Goal: Task Accomplishment & Management: Manage account settings

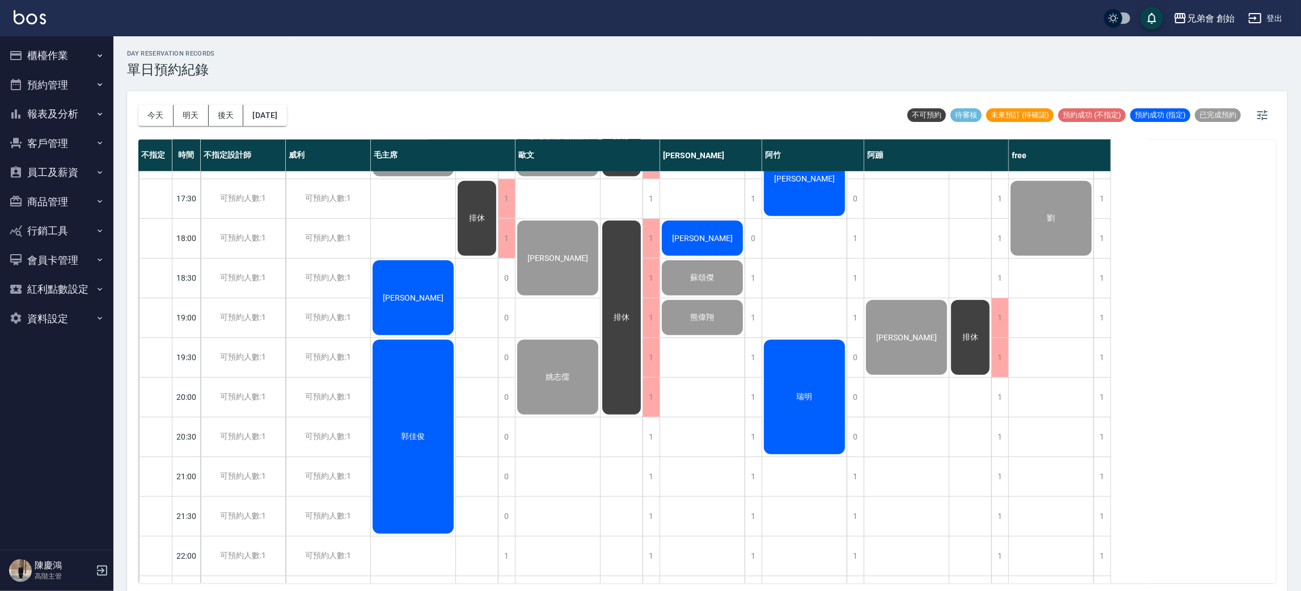
scroll to position [753, 0]
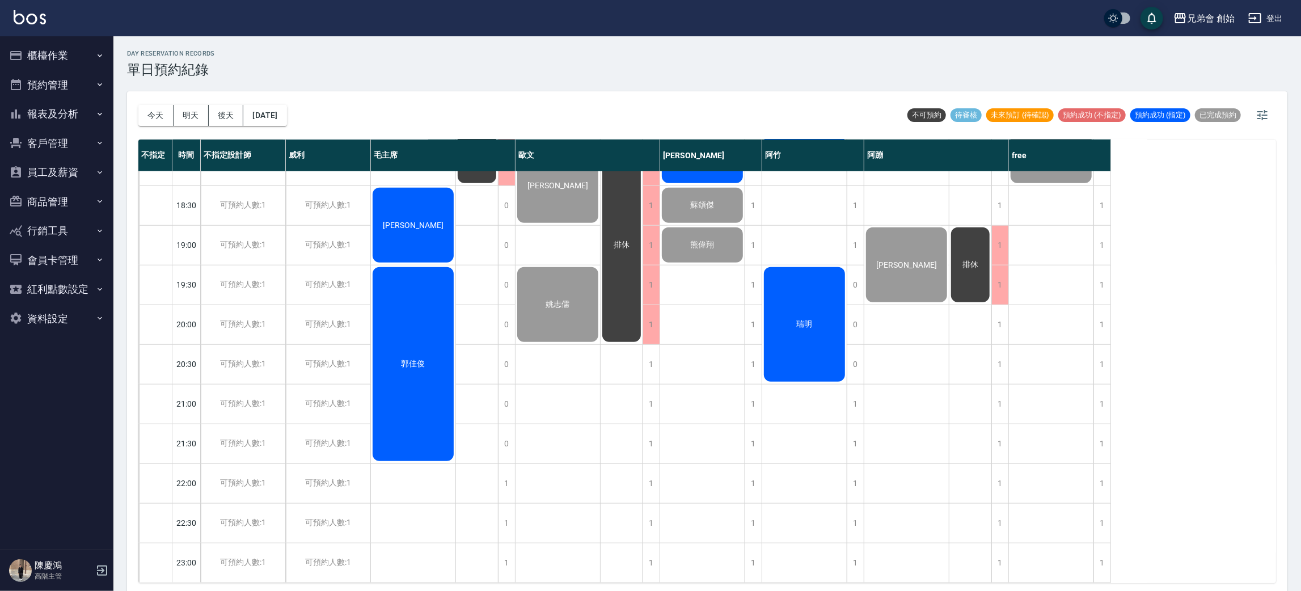
click at [414, 323] on div "郭佳俊" at bounding box center [413, 363] width 85 height 197
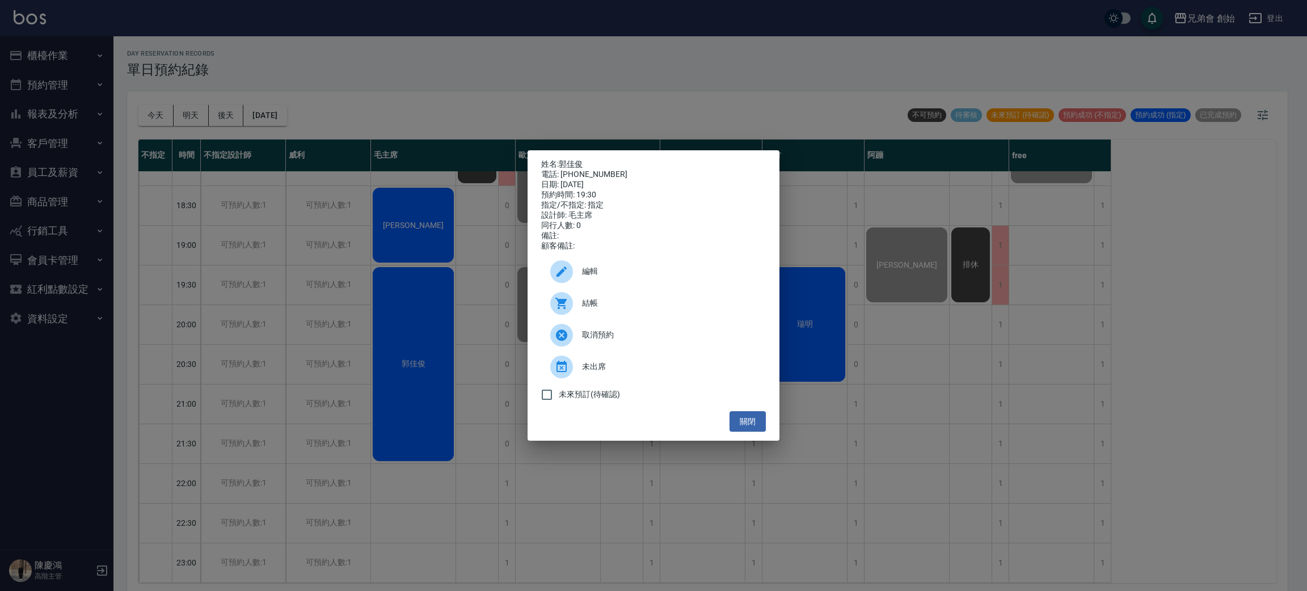
click at [575, 311] on div at bounding box center [566, 303] width 32 height 23
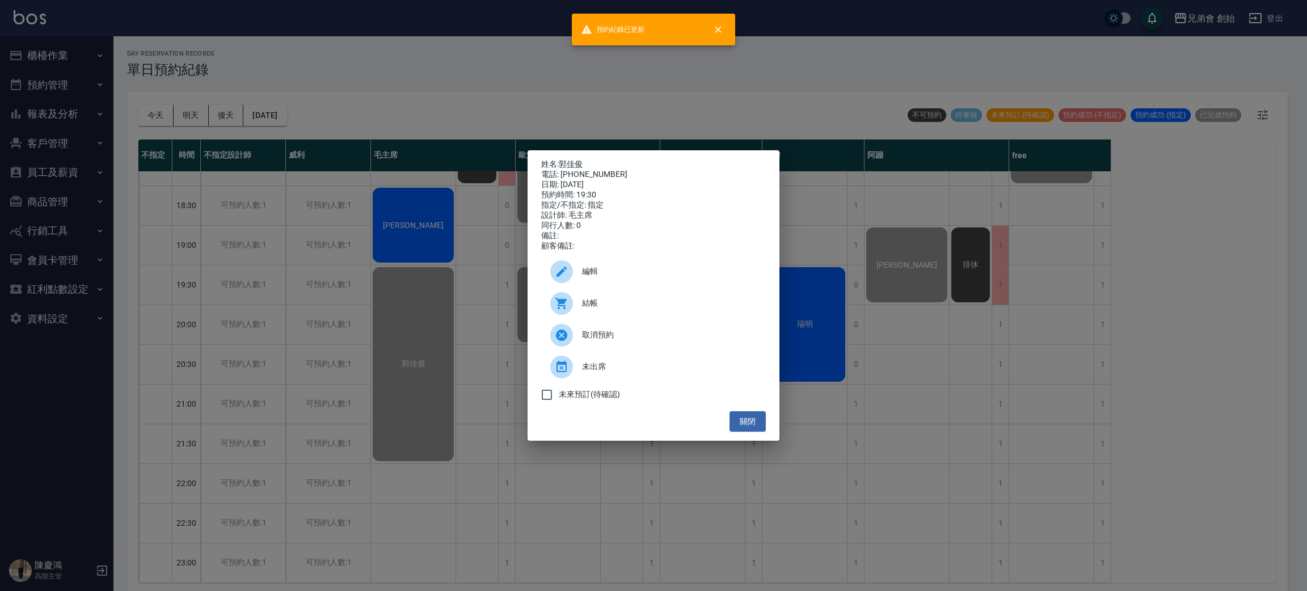
drag, startPoint x: 454, startPoint y: 22, endPoint x: 420, endPoint y: 127, distance: 110.7
click at [454, 23] on div "姓名: 郭佳俊 電話: 0989905709 日期: 2025/09/17 預約時間: 19:30 指定/不指定: 指定 設計師: 毛主席 同行人數: 0 備…" at bounding box center [653, 295] width 1307 height 591
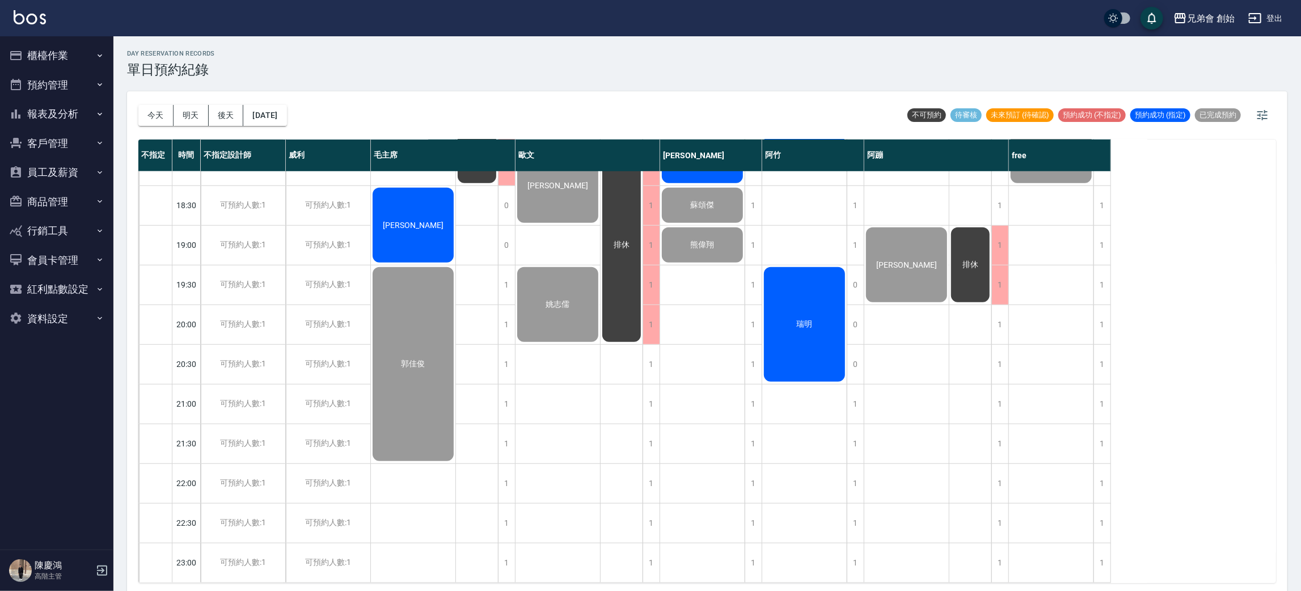
click at [414, 221] on span "[PERSON_NAME]" at bounding box center [413, 225] width 65 height 9
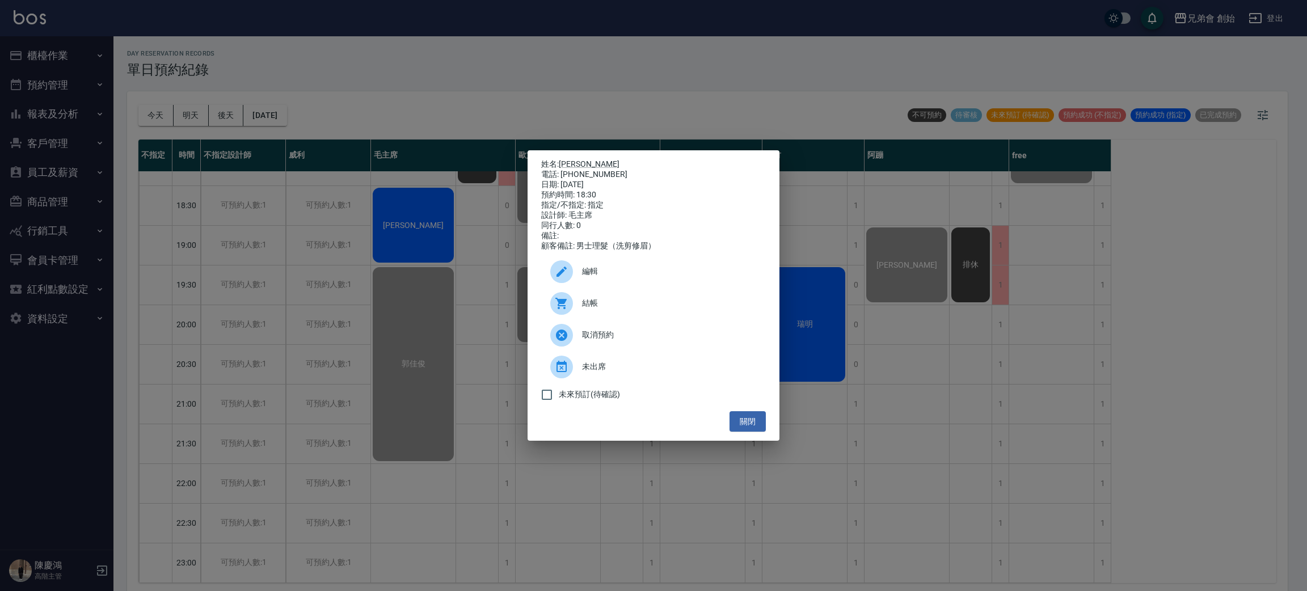
click at [584, 307] on span "結帳" at bounding box center [669, 303] width 175 height 12
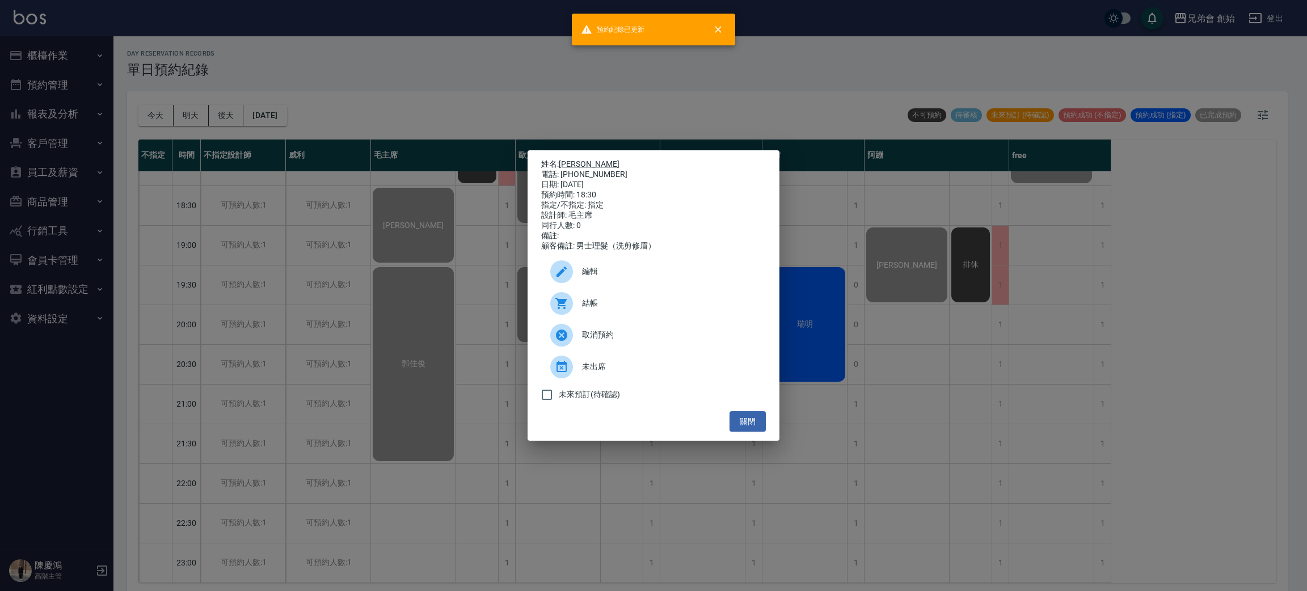
click at [461, 74] on div "姓名: 陳和鋐 電話: 0975678862 日期: 2025/09/17 預約時間: 18:30 指定/不指定: 指定 設計師: 毛主席 同行人數: 0 備…" at bounding box center [653, 295] width 1307 height 591
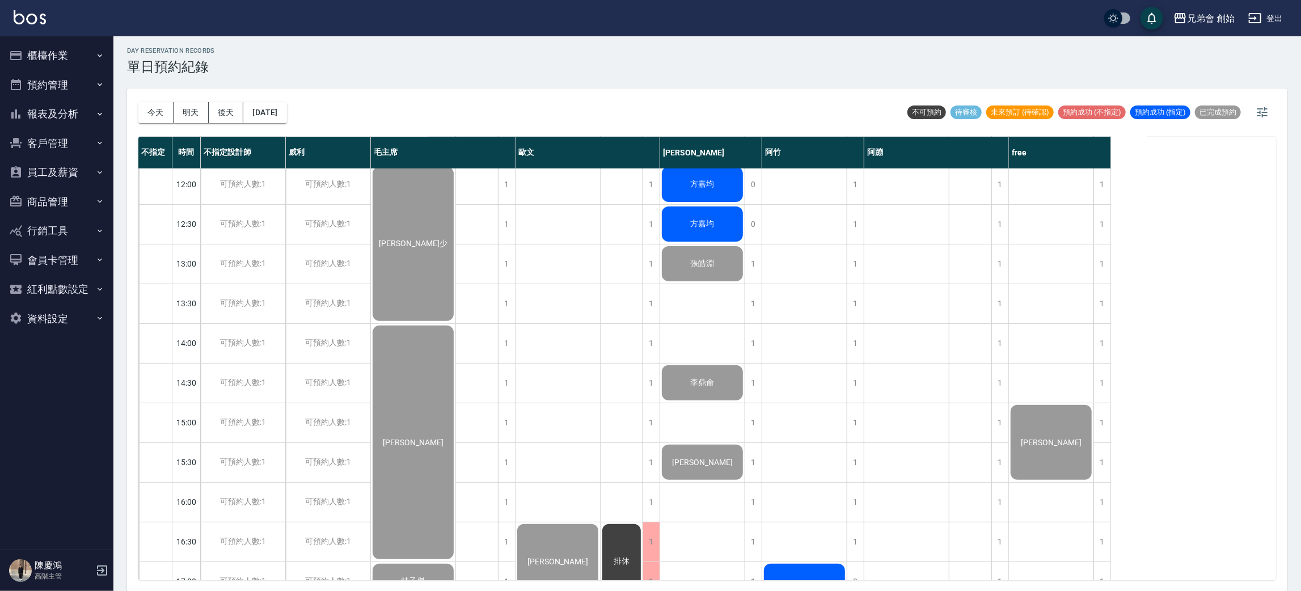
scroll to position [0, 0]
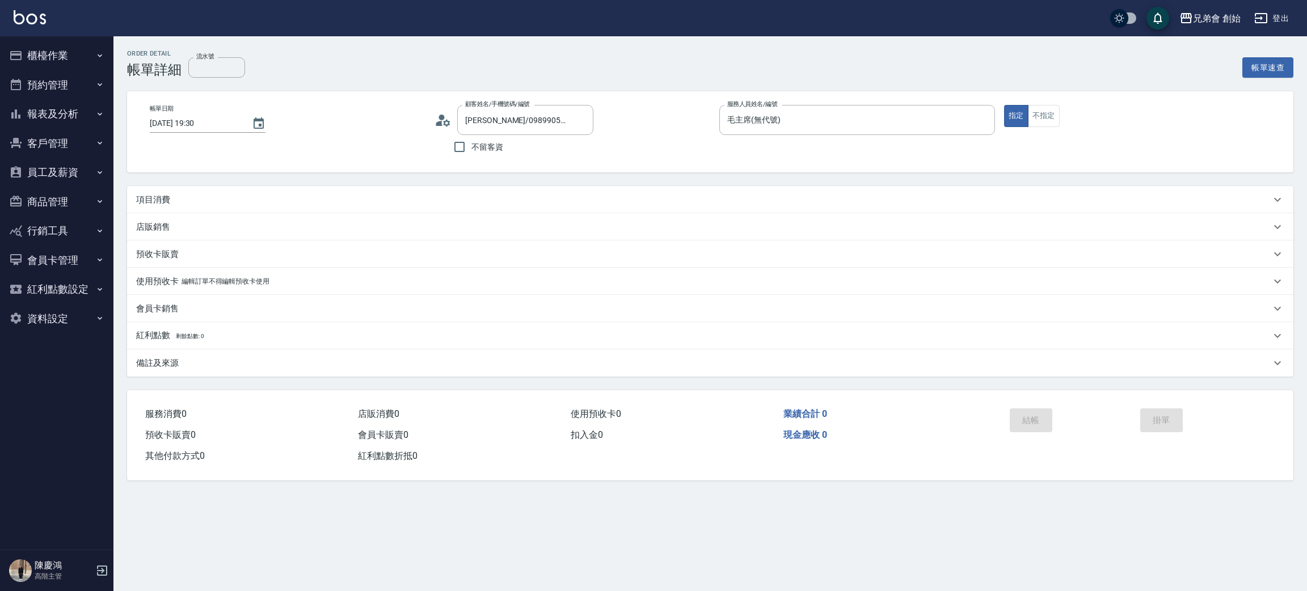
click at [186, 196] on div "項目消費" at bounding box center [703, 200] width 1134 height 12
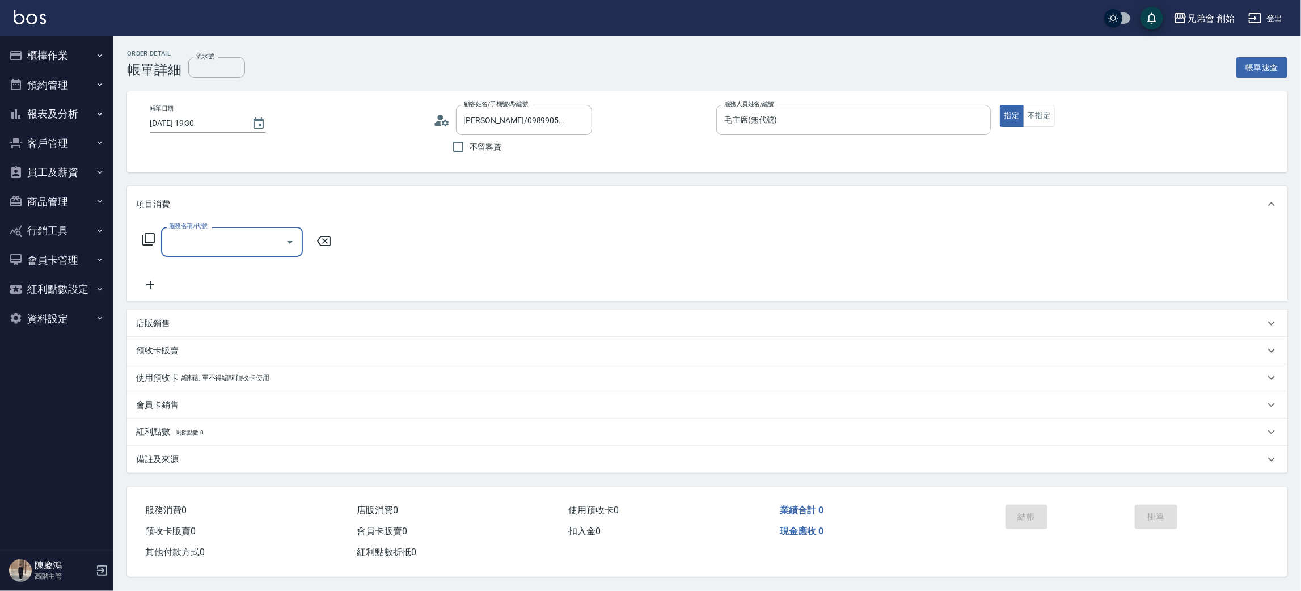
click at [199, 244] on input "服務名稱/代號" at bounding box center [223, 242] width 115 height 20
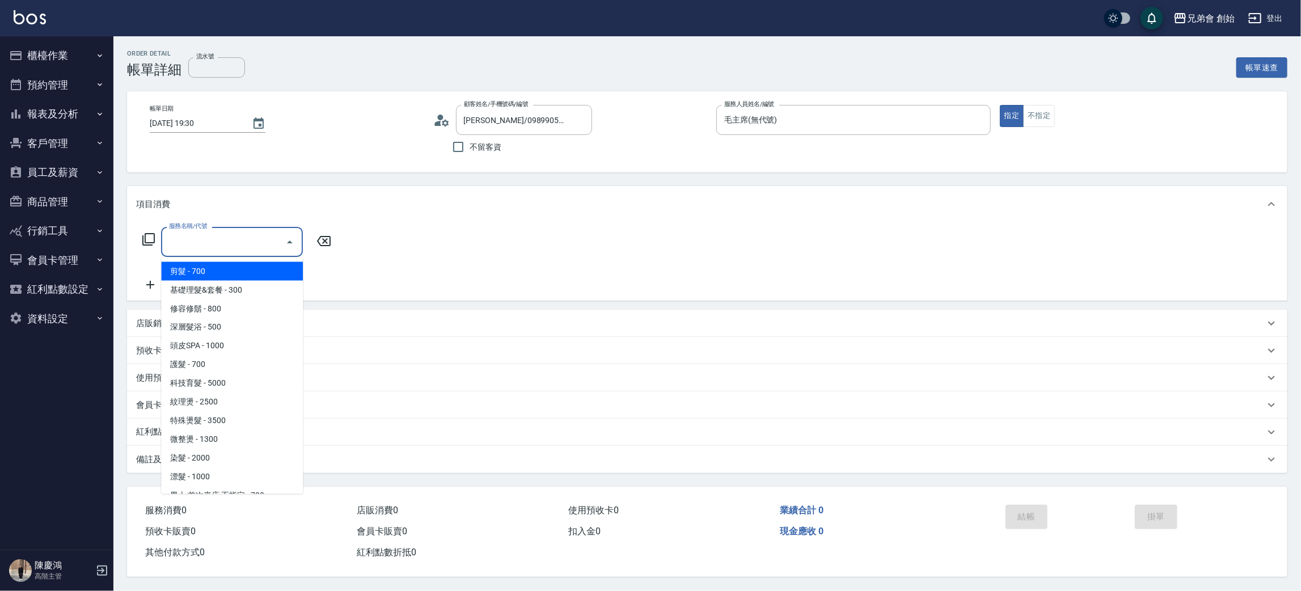
drag, startPoint x: 198, startPoint y: 270, endPoint x: 308, endPoint y: 247, distance: 112.3
click at [209, 264] on span "剪髮 - 700" at bounding box center [232, 271] width 142 height 19
type input "剪髮(A01)"
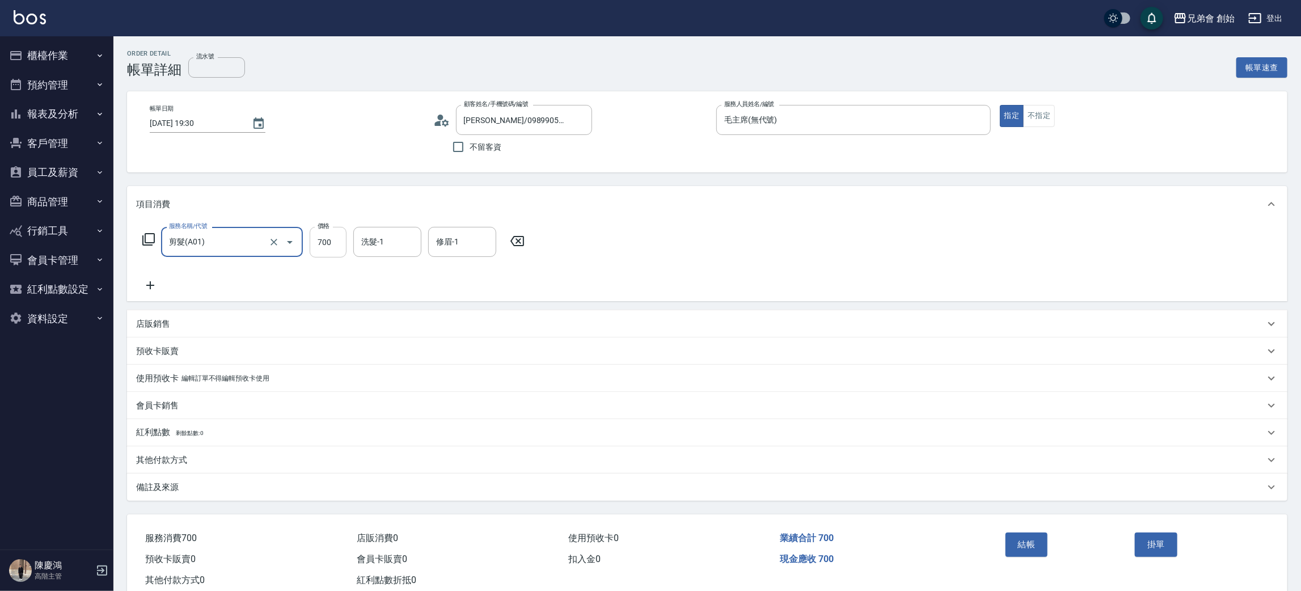
click at [331, 233] on input "700" at bounding box center [328, 242] width 37 height 31
type input "1000"
click at [152, 293] on div "服務名稱/代號 剪髮(A01) 服務名稱/代號 價格 1000 價格 洗髮-1 洗髮-1 修眉-1 修眉-1" at bounding box center [707, 261] width 1160 height 79
click at [151, 289] on icon at bounding box center [150, 285] width 28 height 14
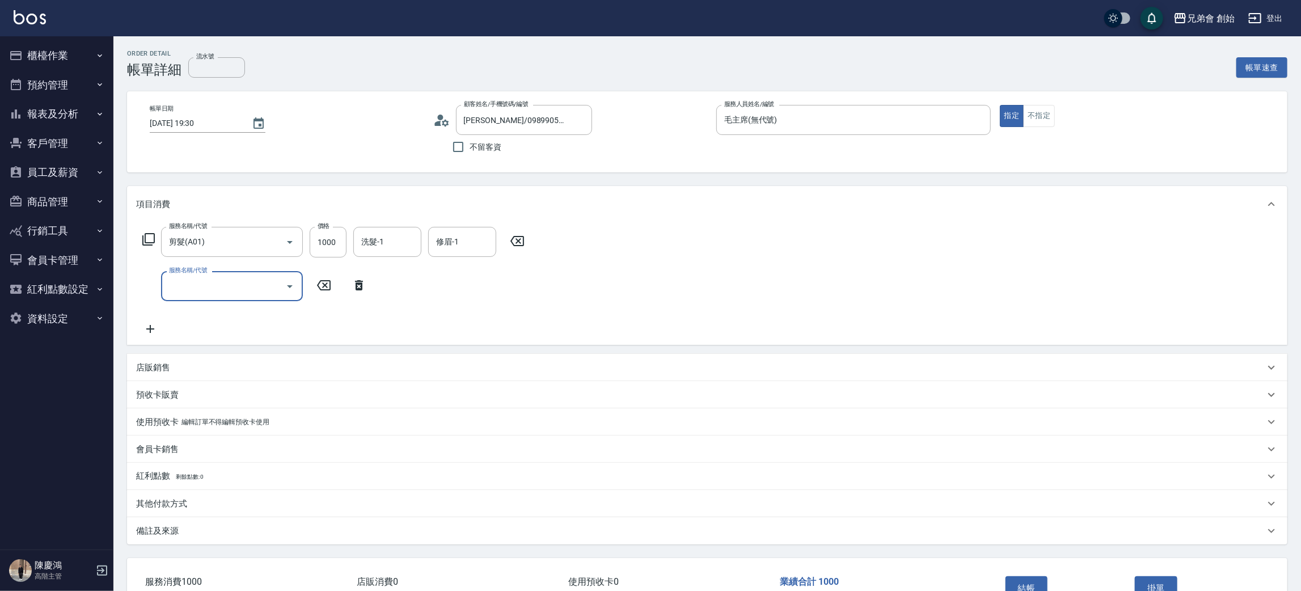
drag, startPoint x: 175, startPoint y: 289, endPoint x: 199, endPoint y: 301, distance: 26.6
click at [176, 289] on input "服務名稱/代號" at bounding box center [223, 286] width 115 height 20
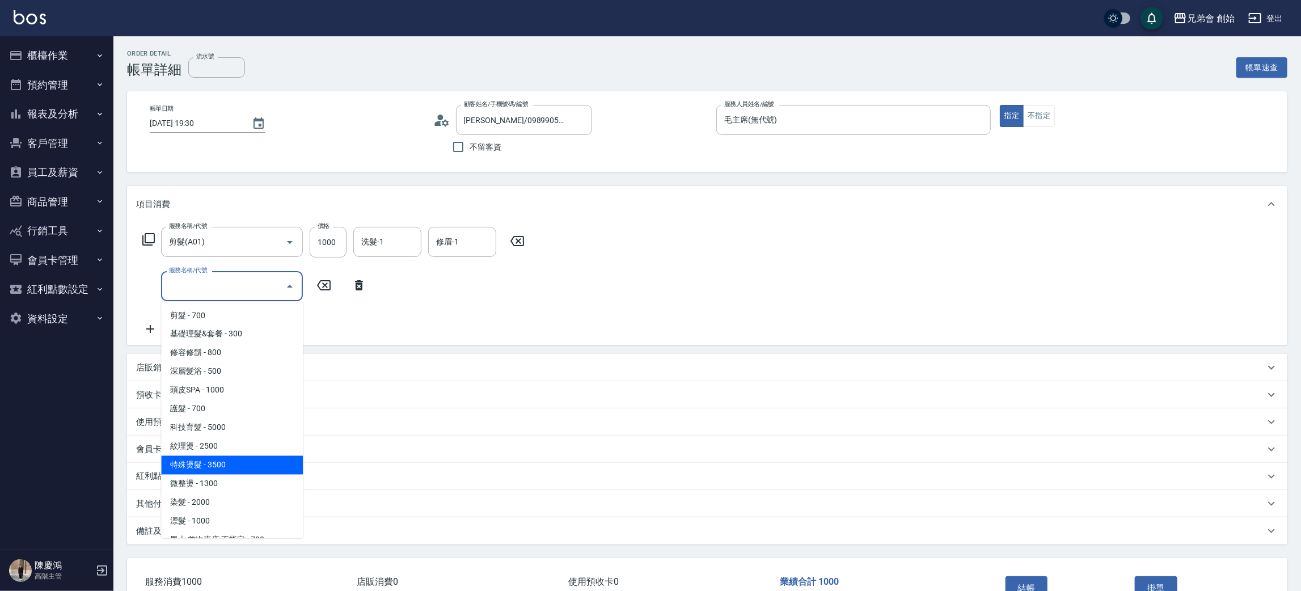
drag, startPoint x: 214, startPoint y: 458, endPoint x: 226, endPoint y: 432, distance: 28.9
click at [215, 456] on span "特殊燙髮 - 3500" at bounding box center [232, 465] width 142 height 19
type input "特殊燙髮(D02)"
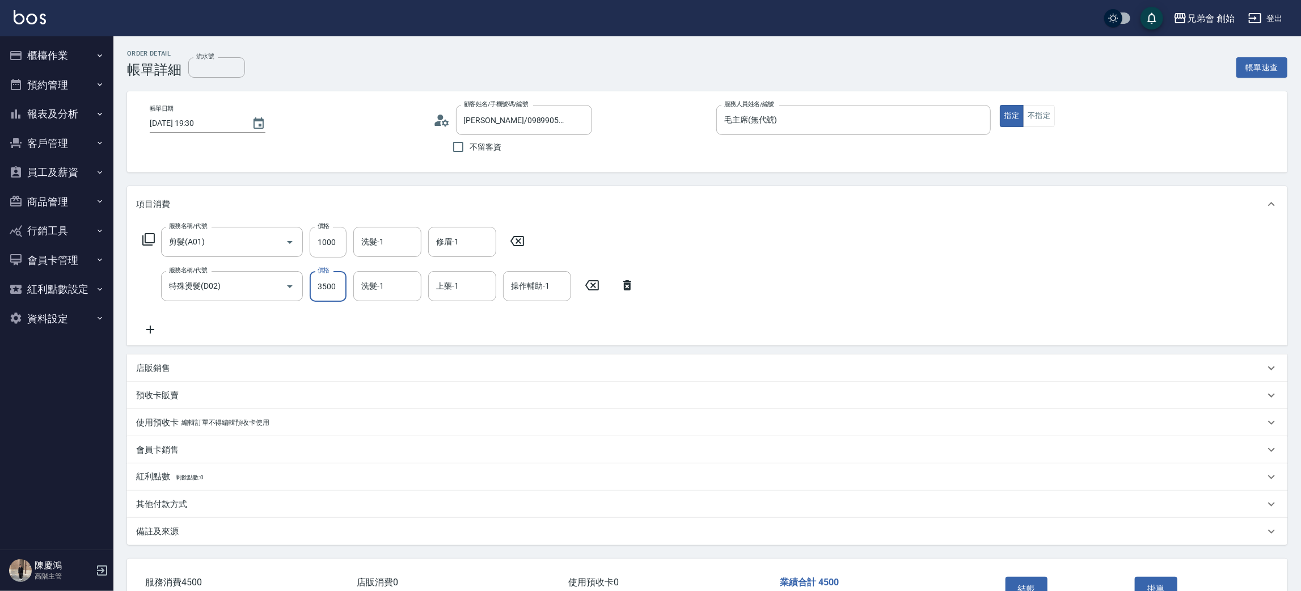
click at [320, 278] on input "3500" at bounding box center [328, 286] width 37 height 31
type input "6000"
click at [162, 362] on p "店販銷售" at bounding box center [153, 368] width 34 height 12
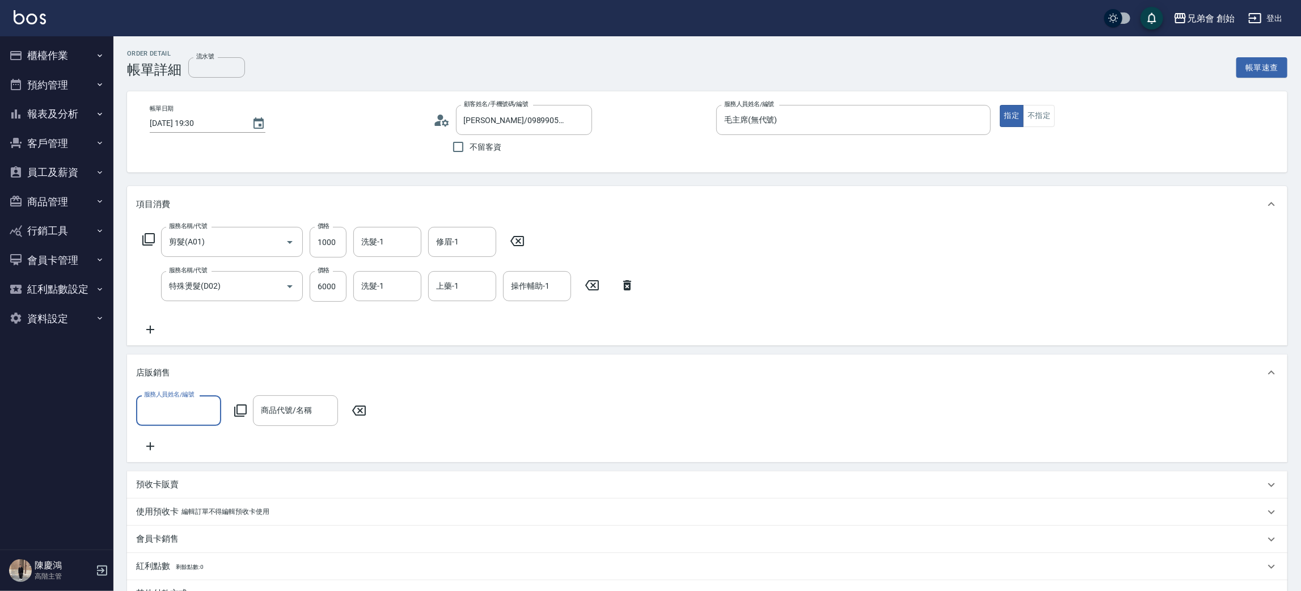
click at [185, 413] on input "服務人員姓名/編號" at bounding box center [178, 410] width 75 height 20
click at [169, 282] on span "毛主席 (無代號)" at bounding box center [171, 277] width 53 height 12
type input "毛主席(無代號)"
click at [281, 404] on div "商品代號/名稱 商品代號/名稱" at bounding box center [295, 410] width 85 height 30
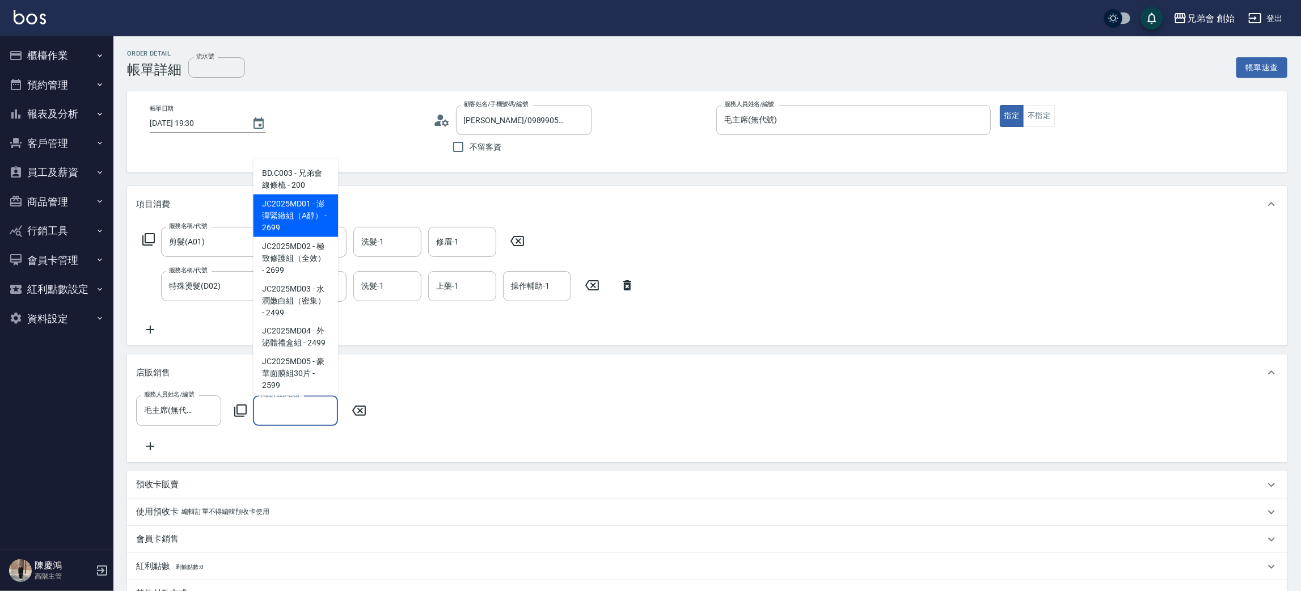
scroll to position [170, 0]
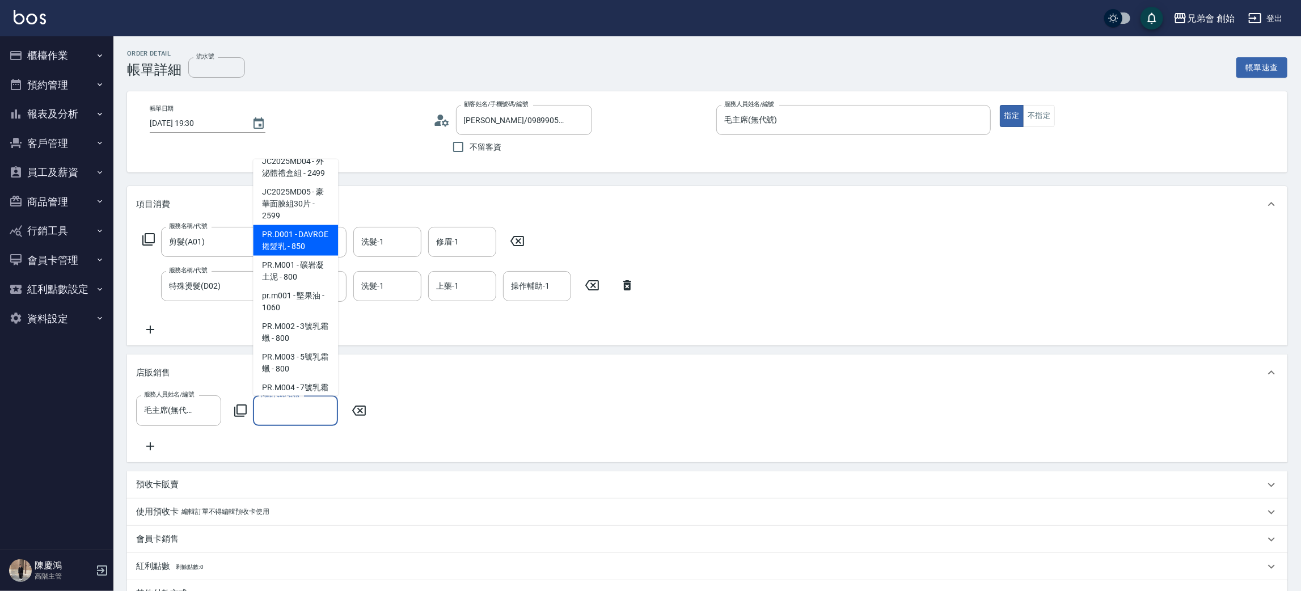
click at [304, 256] on span "PR.D001 - DAVROE捲髮乳 - 850" at bounding box center [295, 240] width 85 height 31
type input "DAVROE捲髮乳"
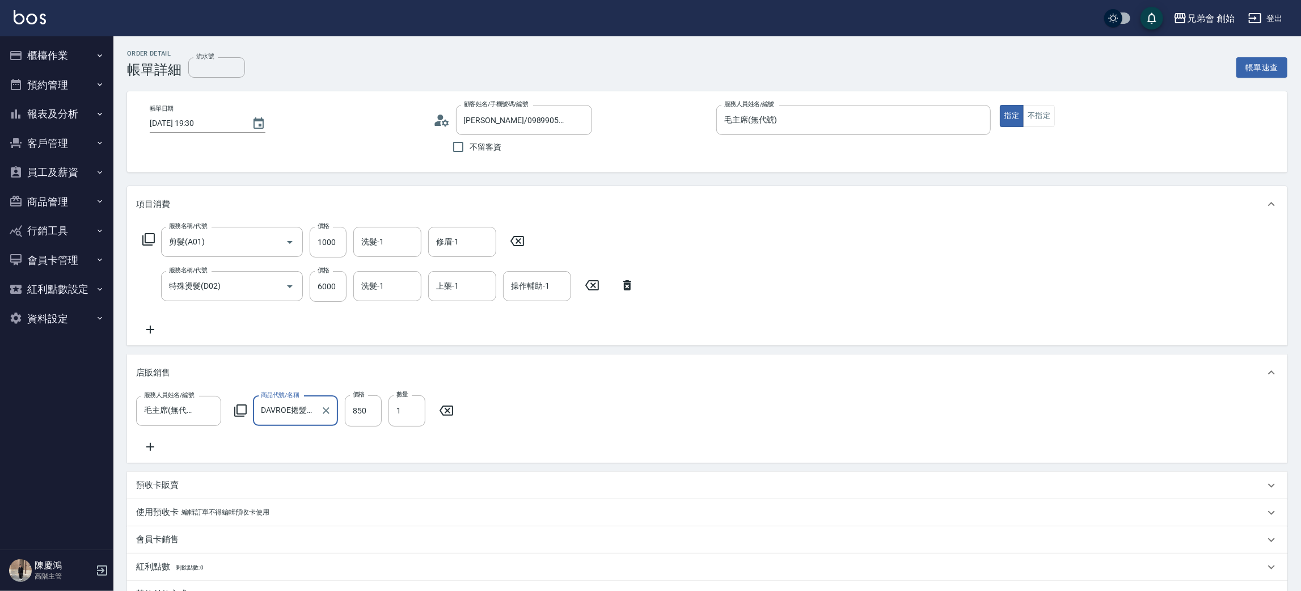
scroll to position [177, 0]
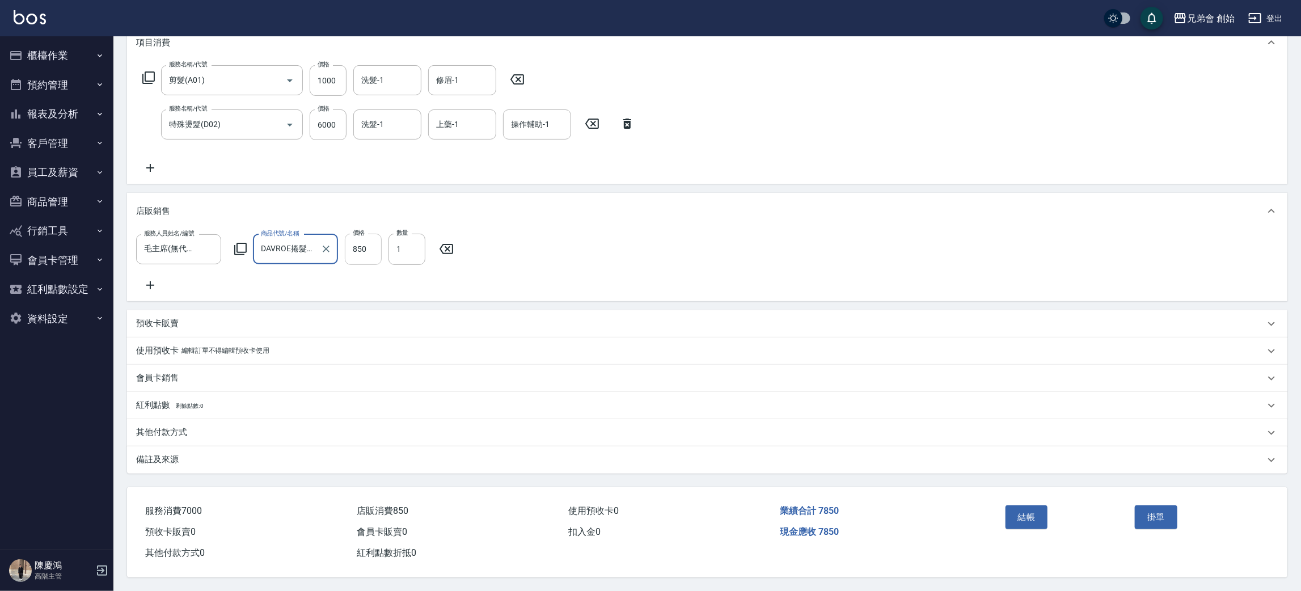
click at [370, 237] on input "850" at bounding box center [363, 249] width 37 height 31
type input "800"
click at [1032, 509] on button "結帳" at bounding box center [1027, 517] width 43 height 24
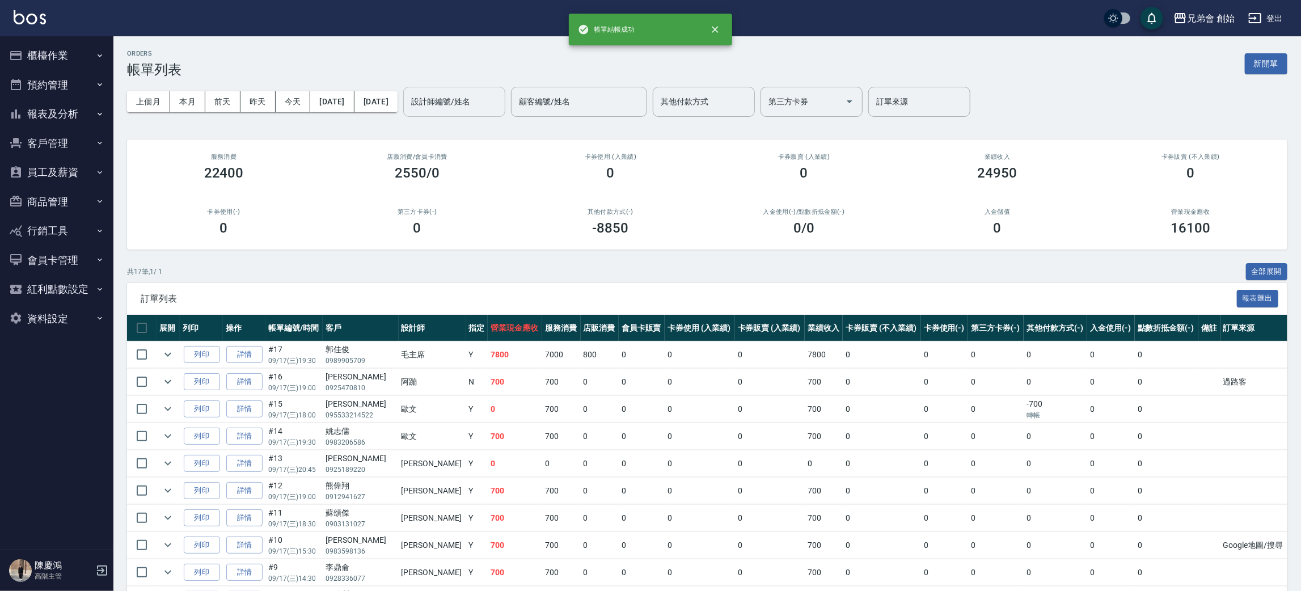
click at [483, 98] on input "設計師編號/姓名" at bounding box center [454, 102] width 92 height 20
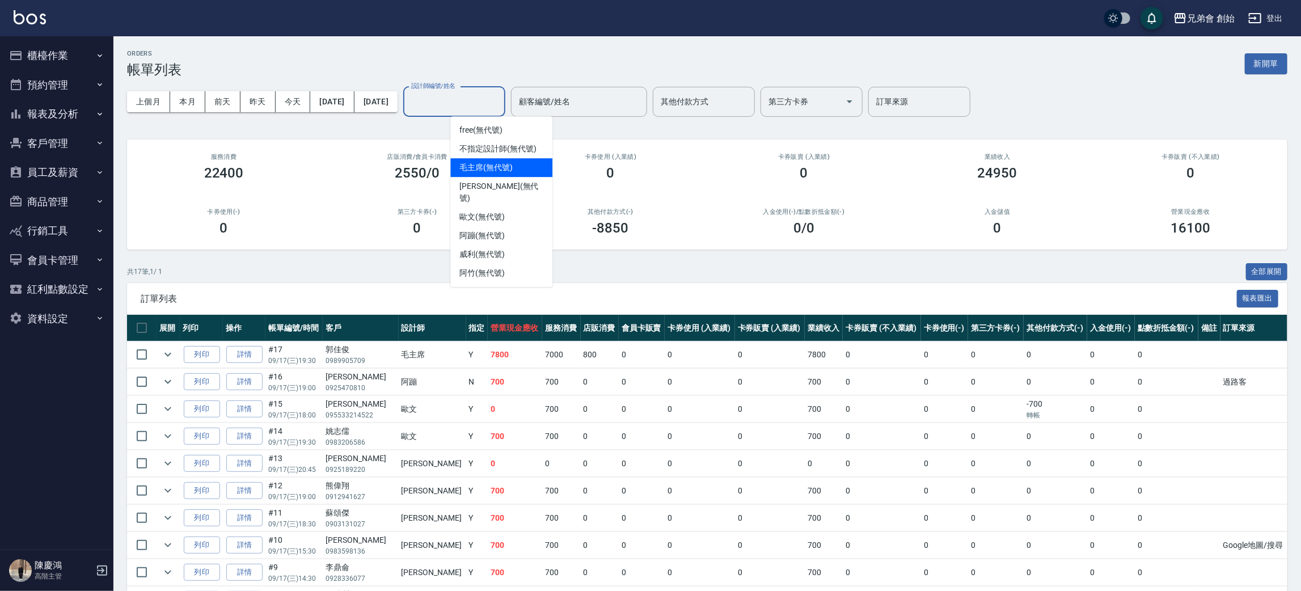
click at [491, 168] on span "毛主席 (無代號)" at bounding box center [485, 168] width 53 height 12
type input "毛主席(無代號)"
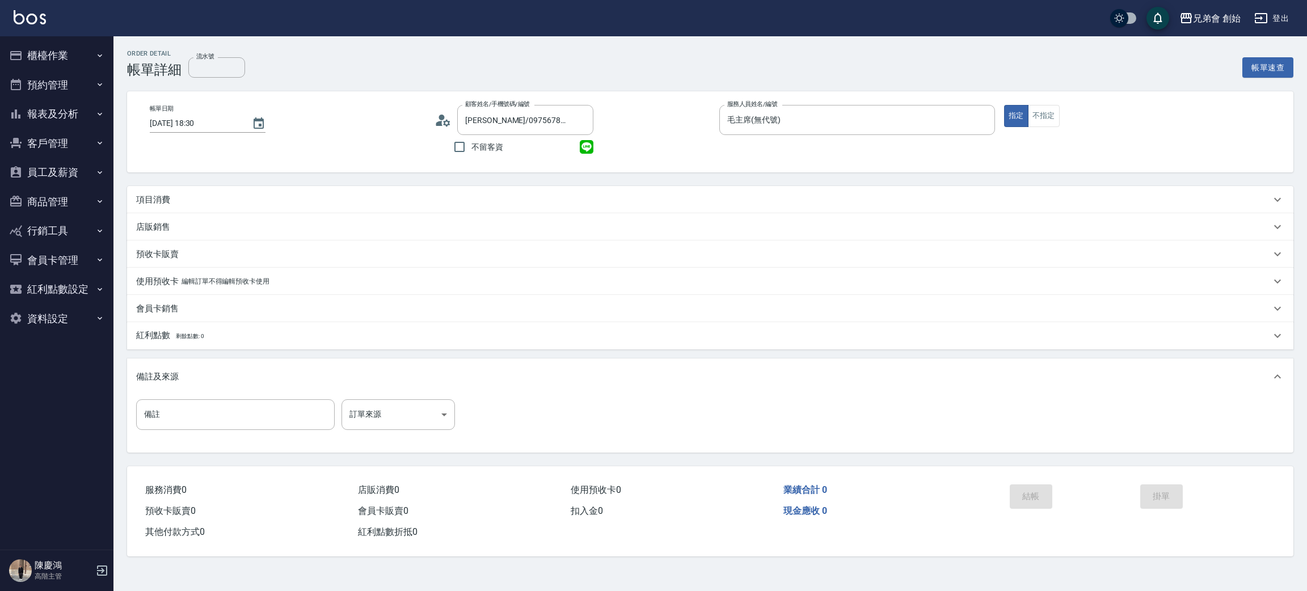
click at [162, 195] on p "項目消費" at bounding box center [153, 200] width 34 height 12
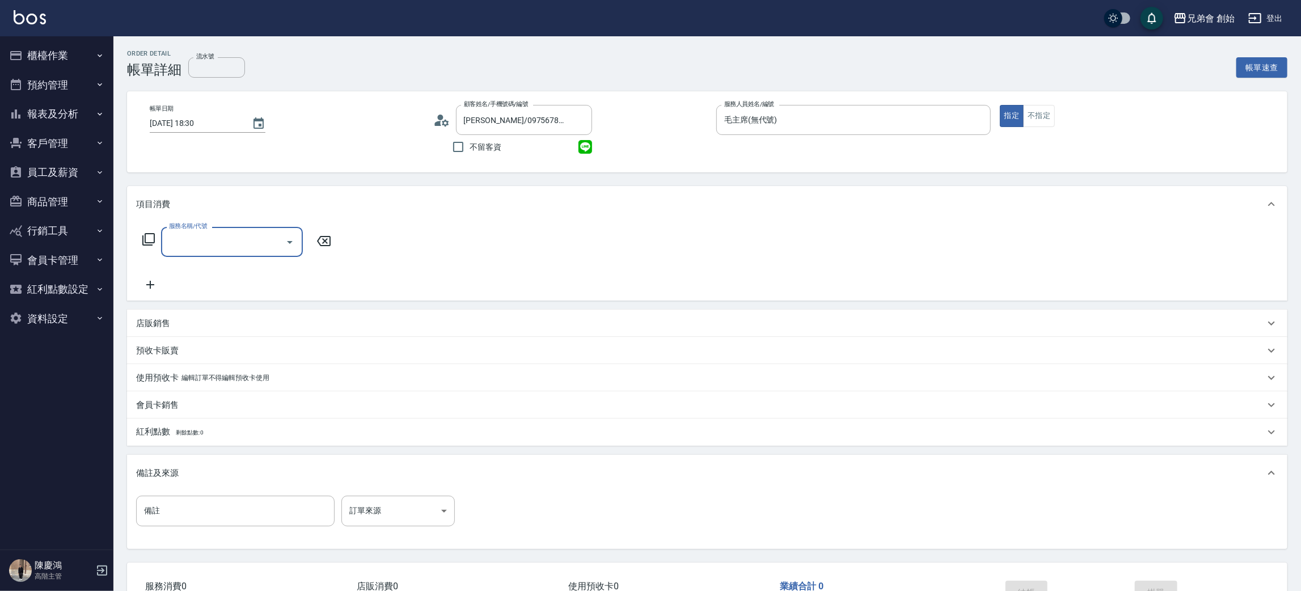
click at [202, 233] on div "服務名稱/代號" at bounding box center [232, 242] width 142 height 30
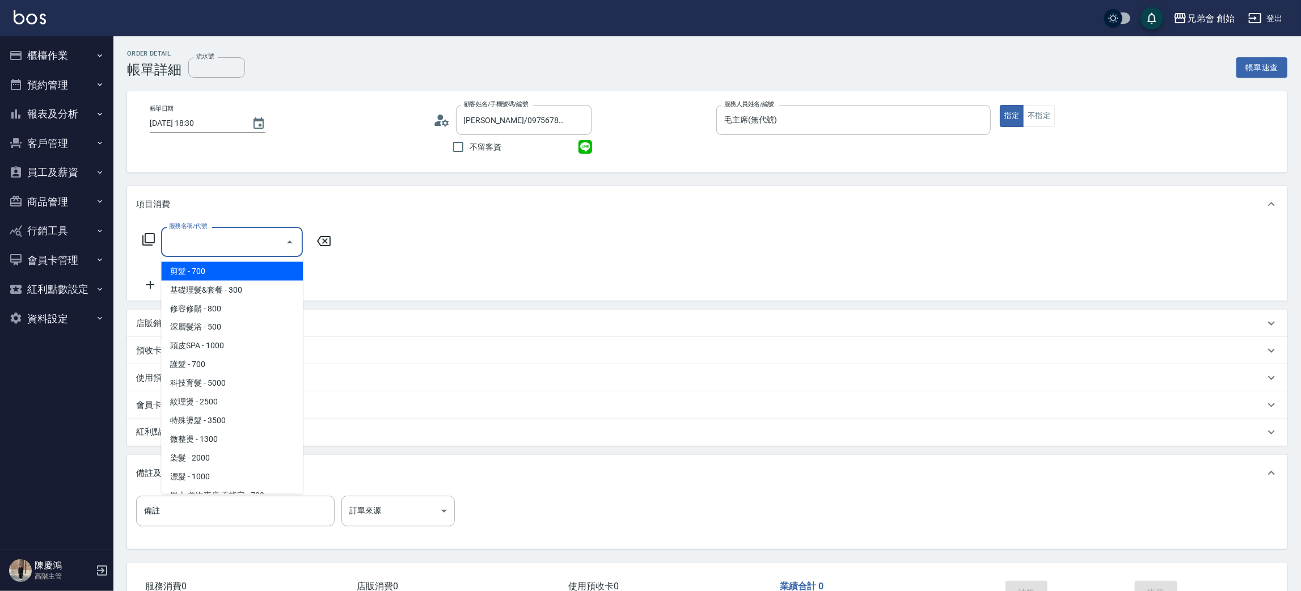
drag, startPoint x: 227, startPoint y: 273, endPoint x: 311, endPoint y: 268, distance: 84.1
click at [229, 273] on span "剪髮 - 700" at bounding box center [232, 271] width 142 height 19
type input "剪髮(A01)"
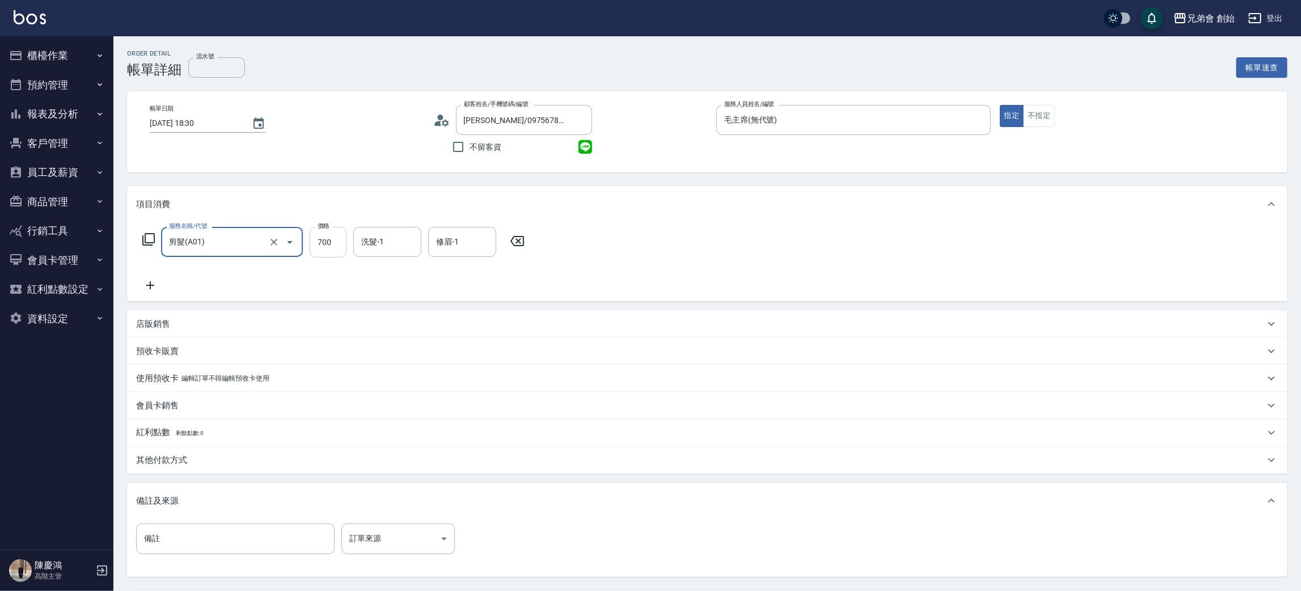
click at [328, 245] on input "700" at bounding box center [328, 242] width 37 height 31
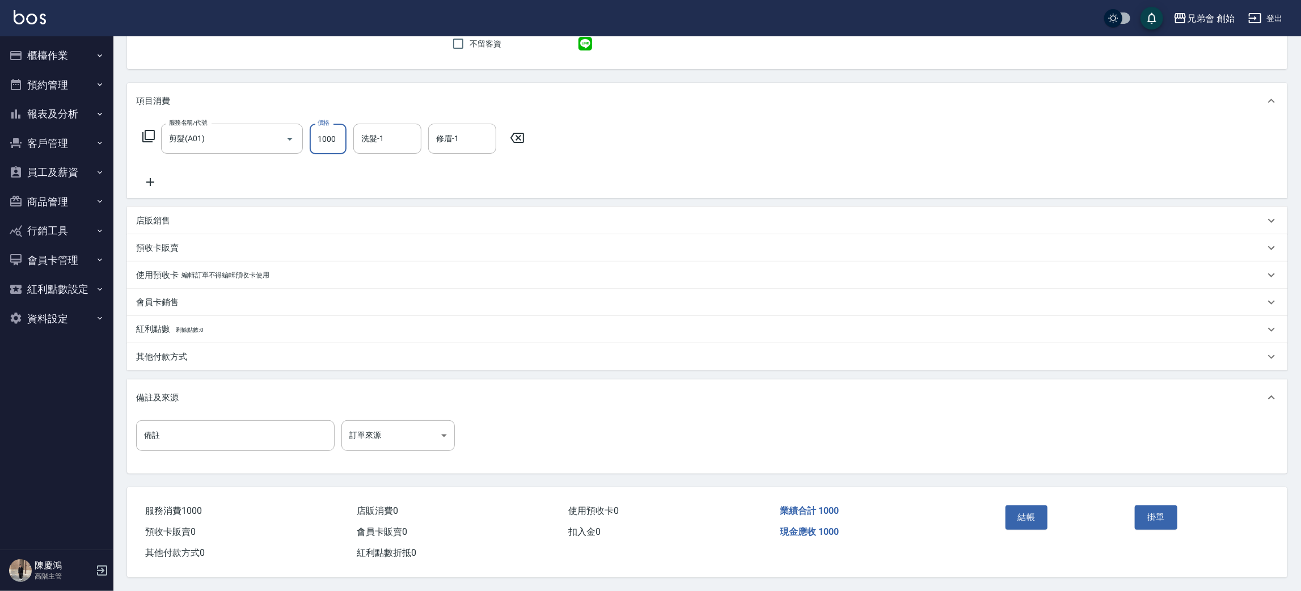
type input "1000"
click at [1039, 512] on button "結帳" at bounding box center [1027, 517] width 43 height 24
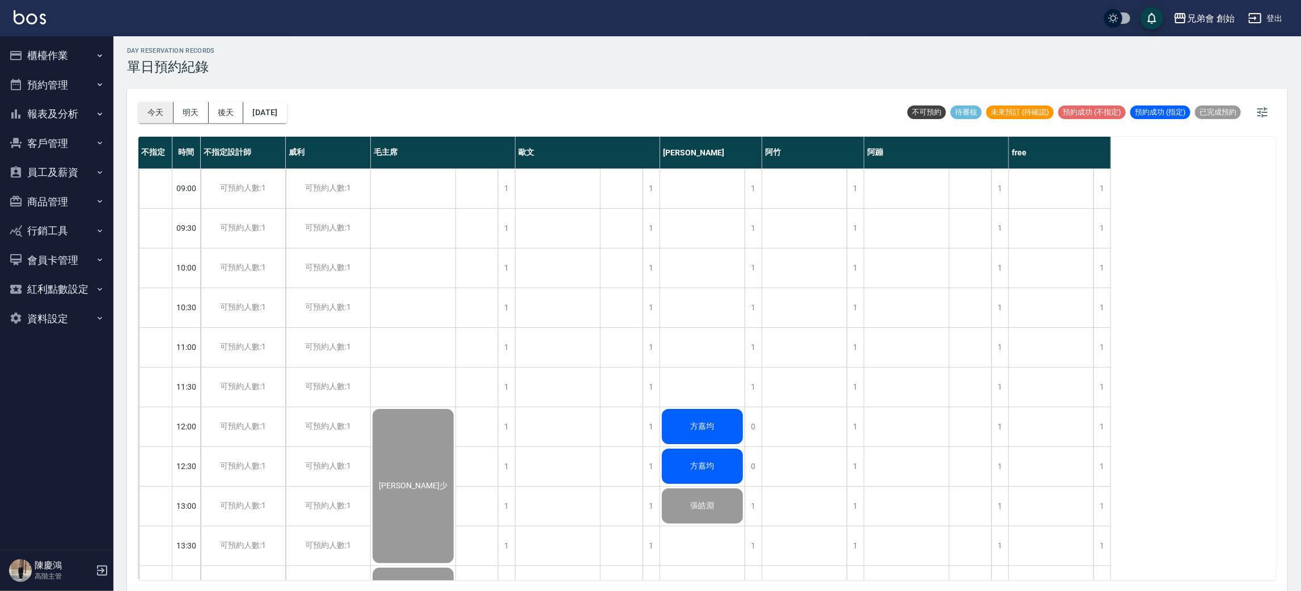
click at [161, 112] on button "今天" at bounding box center [155, 112] width 35 height 21
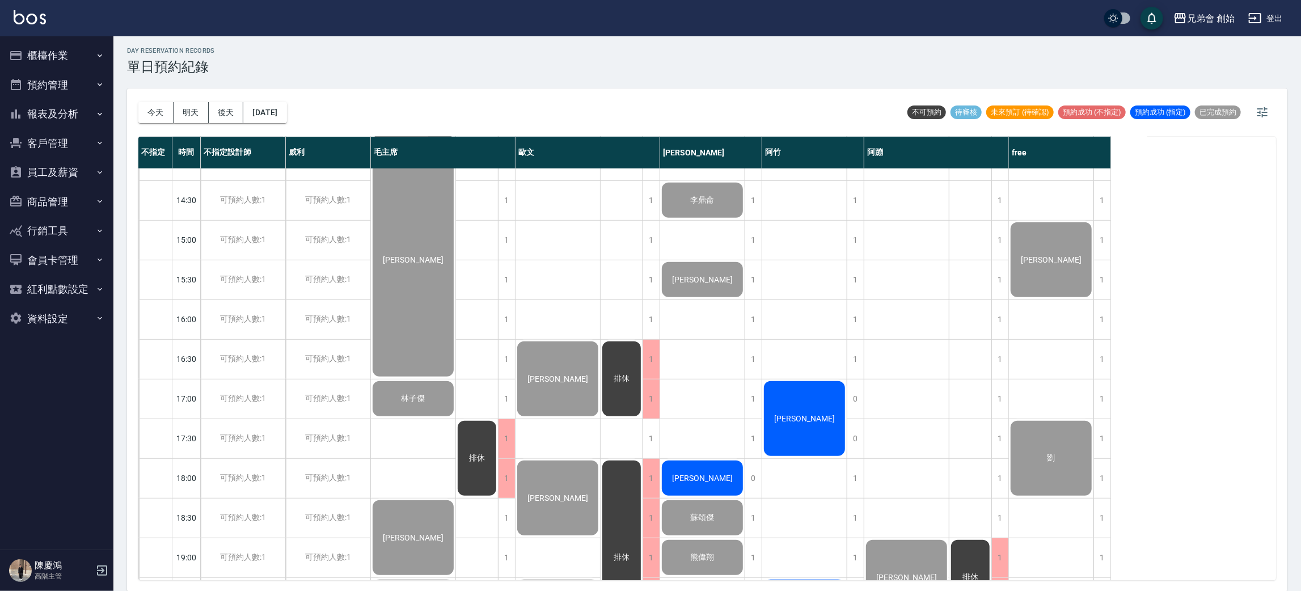
scroll to position [510, 0]
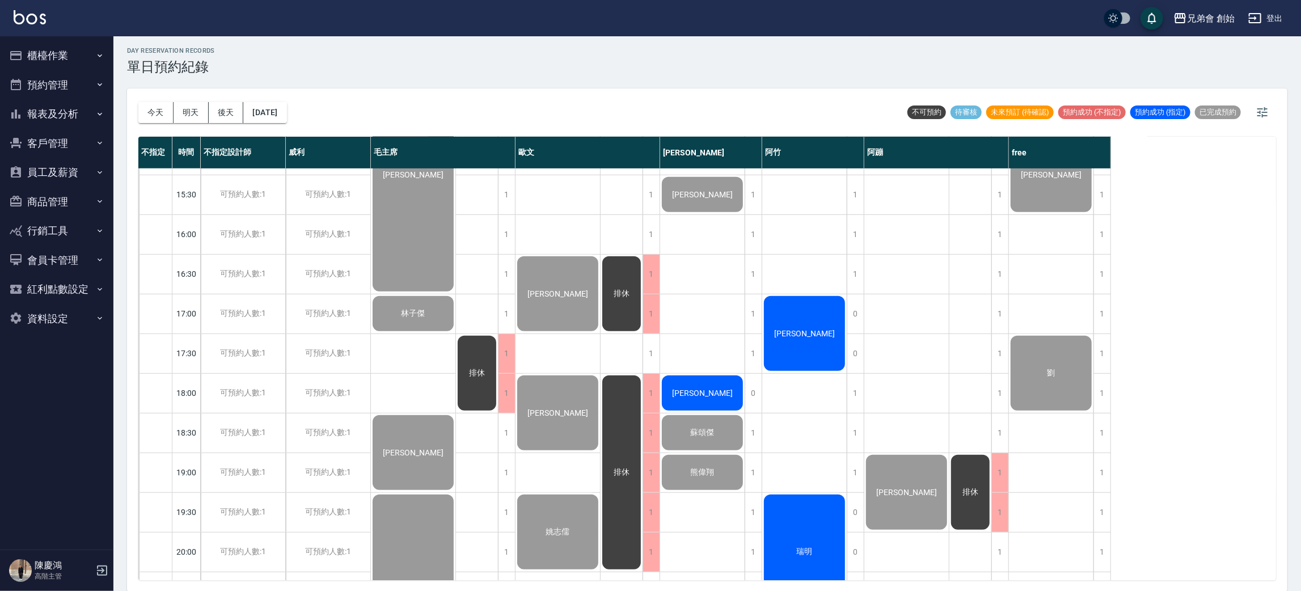
click at [826, 322] on div "[PERSON_NAME]" at bounding box center [804, 333] width 85 height 78
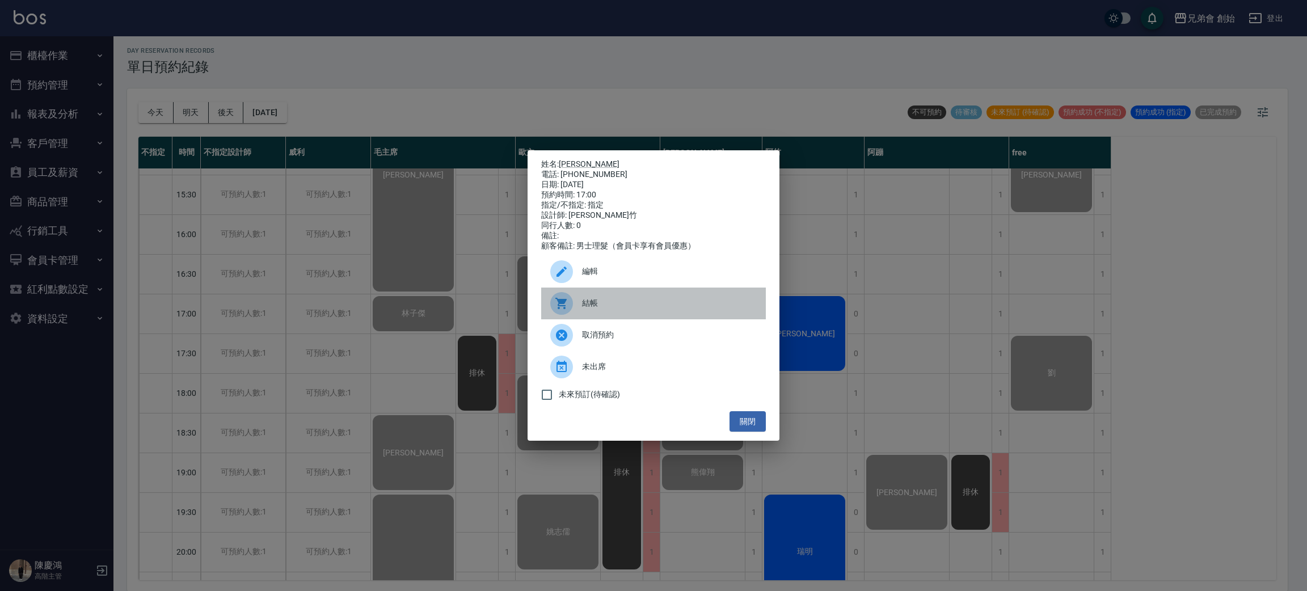
click at [688, 308] on span "結帳" at bounding box center [669, 303] width 175 height 12
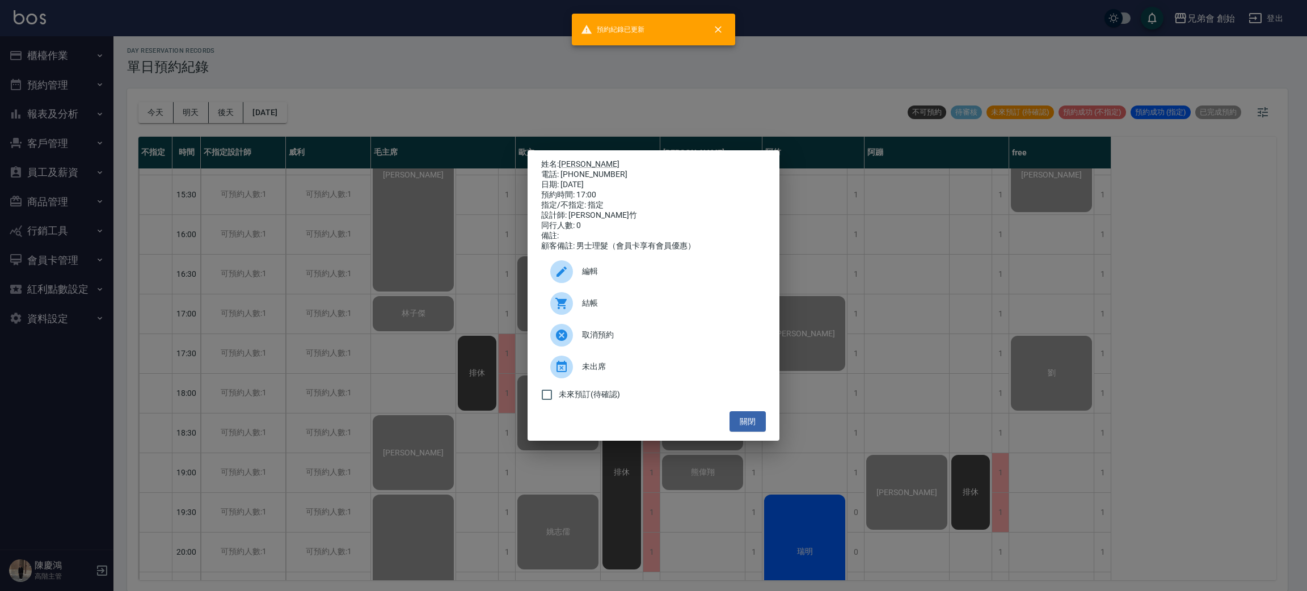
click at [983, 336] on div "姓名: 揚杰 電話: 0917252675 日期: 2025/09/17 預約時間: 17:00 指定/不指定: 指定 設計師: 阿竹 同行人數: 0 備註:…" at bounding box center [653, 295] width 1307 height 591
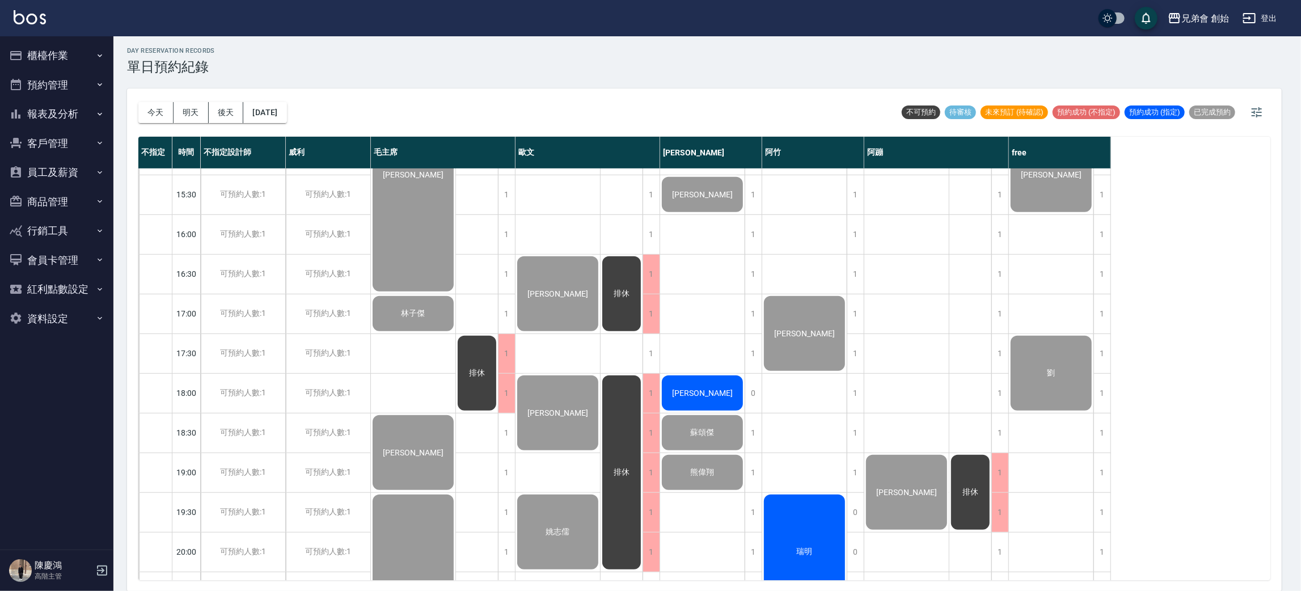
scroll to position [596, 0]
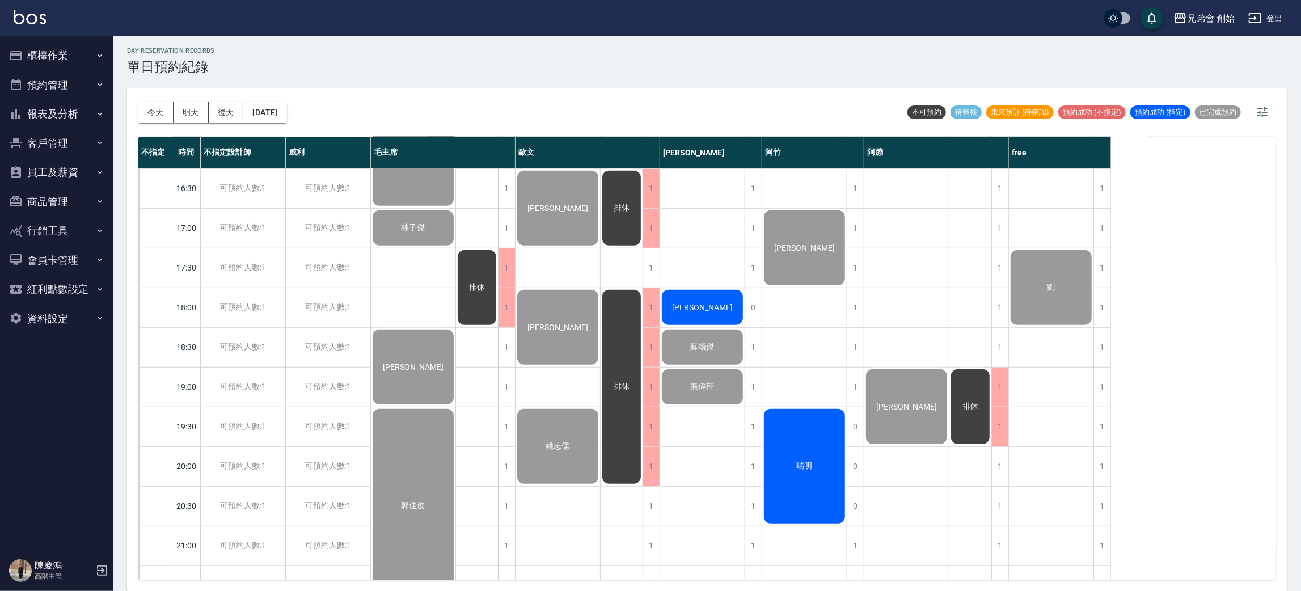
click at [807, 449] on div "瑞明" at bounding box center [804, 466] width 85 height 118
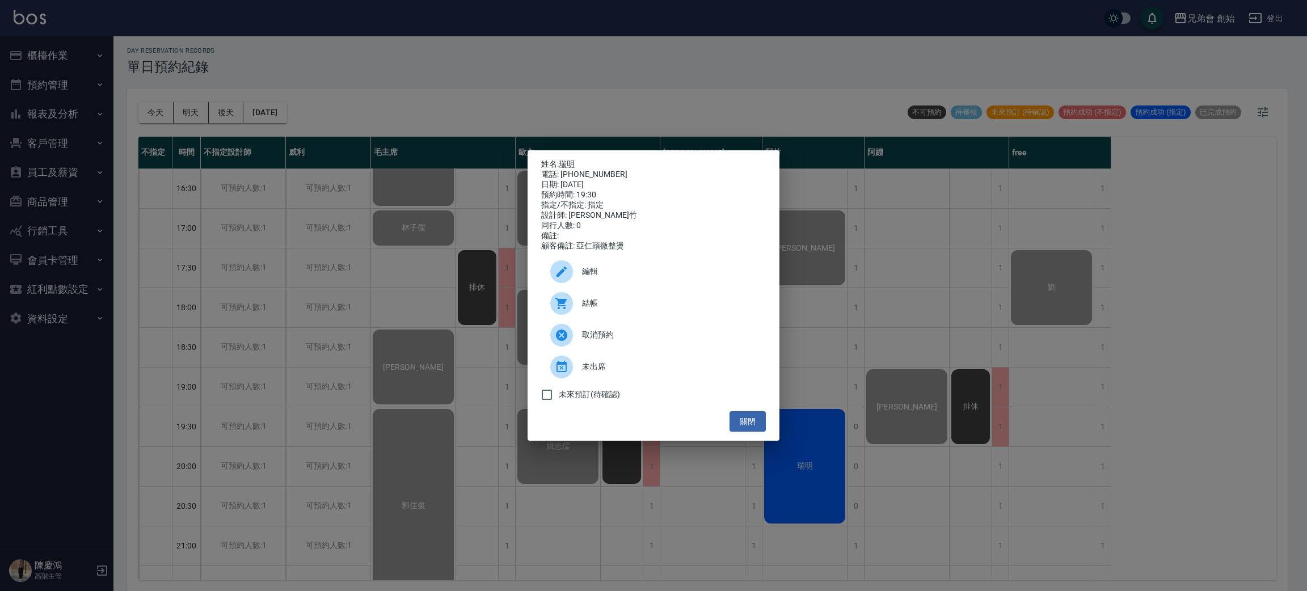
click at [560, 306] on icon at bounding box center [560, 303] width 11 height 11
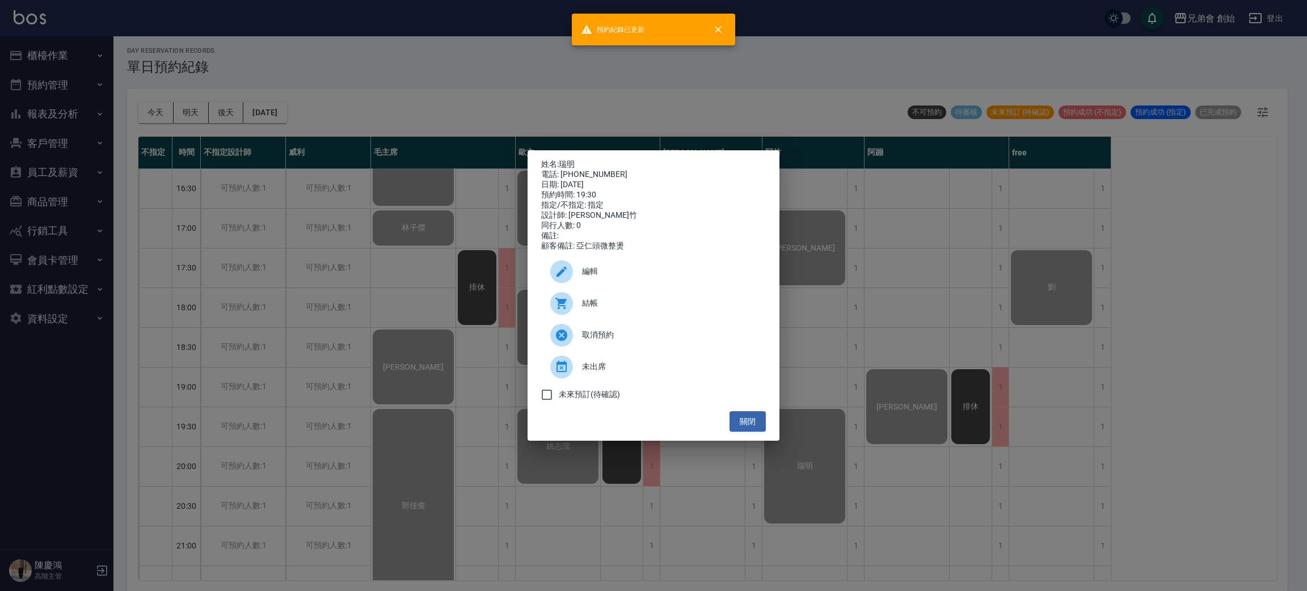
click at [352, 57] on div "姓名: 瑞明 電話: 0989457768 日期: 2025/09/17 預約時間: 19:30 指定/不指定: 指定 設計師: 阿竹 同行人數: 0 備註:…" at bounding box center [653, 295] width 1307 height 591
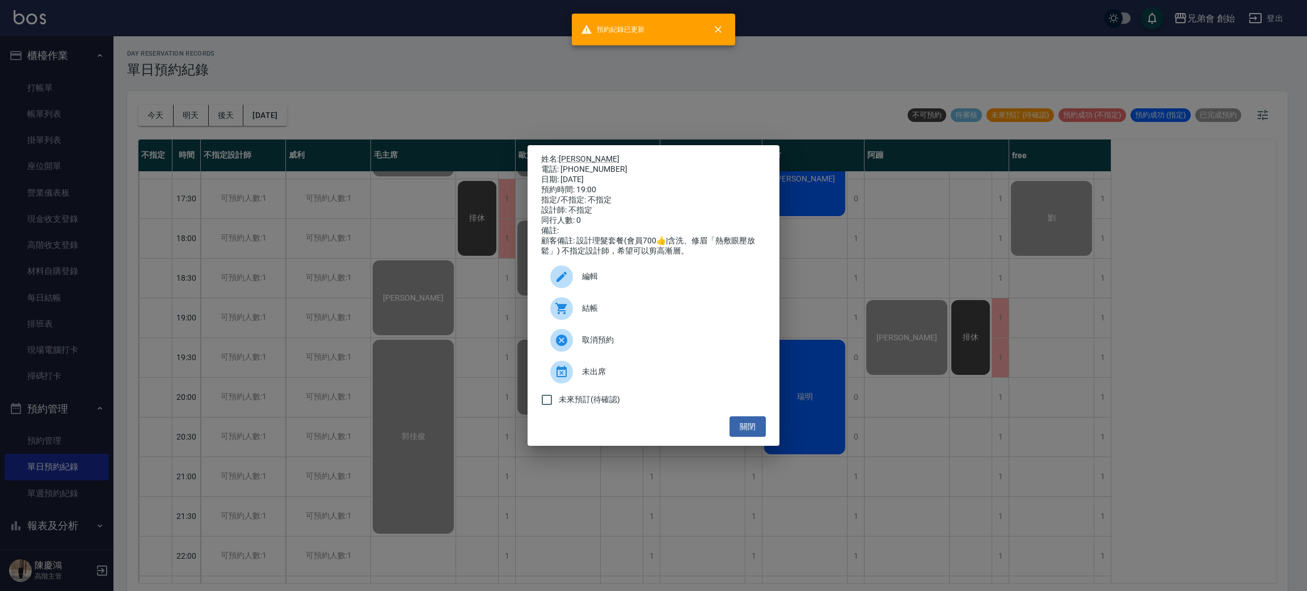
click at [539, 34] on div "姓名: 張昇平 電話: 0925470810 日期: 2025/09/17 預約時間: 19:00 指定/不指定: 不指定 設計師: 不指定 同行人數: 0 …" at bounding box center [653, 295] width 1307 height 591
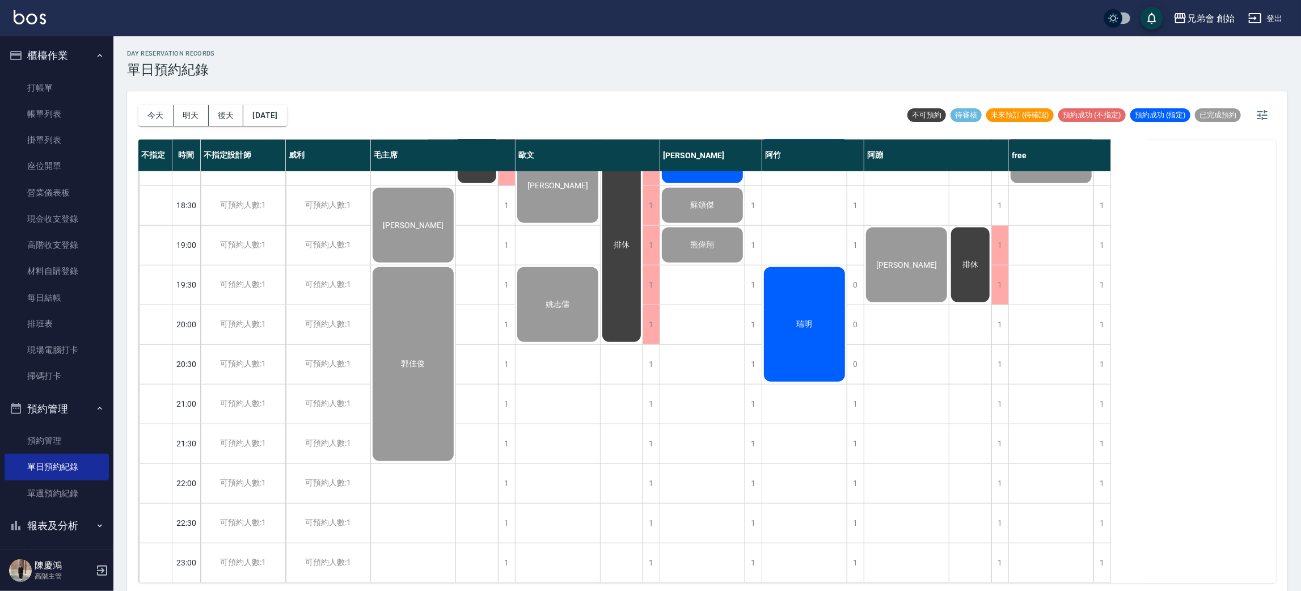
scroll to position [157, 0]
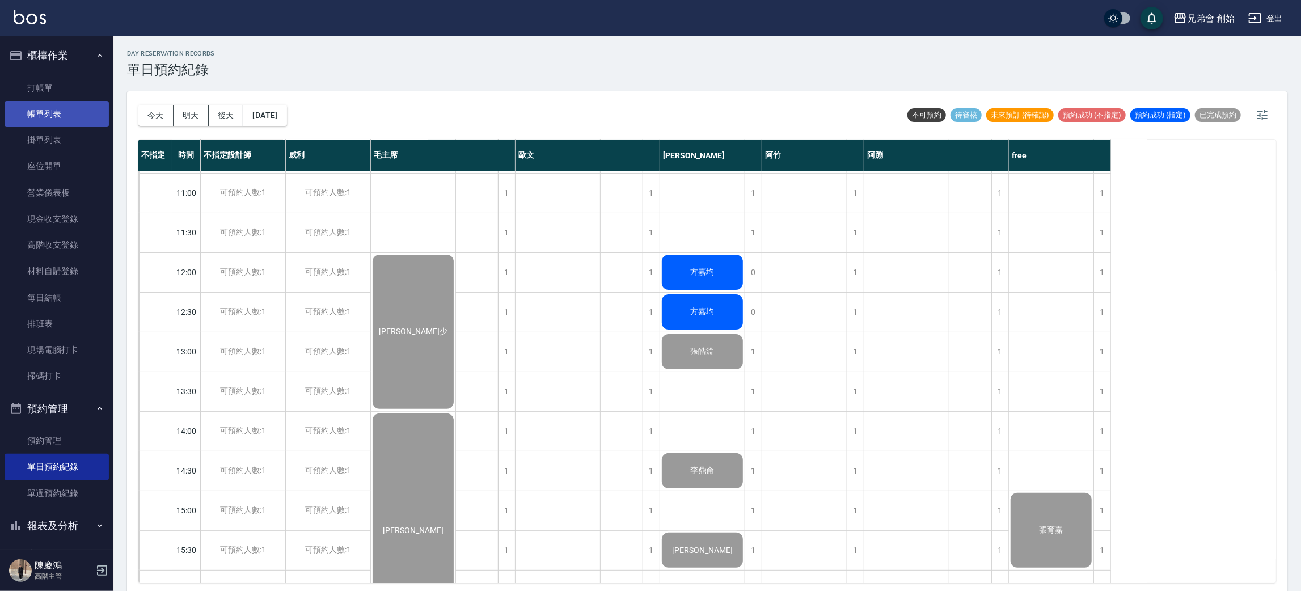
click at [37, 118] on link "帳單列表" at bounding box center [57, 114] width 104 height 26
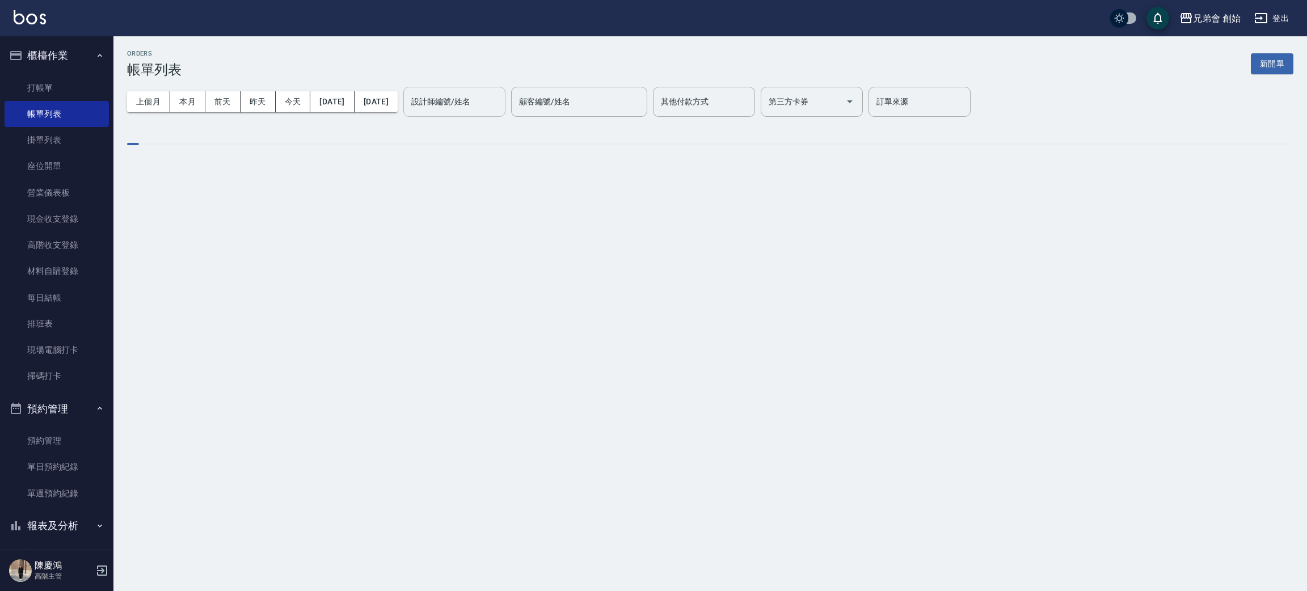
click at [476, 99] on div "設計師編號/姓名 設計師編號/姓名" at bounding box center [454, 102] width 102 height 30
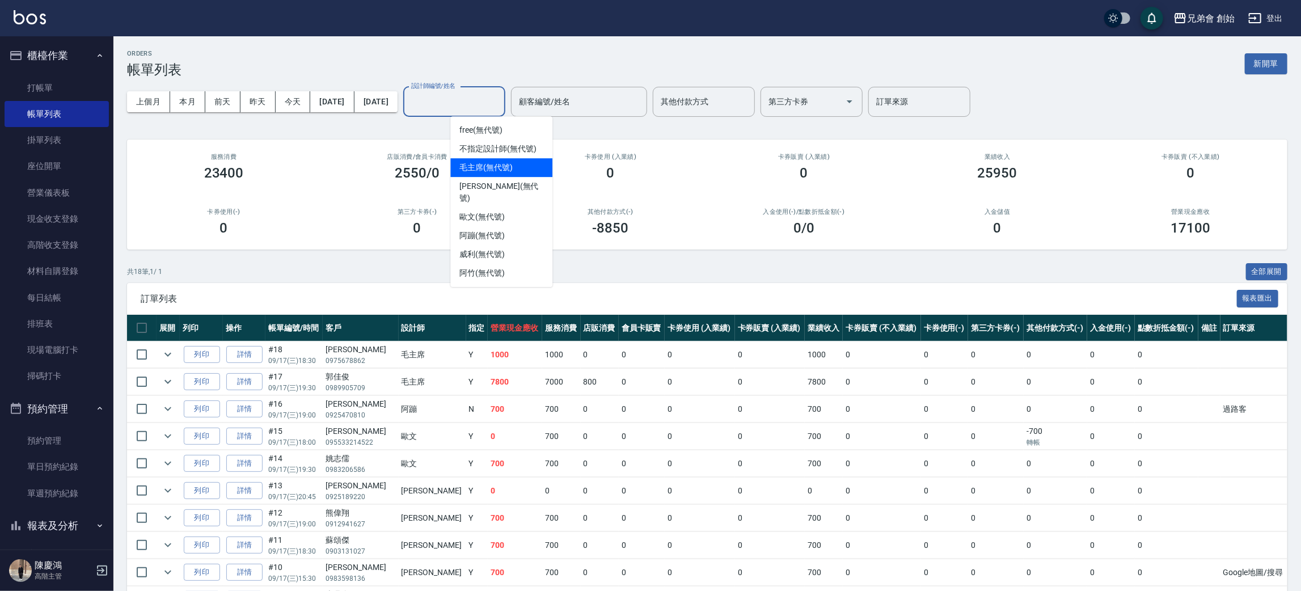
click at [494, 163] on span "毛主席 (無代號)" at bounding box center [485, 168] width 53 height 12
type input "毛主席(無代號)"
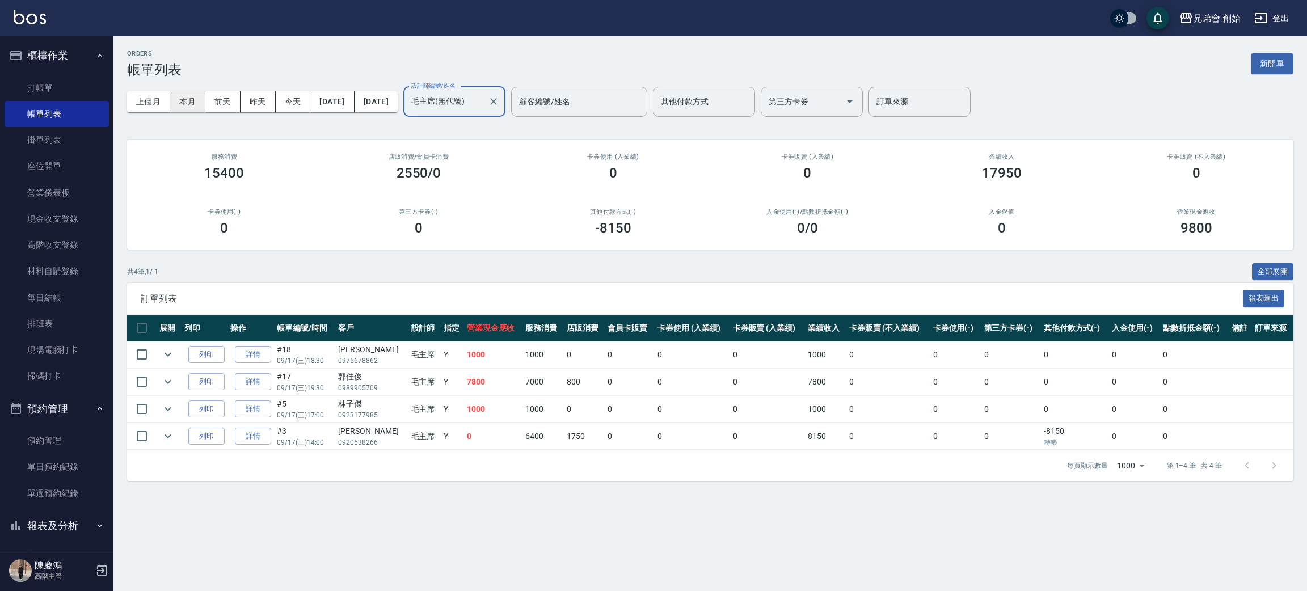
click at [189, 104] on button "本月" at bounding box center [187, 101] width 35 height 21
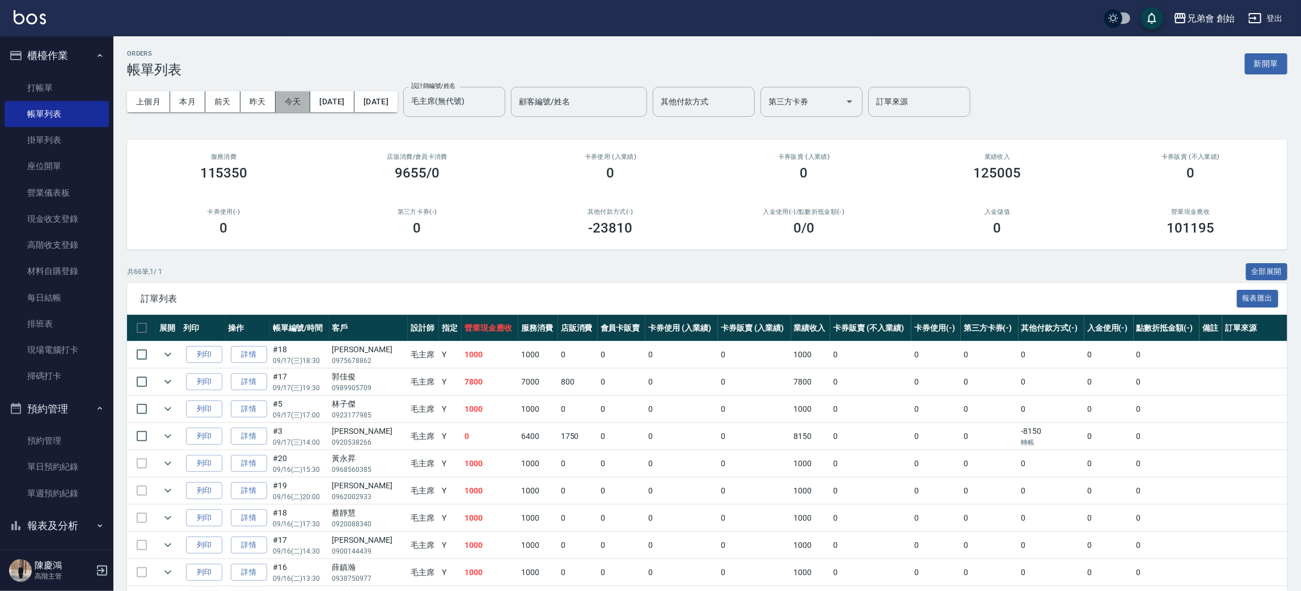
click at [289, 97] on button "今天" at bounding box center [293, 101] width 35 height 21
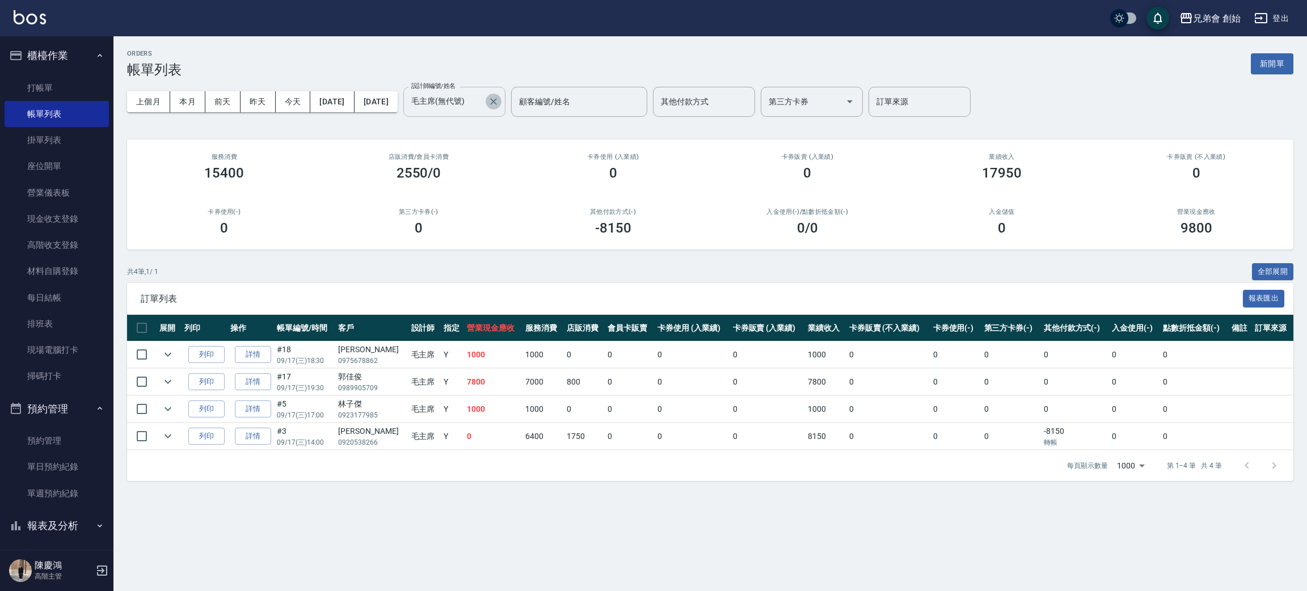
click at [499, 100] on icon "Clear" at bounding box center [493, 101] width 11 height 11
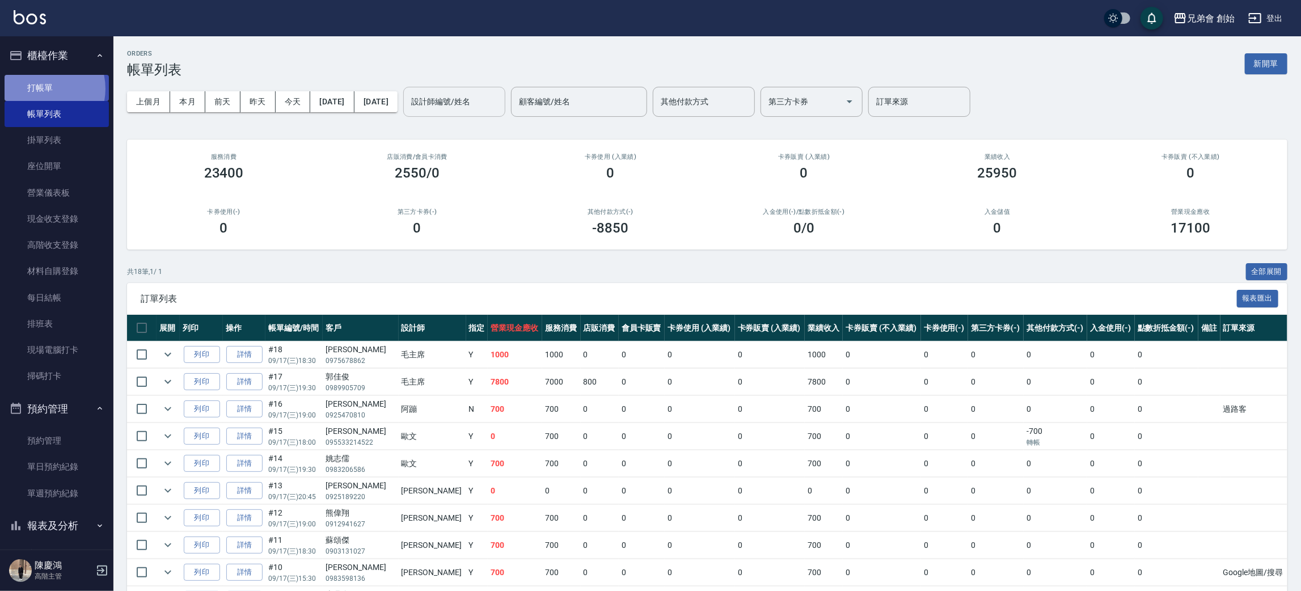
click at [39, 88] on link "打帳單" at bounding box center [57, 88] width 104 height 26
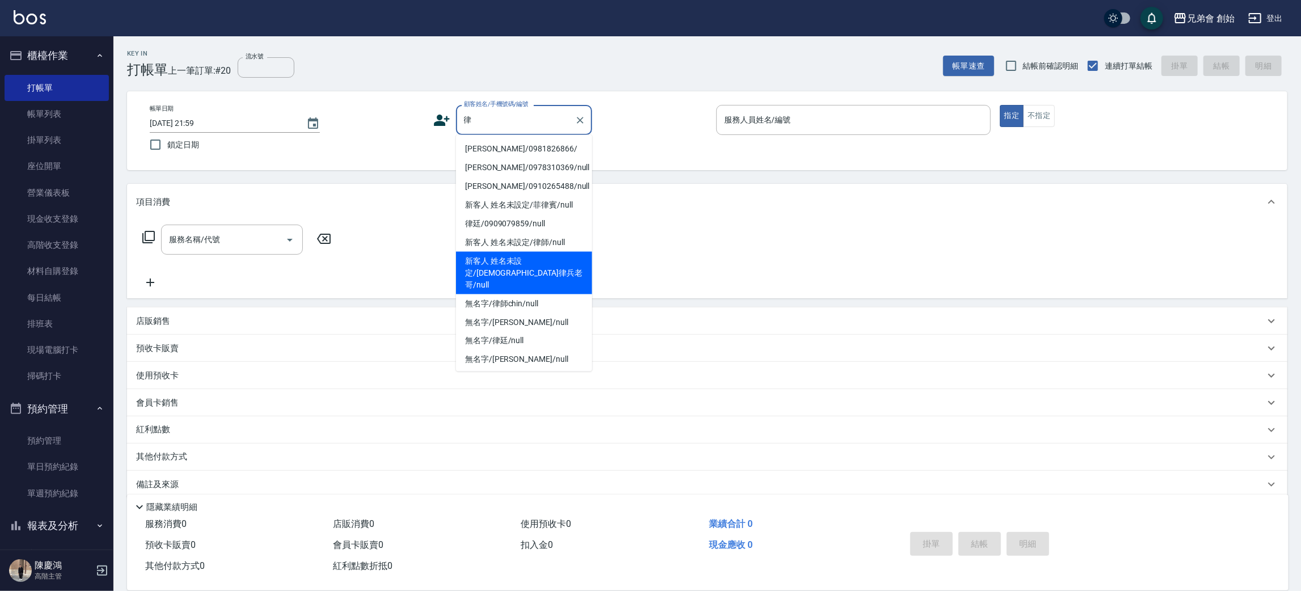
scroll to position [39, 0]
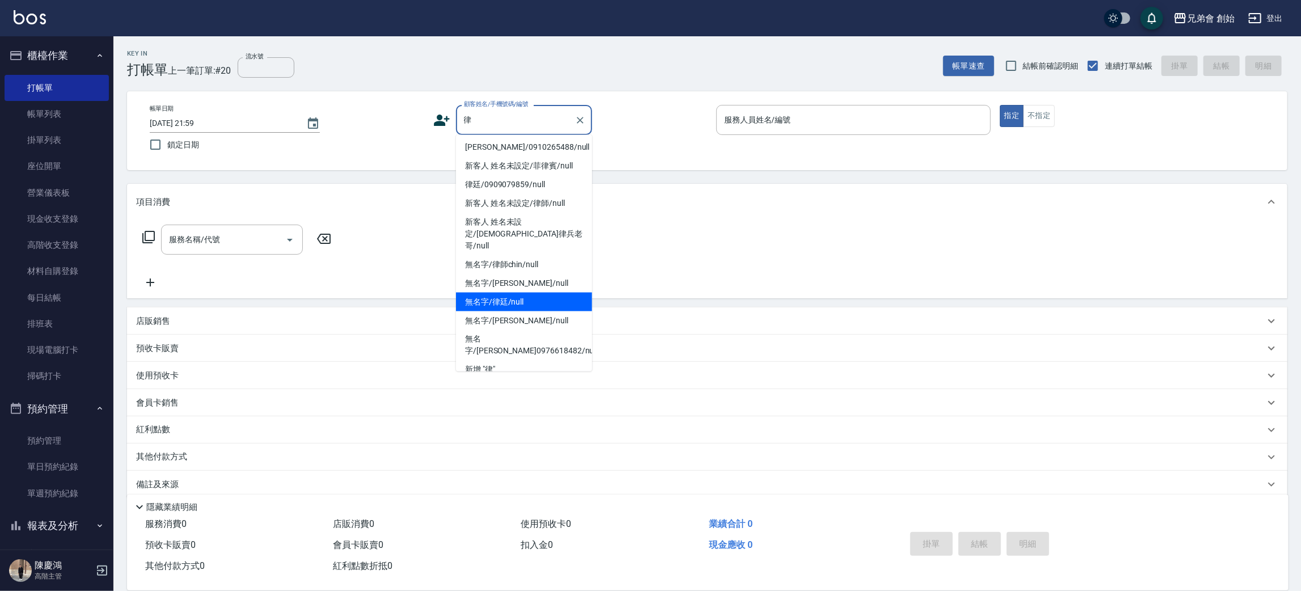
click at [542, 293] on li "無名字/律廷/null" at bounding box center [524, 302] width 136 height 19
type input "無名字/律廷/null"
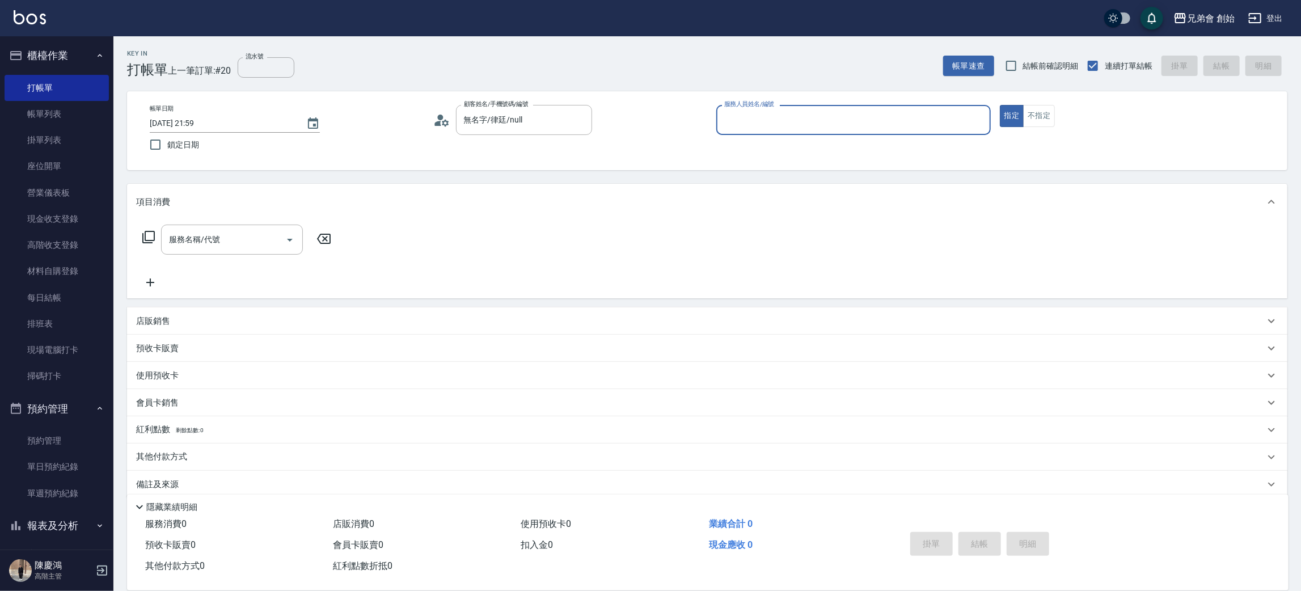
click at [809, 115] on input "服務人員姓名/編號" at bounding box center [853, 120] width 264 height 20
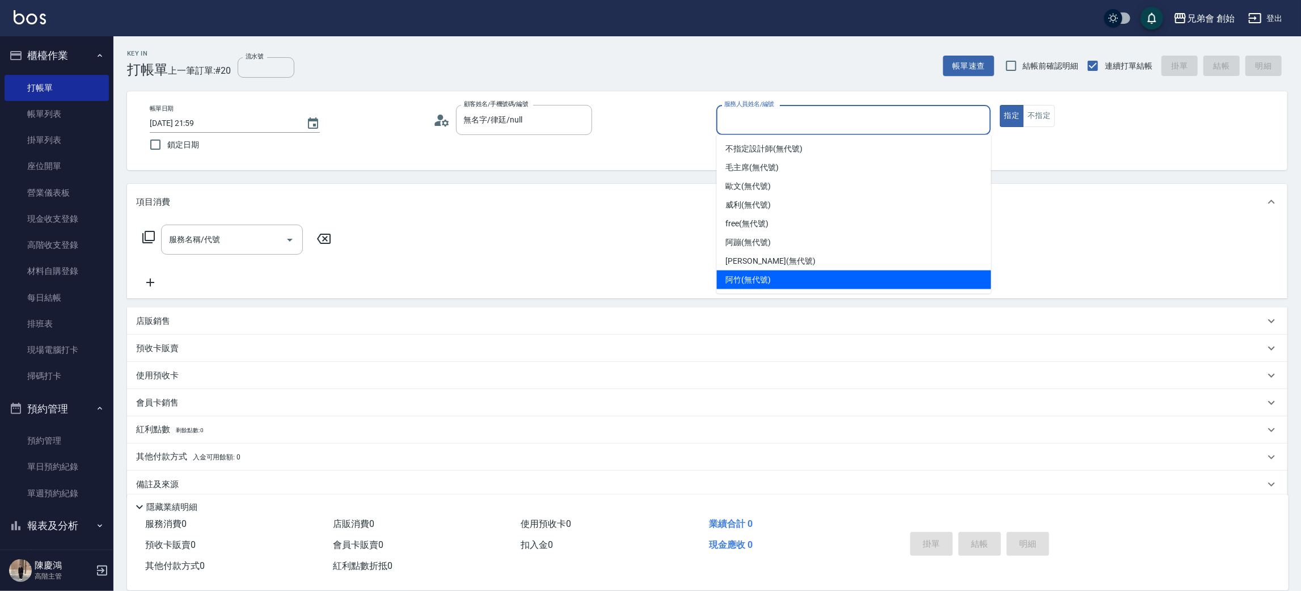
click at [786, 292] on ul "不指定設計師 (無代號) 毛主席 (無代號) 歐文 (無代號) 威利 (無代號) free (無代號) 阿蹦 (無代號) 潘潘 (無代號) 阿竹 (無代號)" at bounding box center [854, 214] width 275 height 159
click at [731, 284] on span "阿竹 (無代號)" at bounding box center [748, 280] width 45 height 12
type input "阿竹 (無代號)"
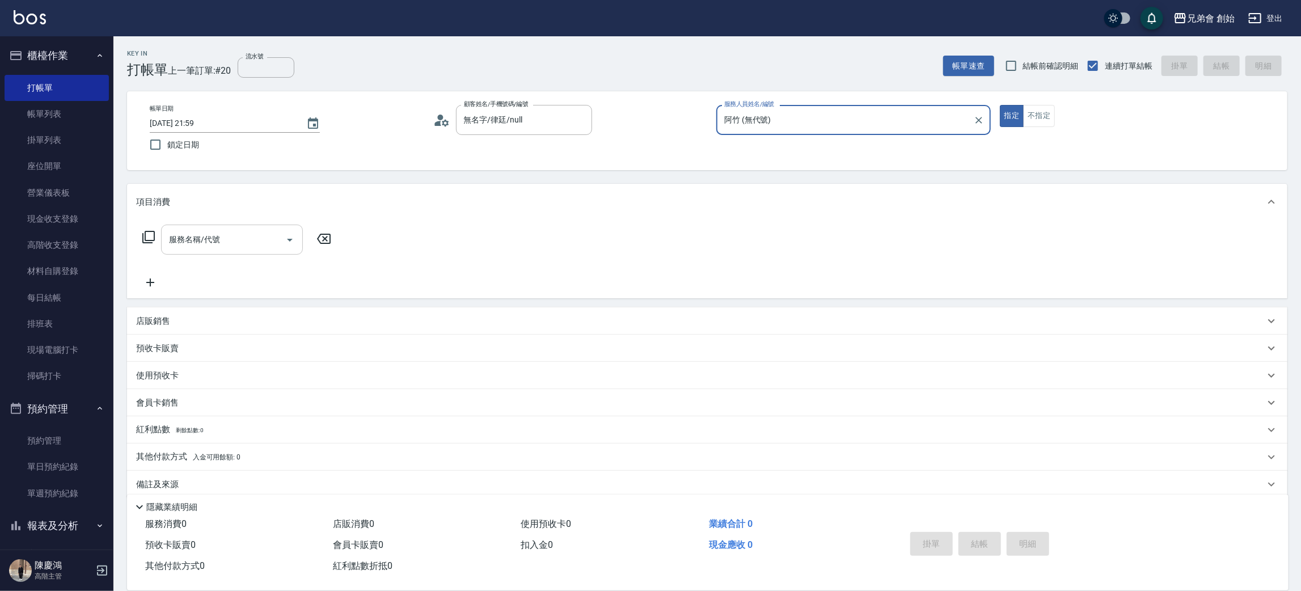
click at [256, 245] on input "服務名稱/代號" at bounding box center [223, 240] width 115 height 20
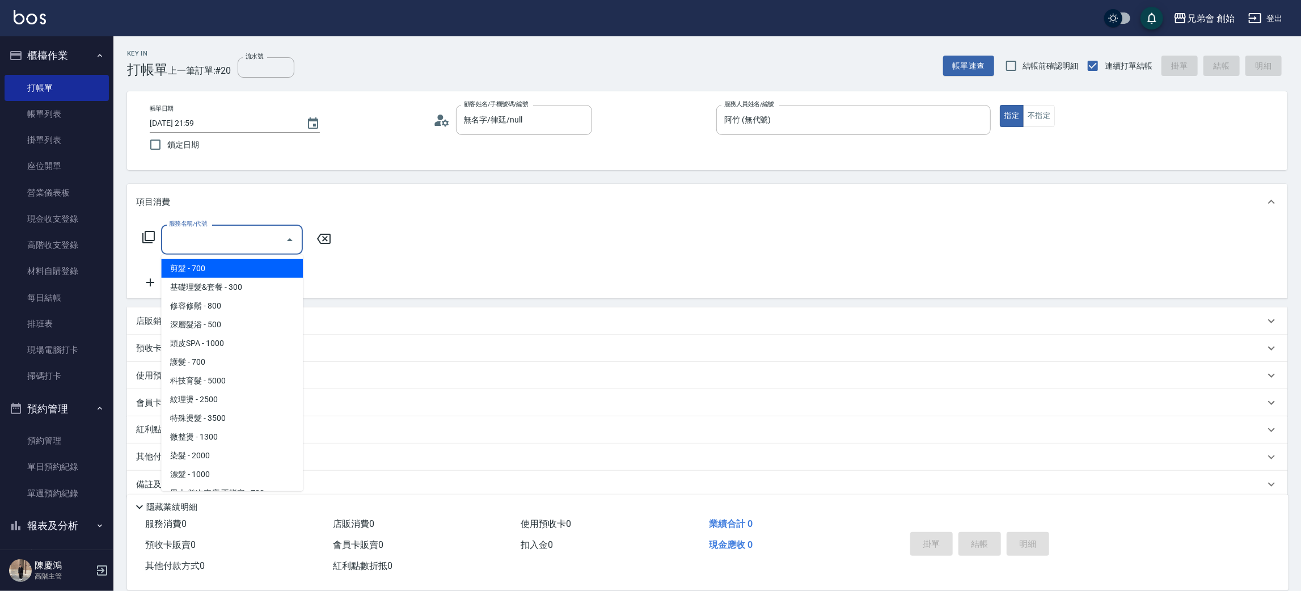
click at [264, 270] on span "剪髮 - 700" at bounding box center [232, 268] width 142 height 19
type input "剪髮(A01)"
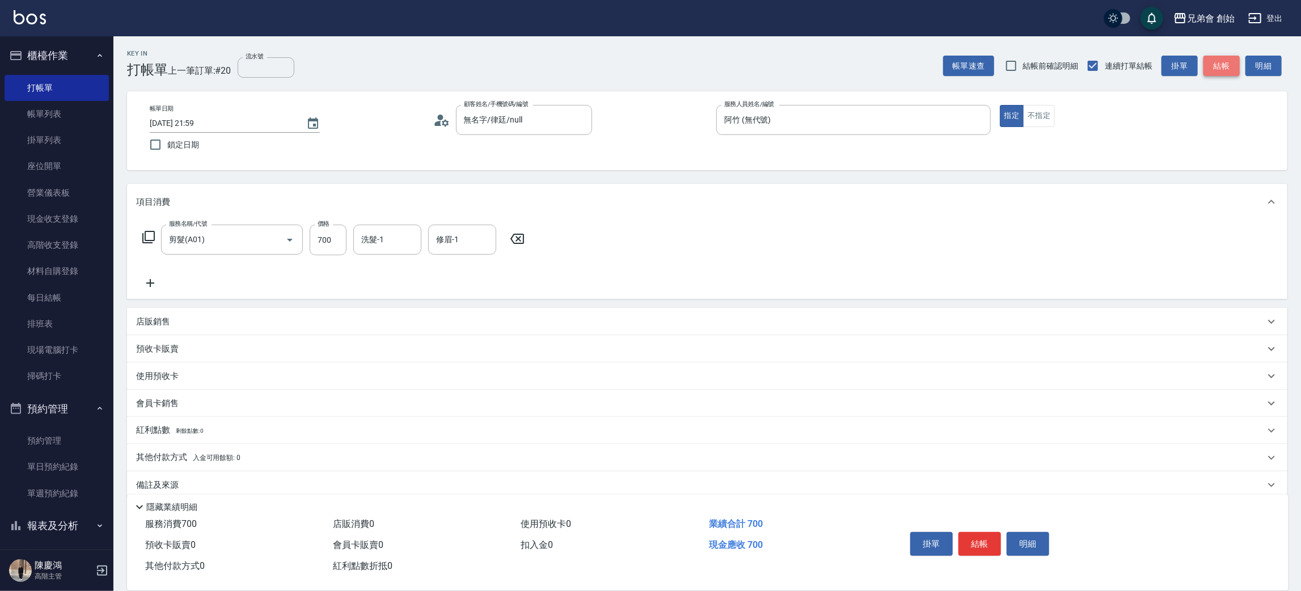
click at [1231, 66] on button "結帳" at bounding box center [1222, 66] width 36 height 21
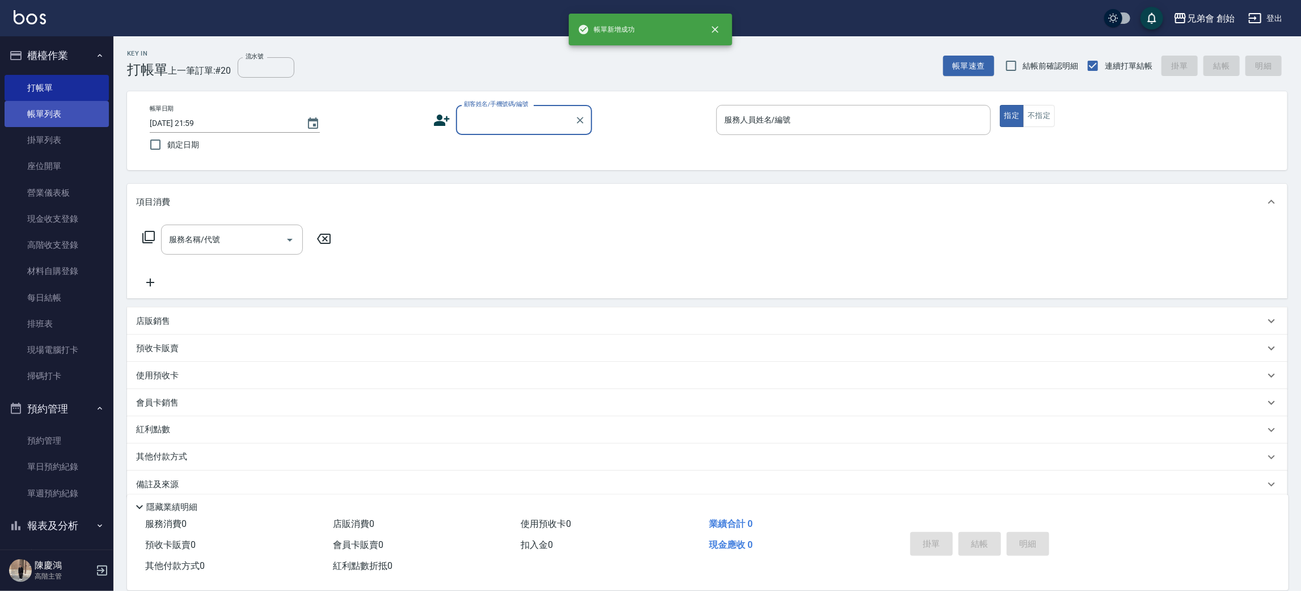
click at [66, 120] on link "帳單列表" at bounding box center [57, 114] width 104 height 26
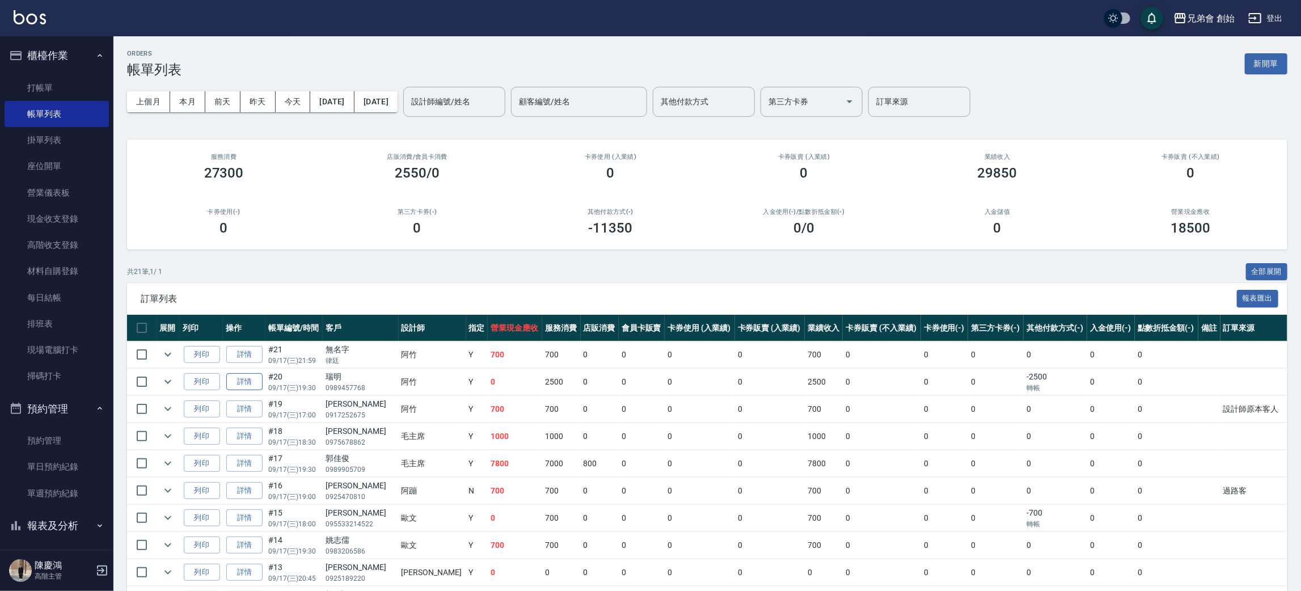
click at [239, 381] on link "詳情" at bounding box center [244, 382] width 36 height 18
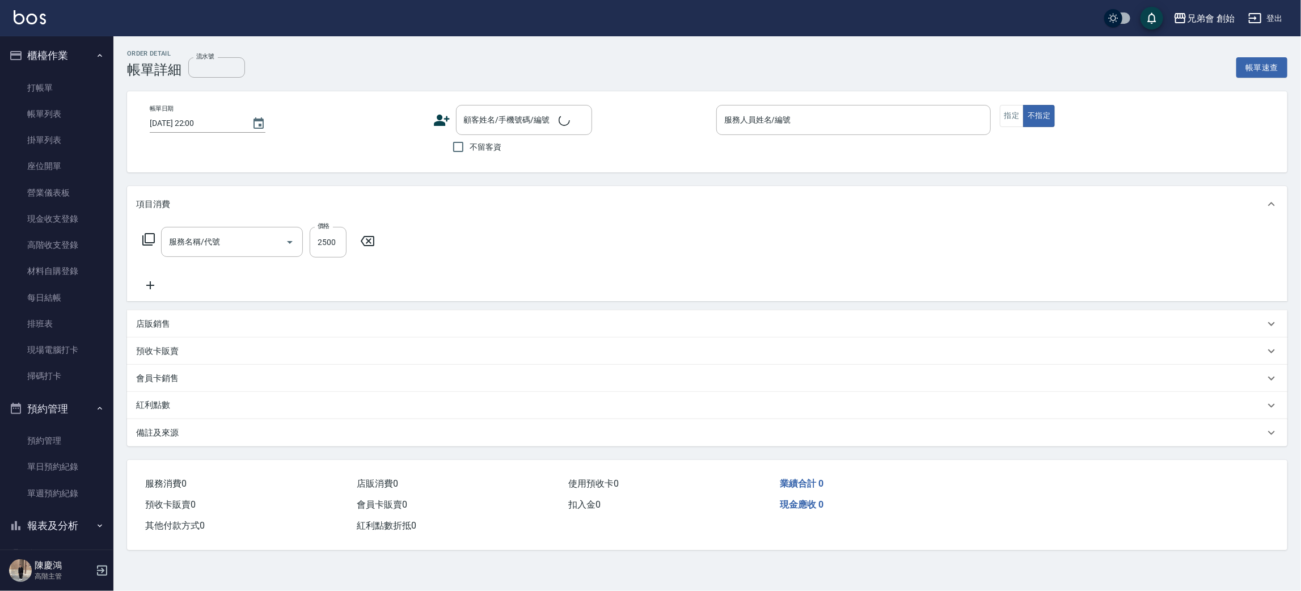
type input "2025/09/17 19:30"
type input "阿竹 (無代號)"
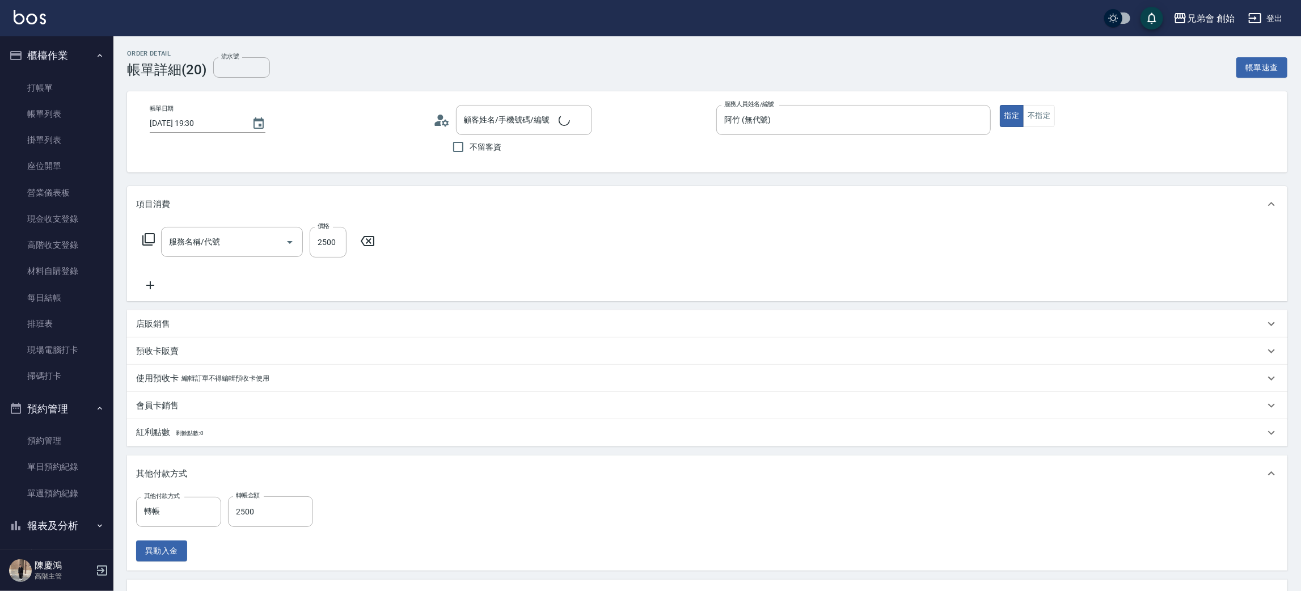
type input "瑞明/0989457768/null"
type input "紋理燙(D01)"
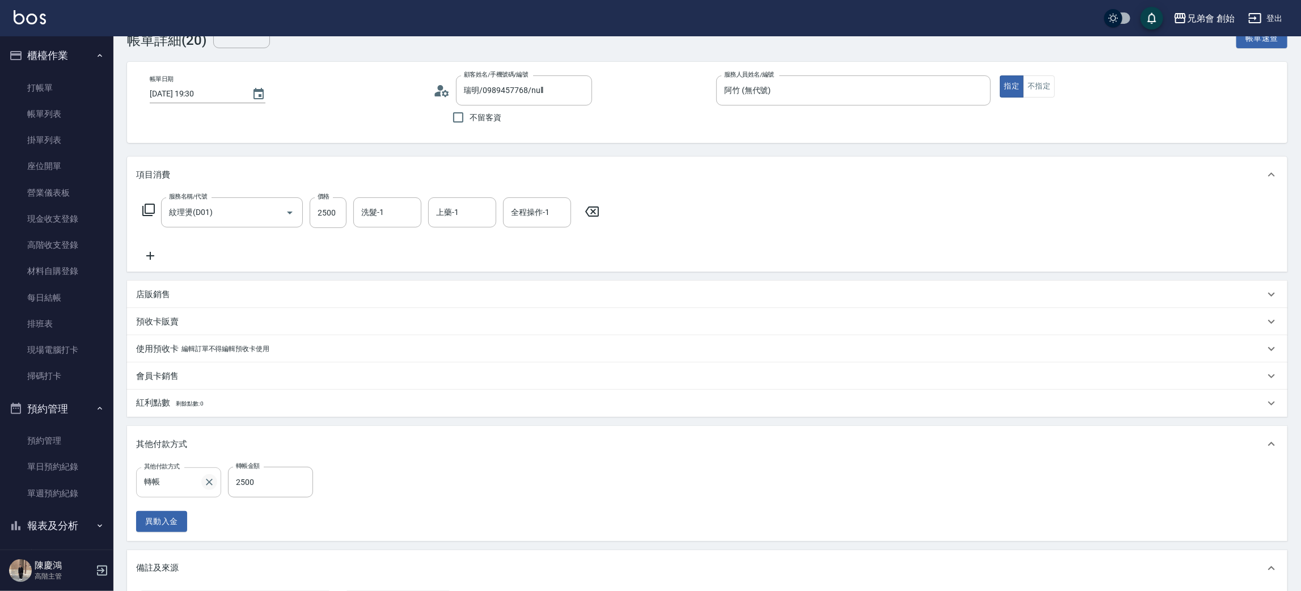
click at [204, 486] on icon "Clear" at bounding box center [209, 481] width 11 height 11
click at [161, 483] on input "其他付款方式" at bounding box center [178, 482] width 75 height 20
click at [179, 549] on span "信用卡" at bounding box center [178, 548] width 85 height 19
type input "信用卡"
click at [234, 471] on input "0" at bounding box center [270, 482] width 85 height 31
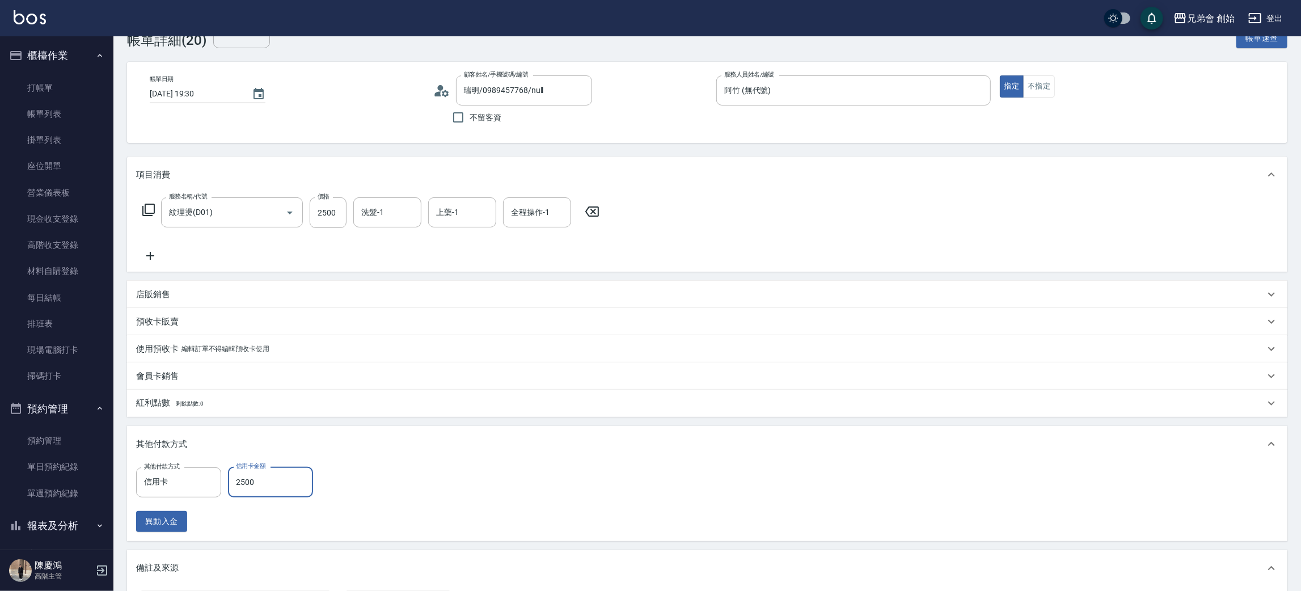
scroll to position [202, 0]
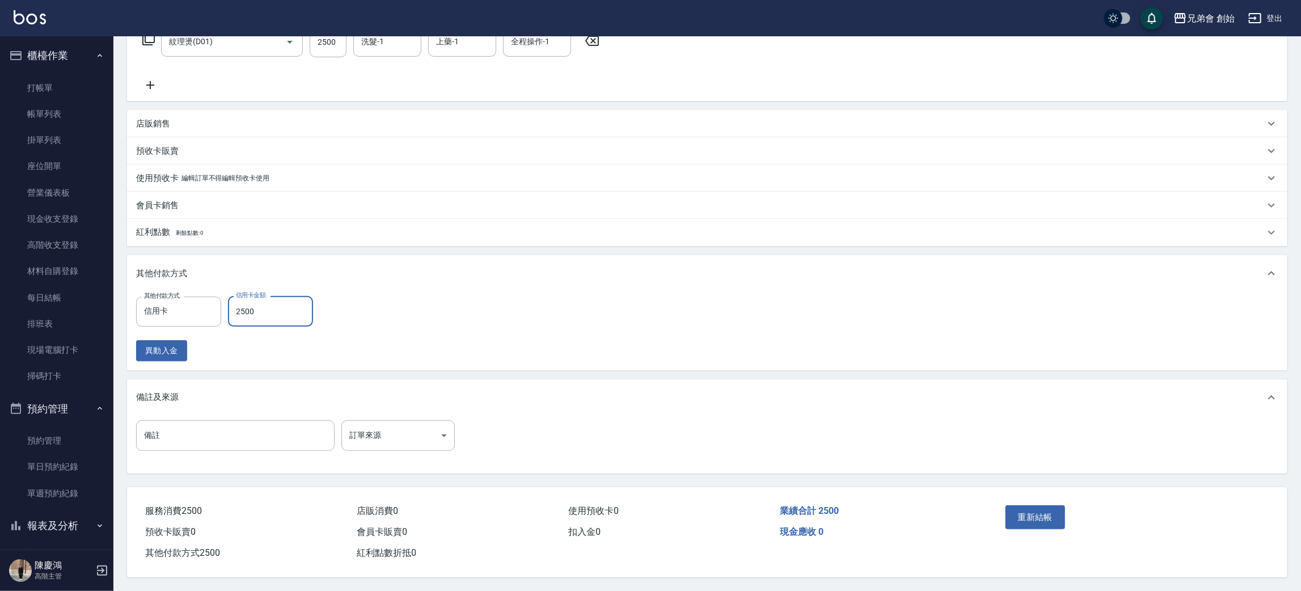
type input "2500"
click at [1044, 505] on button "重新結帳" at bounding box center [1036, 517] width 60 height 24
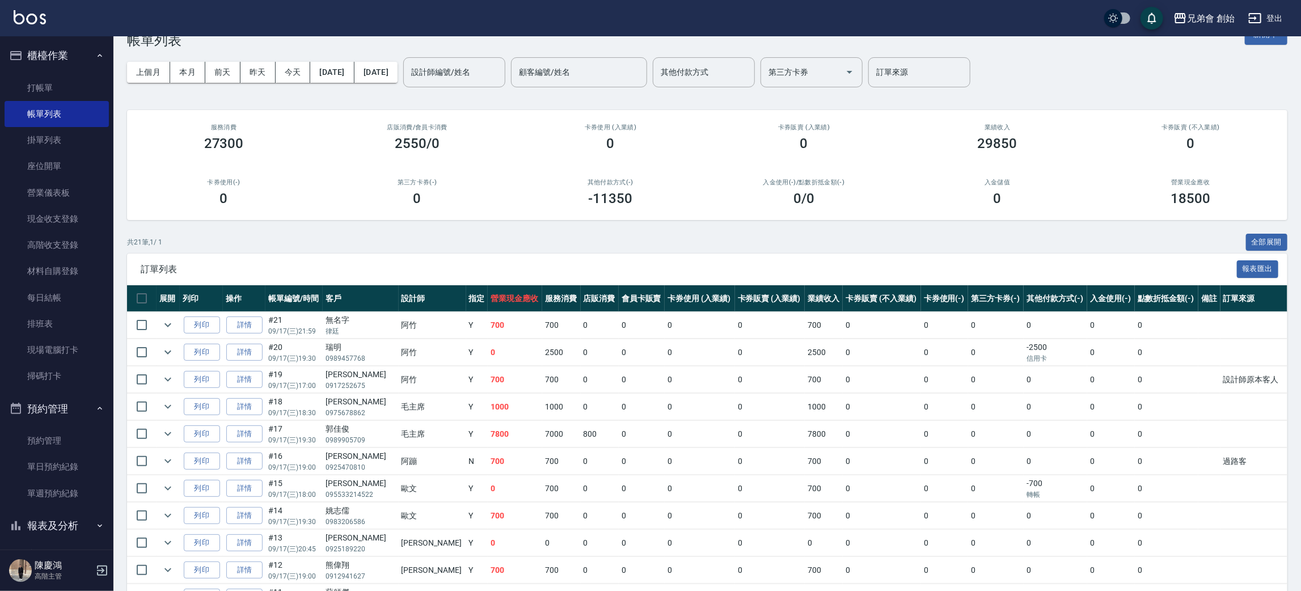
scroll to position [115, 0]
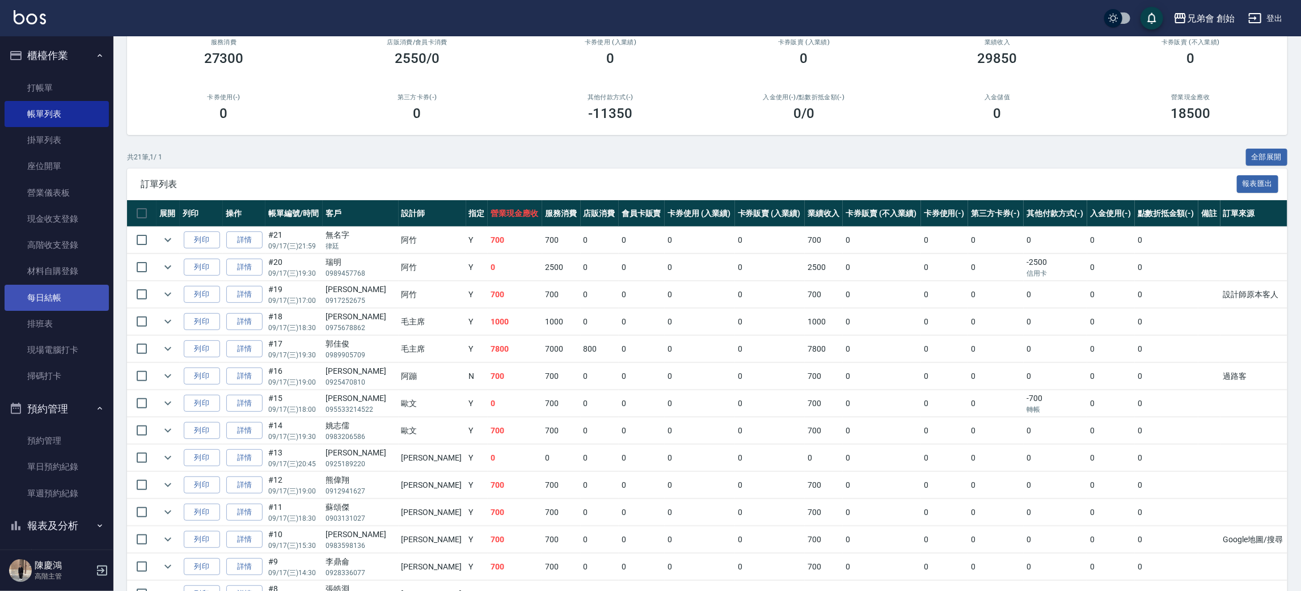
click at [71, 297] on link "每日結帳" at bounding box center [57, 298] width 104 height 26
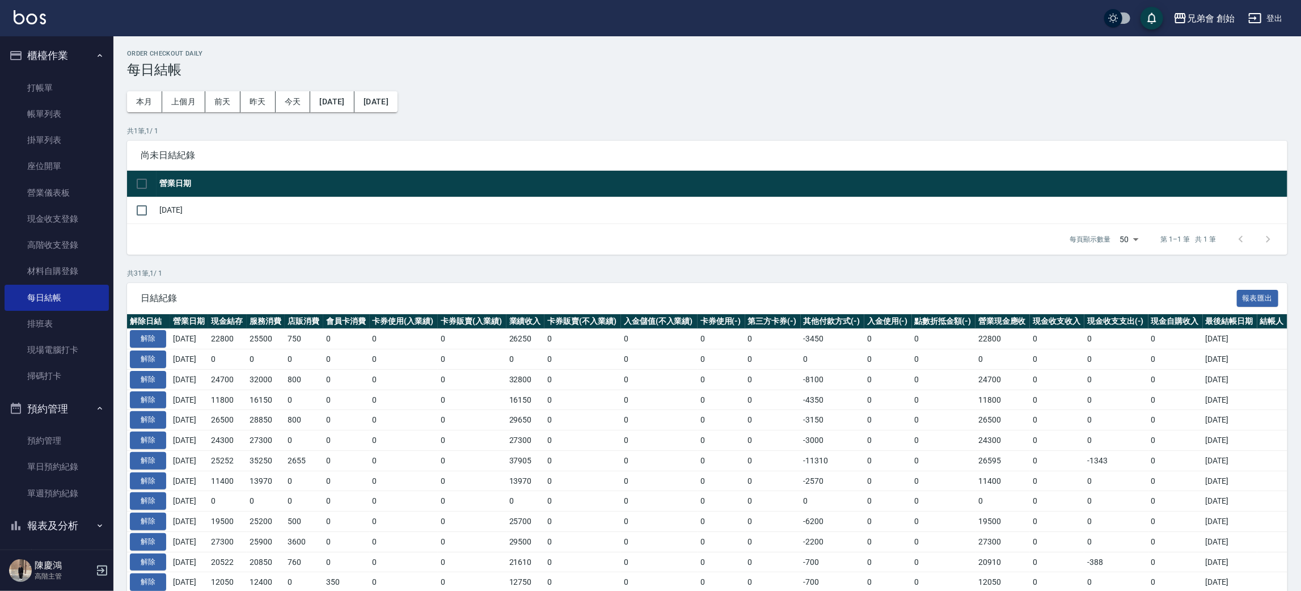
click at [165, 222] on td "[DATE]" at bounding box center [722, 210] width 1131 height 27
click at [140, 213] on input "checkbox" at bounding box center [142, 211] width 24 height 24
checkbox input "true"
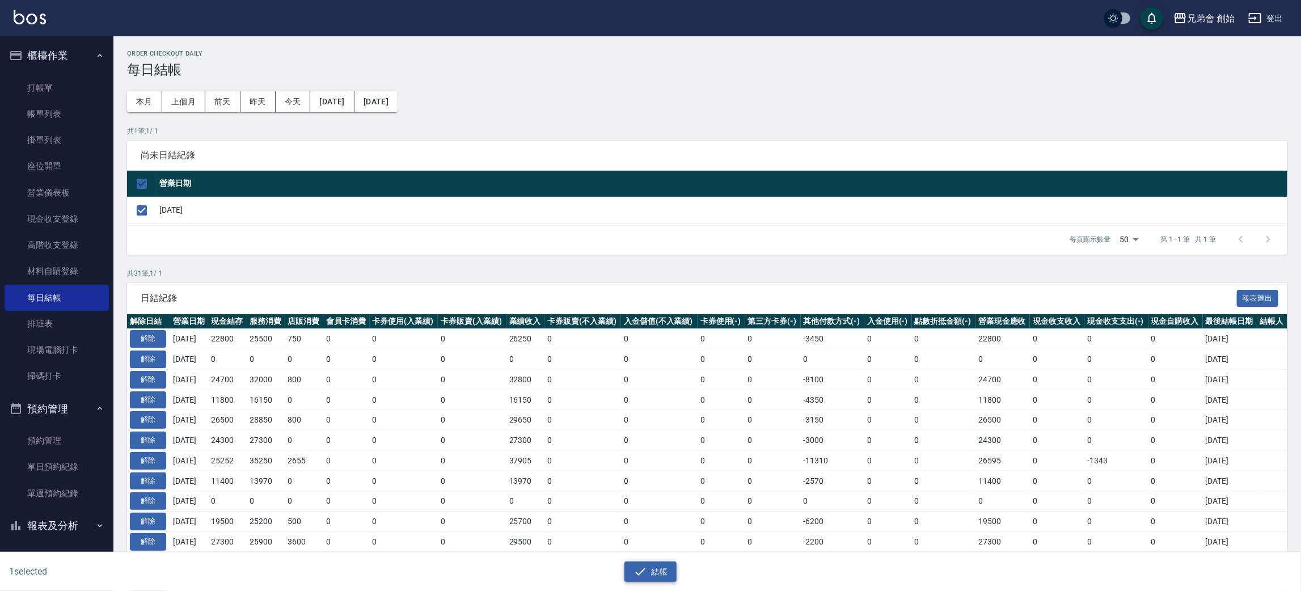
click at [663, 581] on button "結帳" at bounding box center [650, 571] width 53 height 21
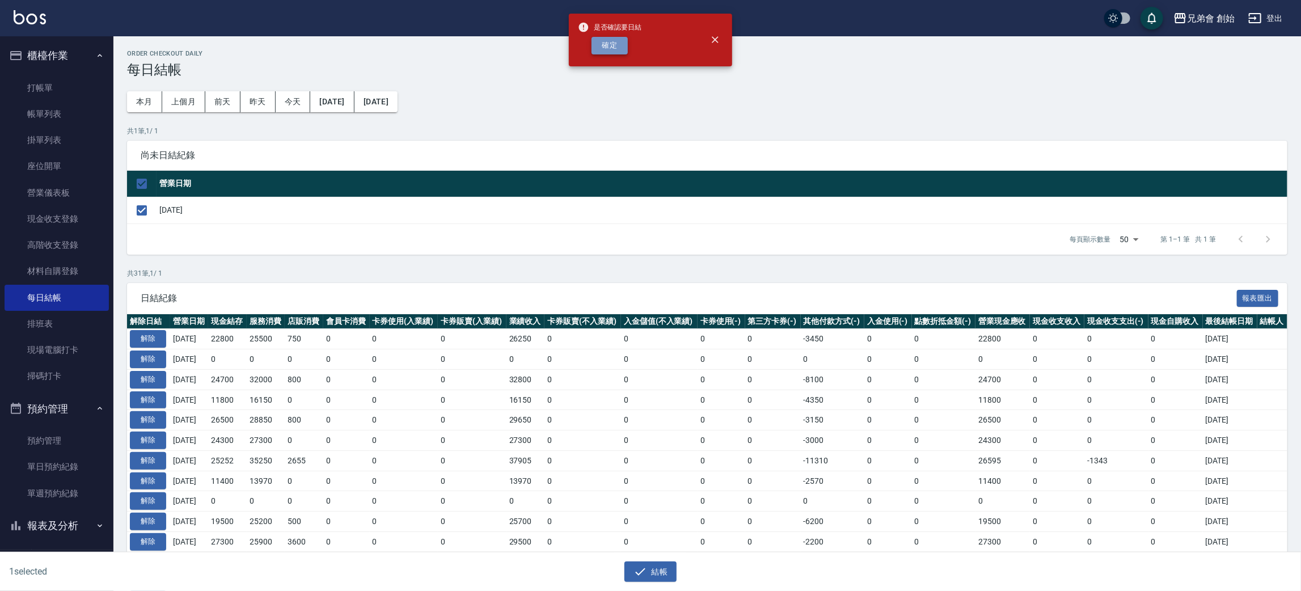
click at [616, 42] on button "確定" at bounding box center [610, 46] width 36 height 18
checkbox input "false"
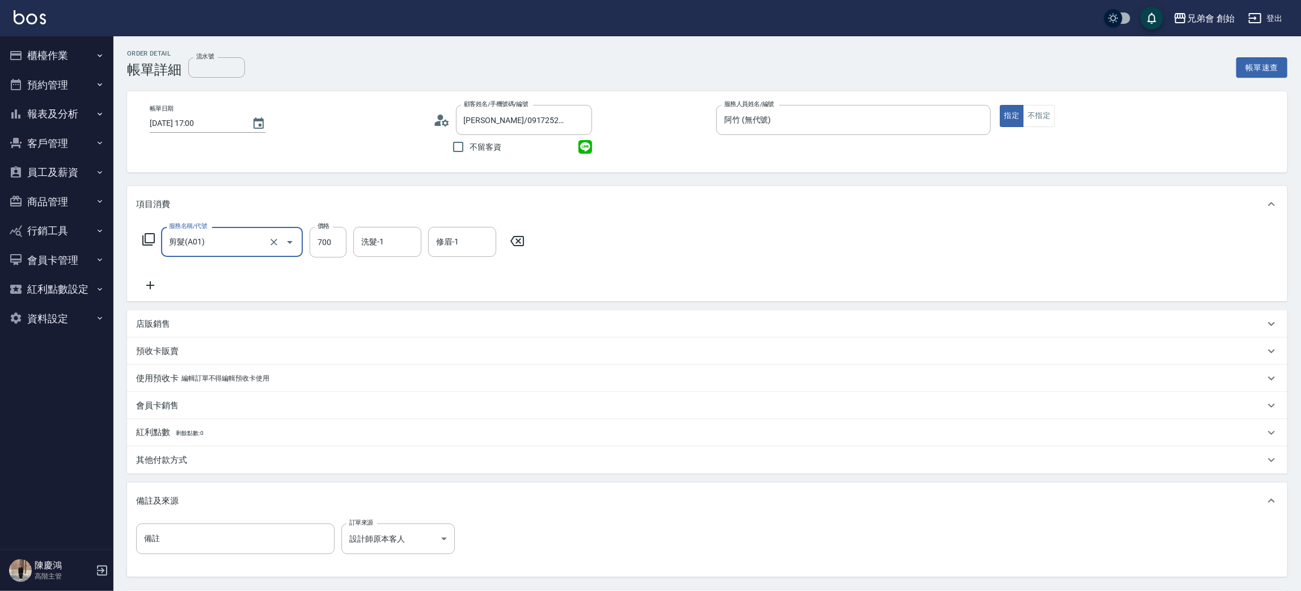
scroll to position [106, 0]
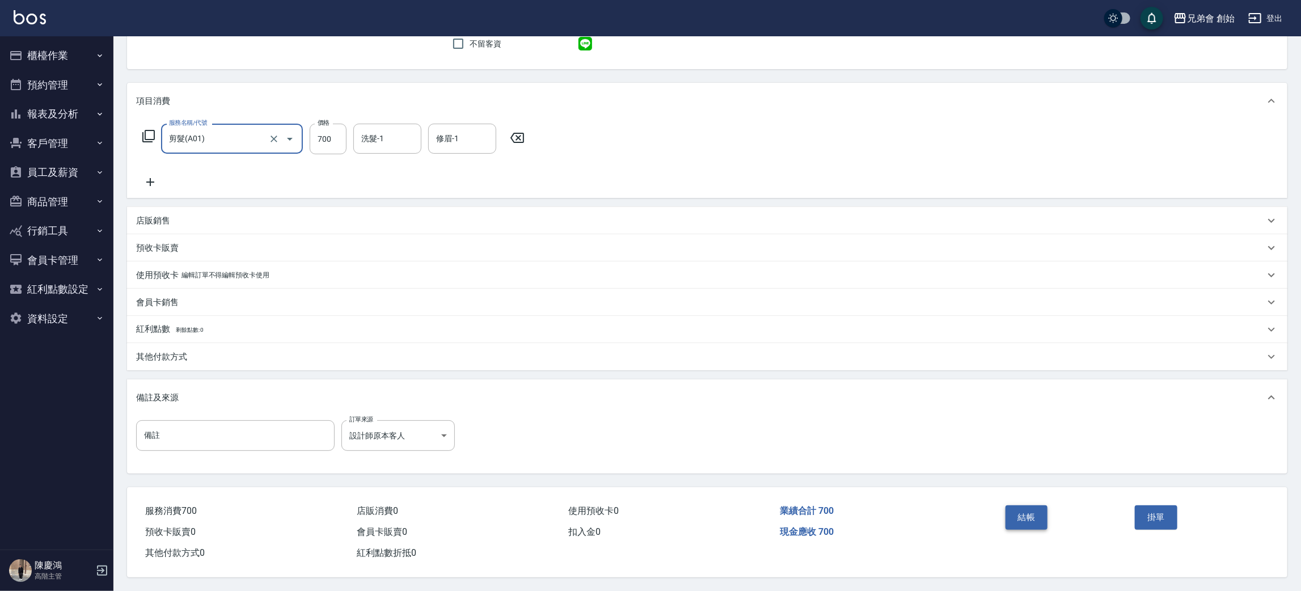
click at [1039, 518] on button "結帳" at bounding box center [1027, 517] width 43 height 24
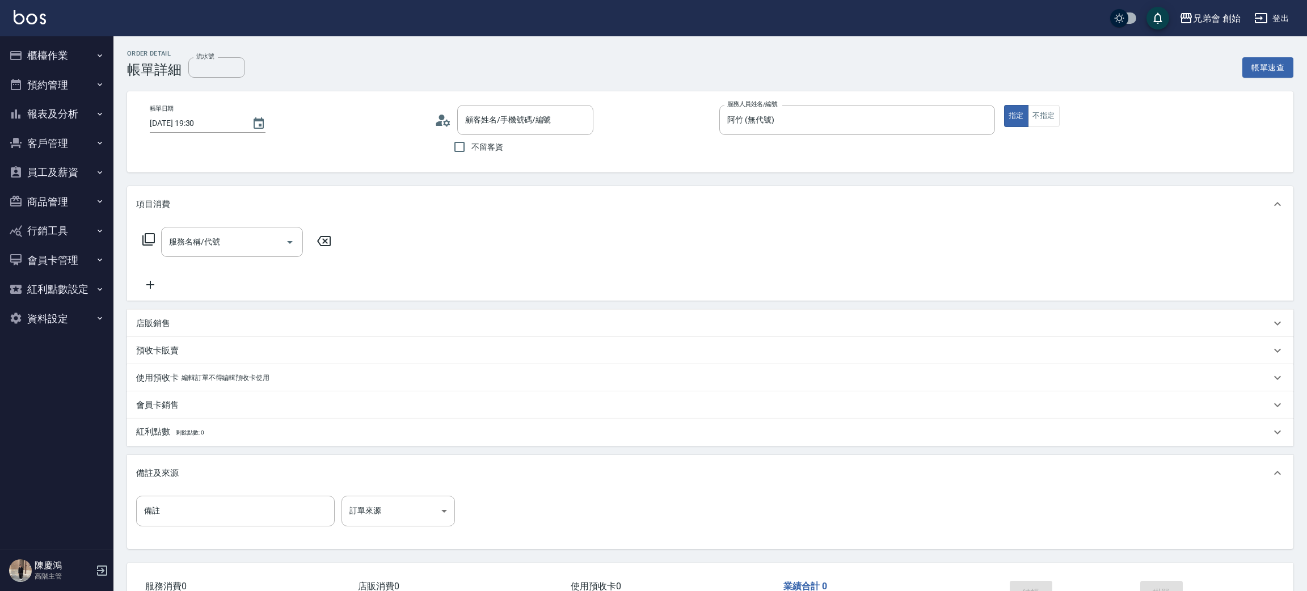
click at [204, 238] on div "服務名稱/代號 服務名稱/代號" at bounding box center [232, 242] width 142 height 30
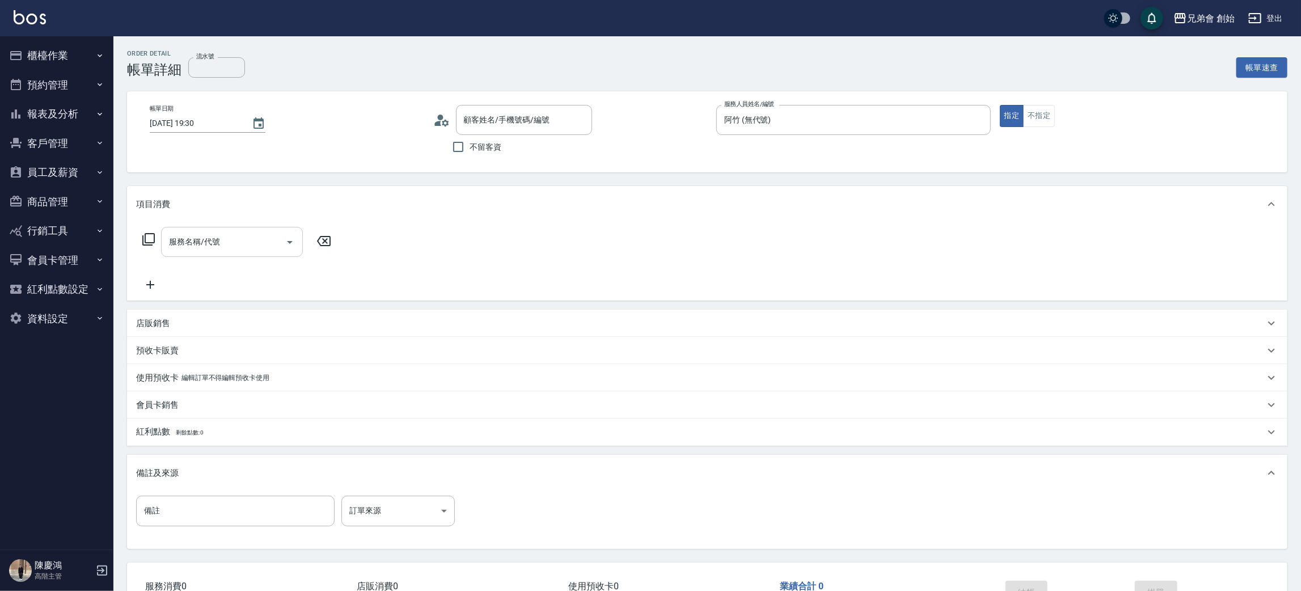
type input "瑞明/0989457768/null"
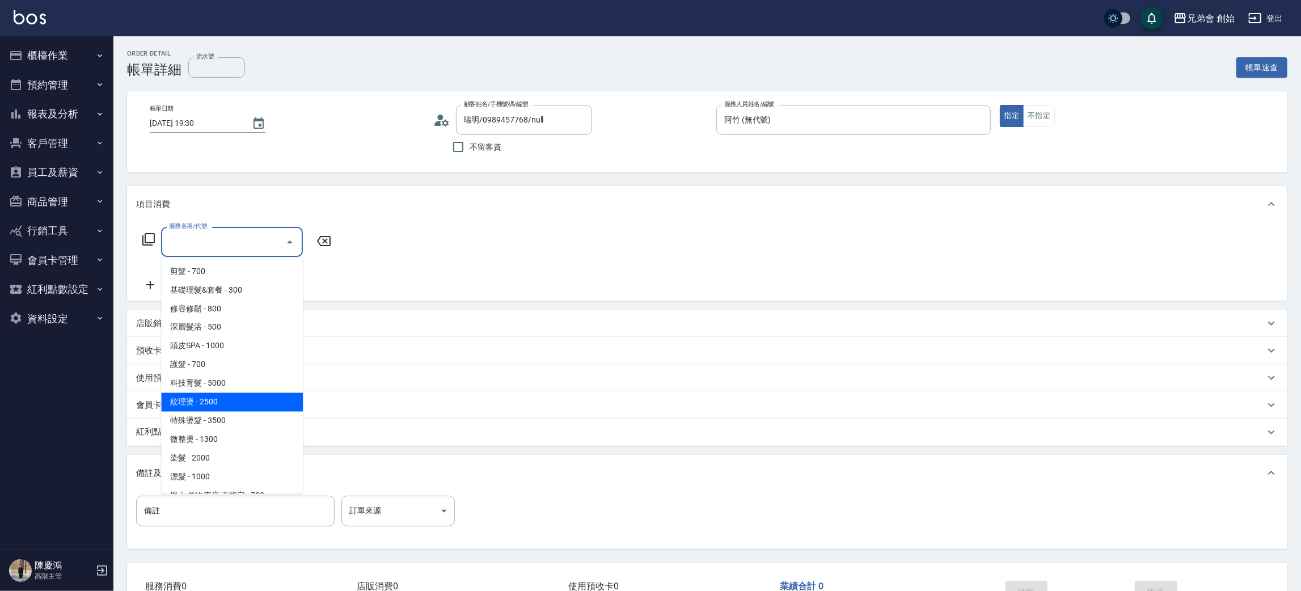
click at [243, 401] on span "紋理燙 - 2500" at bounding box center [232, 402] width 142 height 19
type input "紋理燙(D01)"
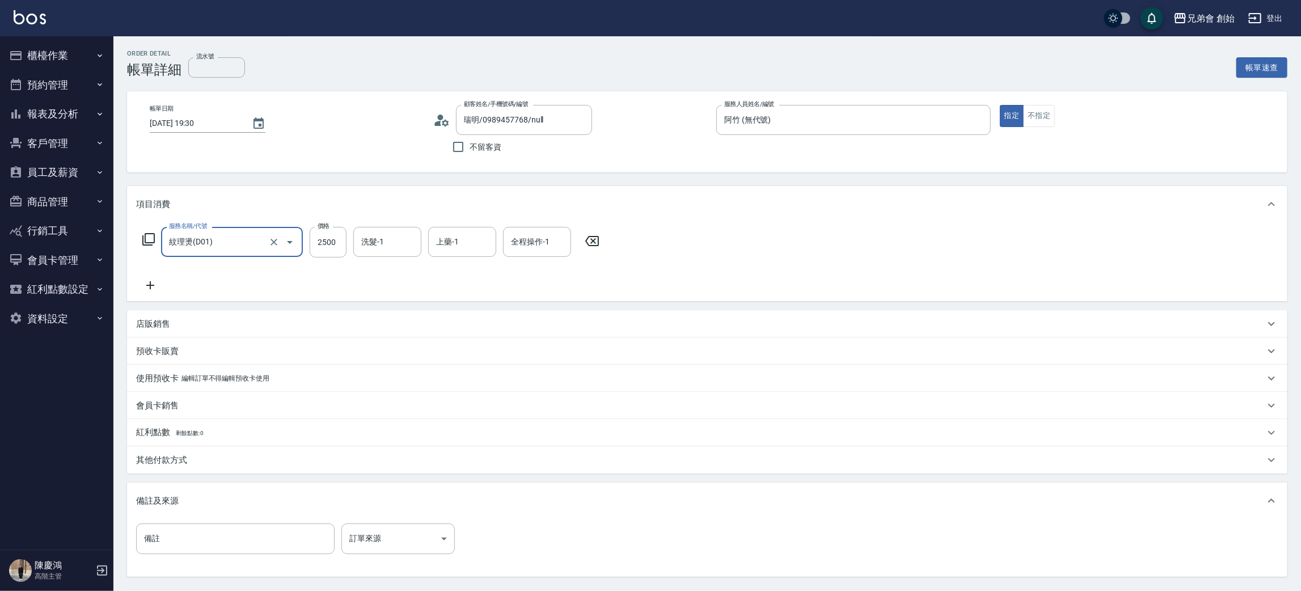
click at [187, 462] on p "其他付款方式" at bounding box center [161, 460] width 51 height 12
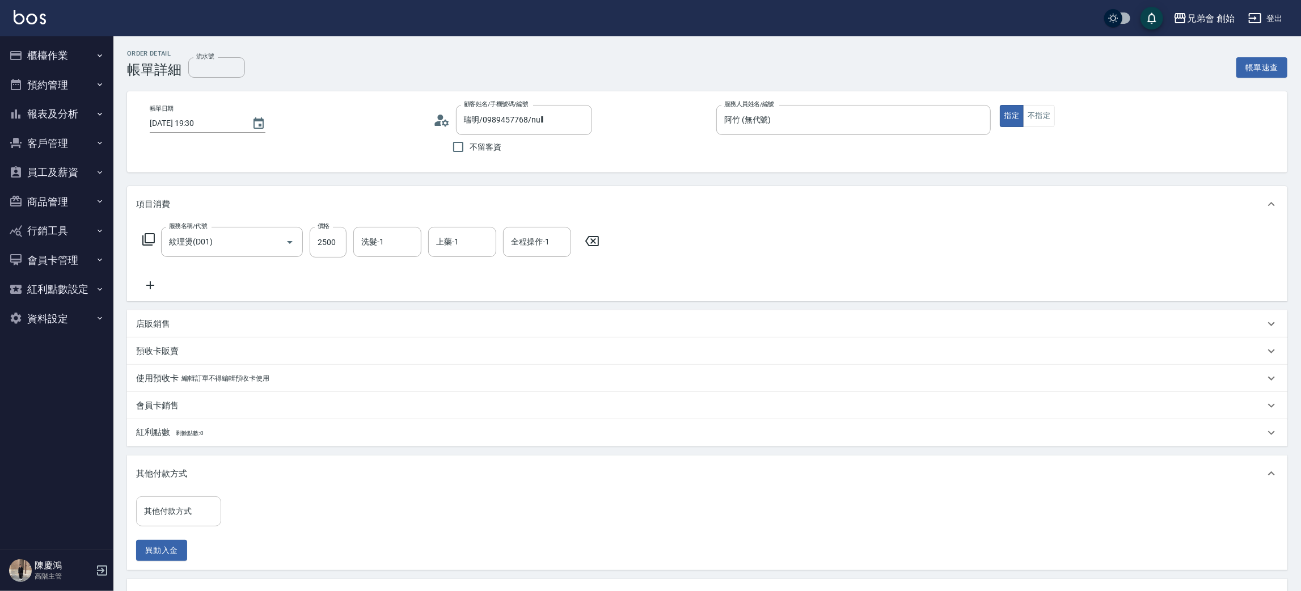
click at [197, 512] on input "其他付款方式" at bounding box center [178, 511] width 75 height 20
click at [168, 445] on span "轉帳" at bounding box center [178, 445] width 85 height 19
type input "轉帳"
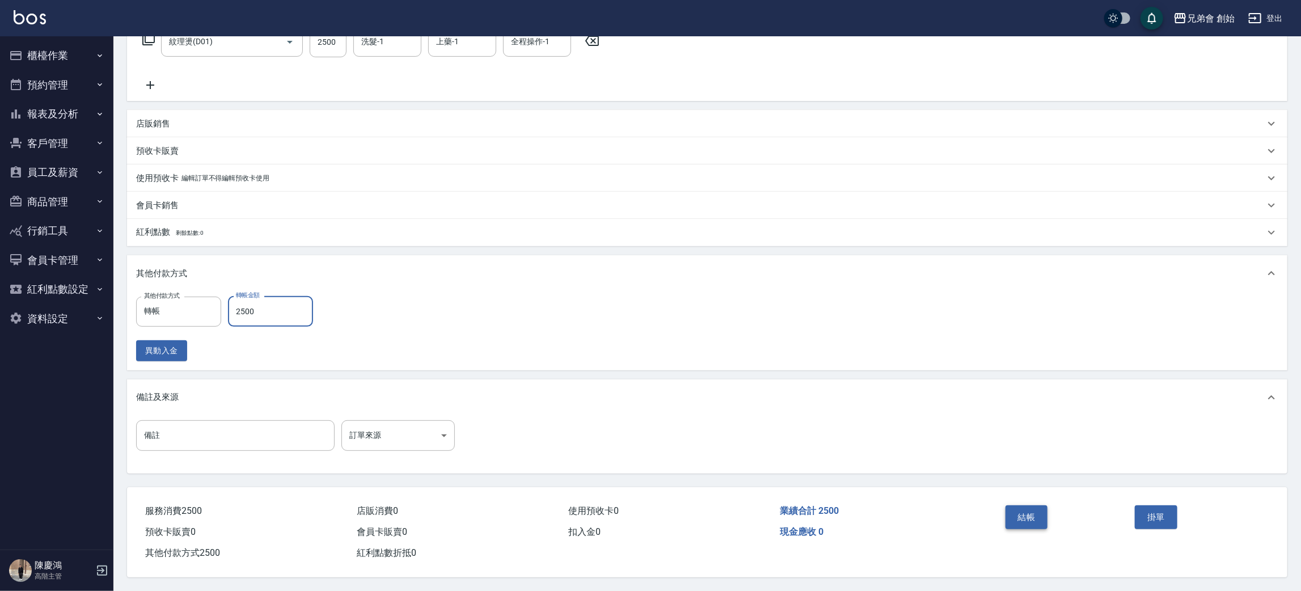
type input "2500"
click at [1024, 520] on button "結帳" at bounding box center [1027, 517] width 43 height 24
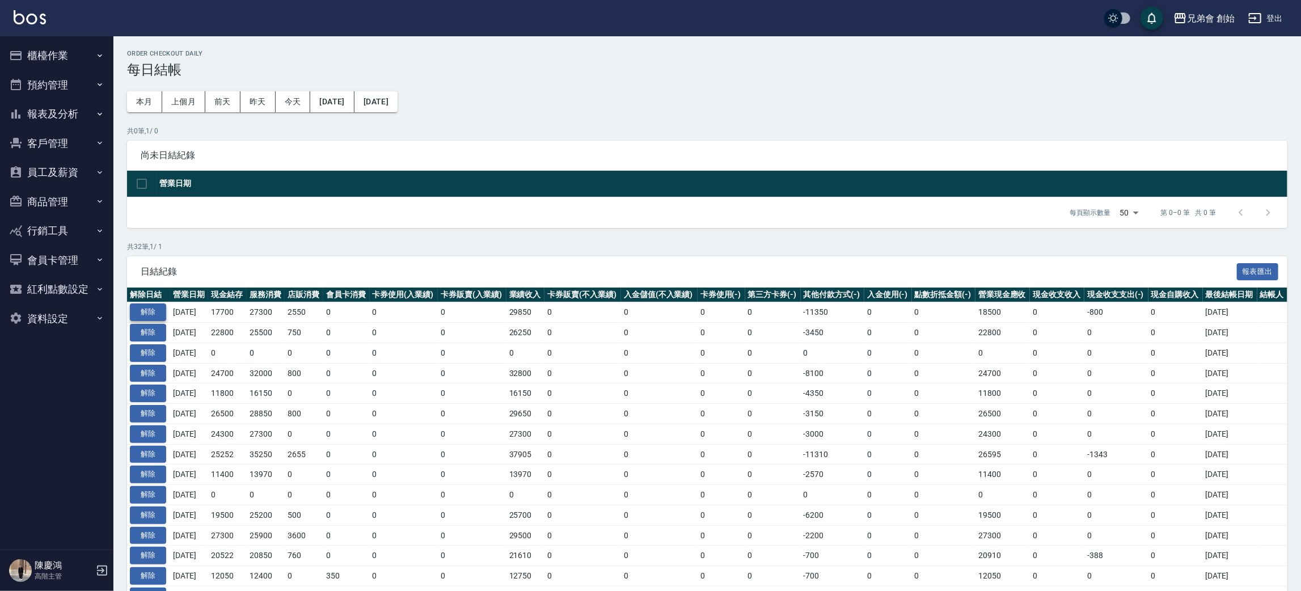
click at [148, 313] on button "解除" at bounding box center [148, 312] width 36 height 18
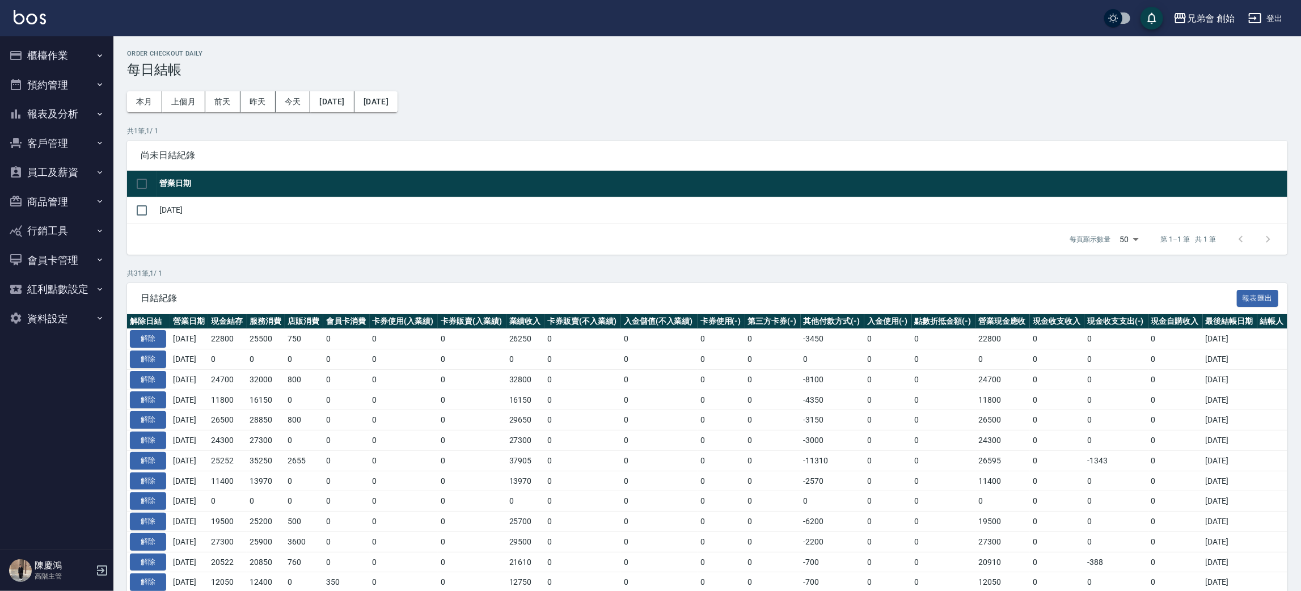
click at [65, 50] on button "櫃檯作業" at bounding box center [57, 55] width 104 height 29
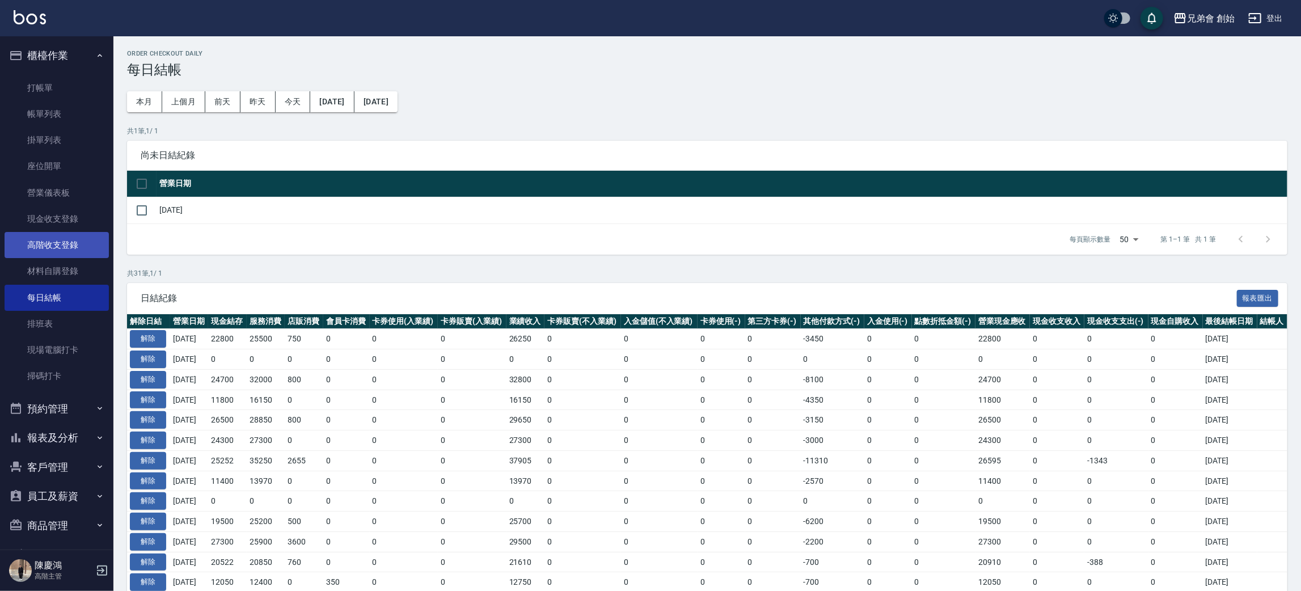
click at [73, 236] on link "高階收支登錄" at bounding box center [57, 245] width 104 height 26
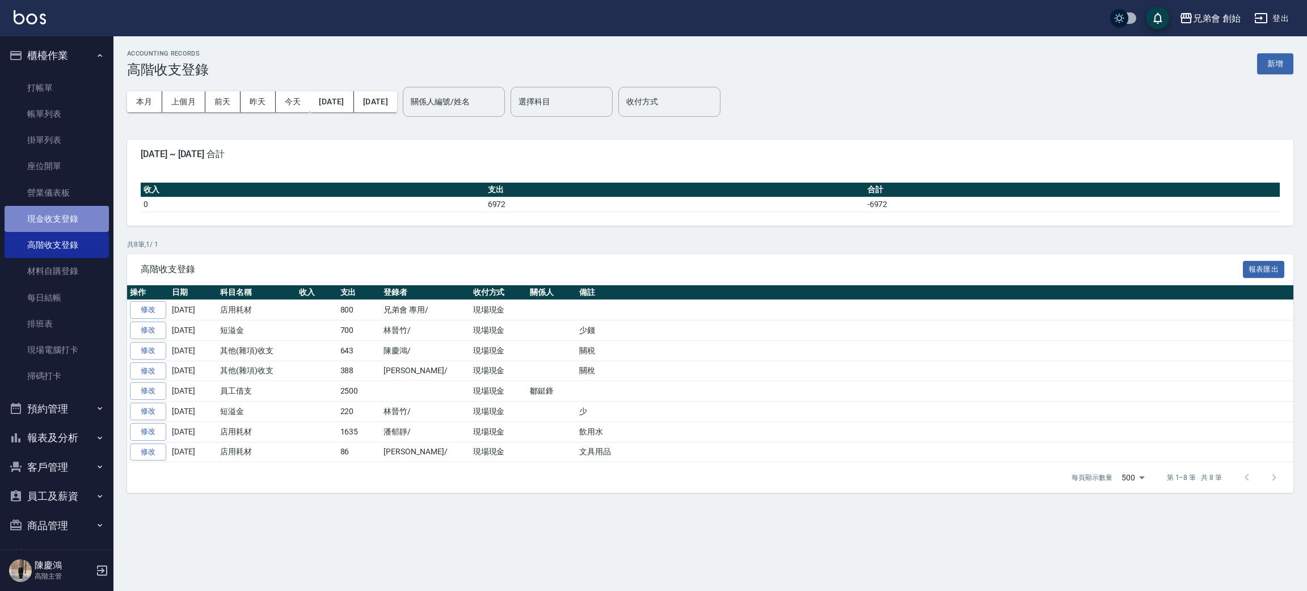
click at [72, 220] on link "現金收支登錄" at bounding box center [57, 219] width 104 height 26
click at [1268, 68] on button "新增" at bounding box center [1275, 63] width 36 height 21
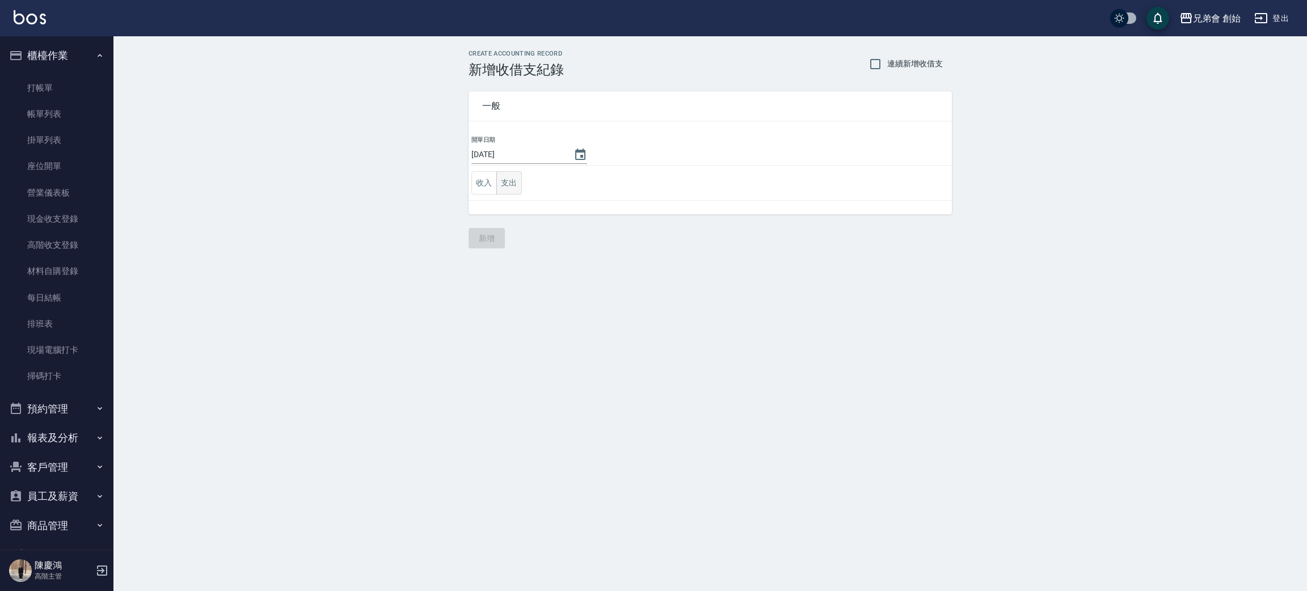
click at [516, 187] on button "支出" at bounding box center [509, 182] width 26 height 23
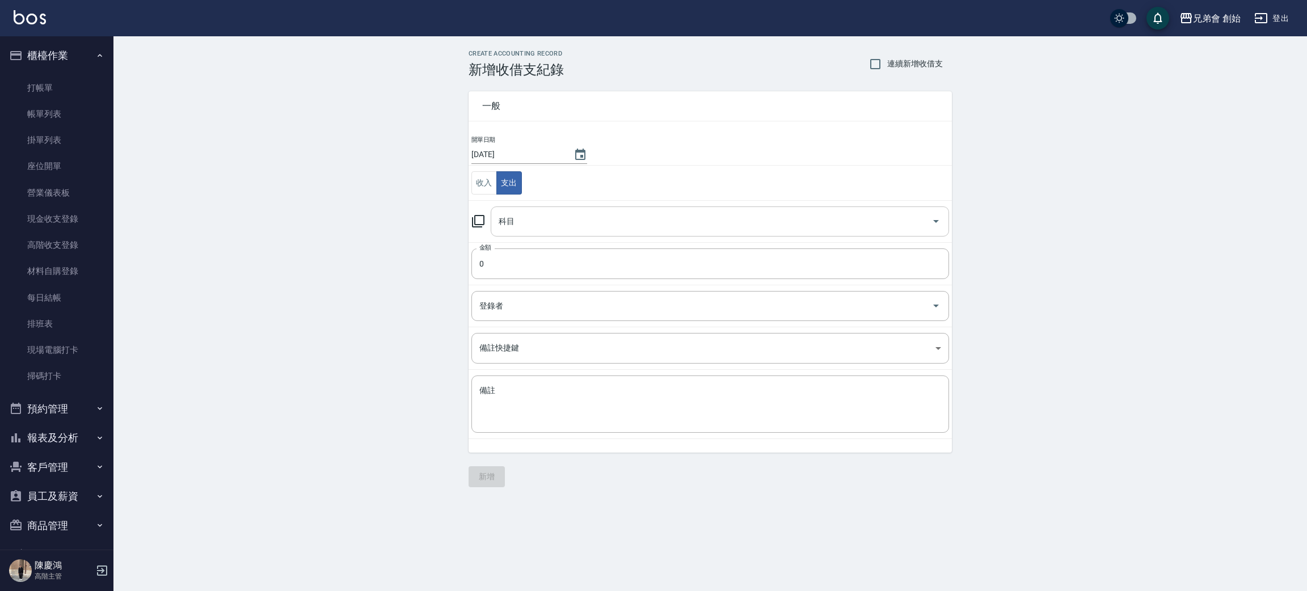
click at [533, 233] on div "科目" at bounding box center [720, 221] width 458 height 30
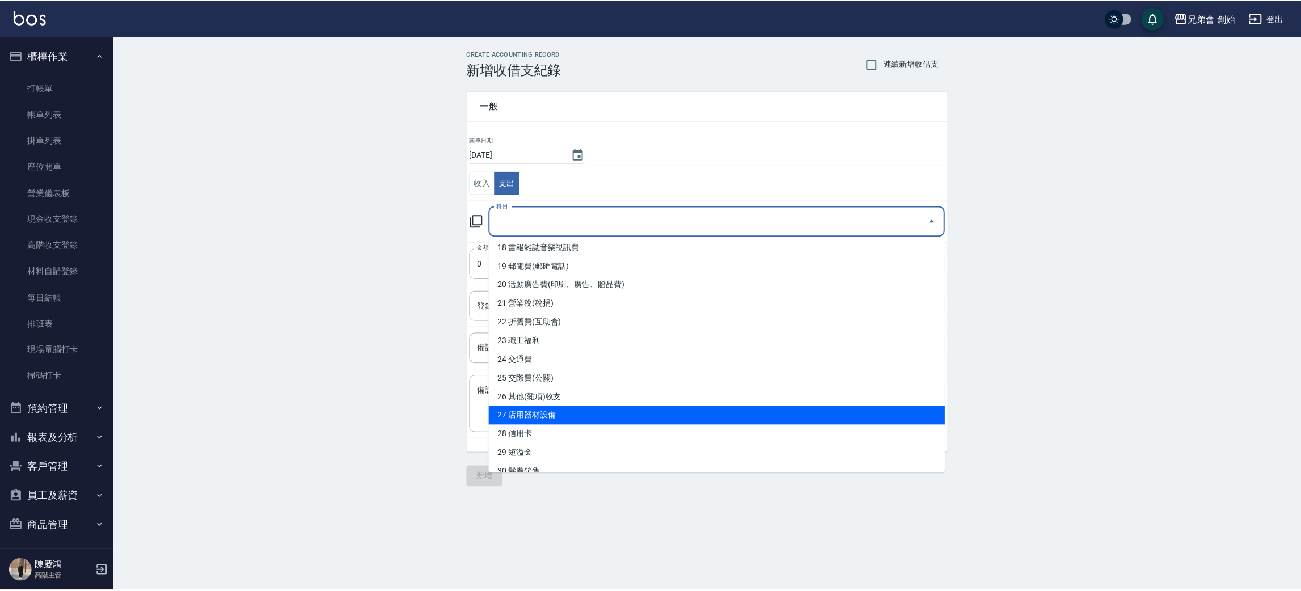
scroll to position [483, 0]
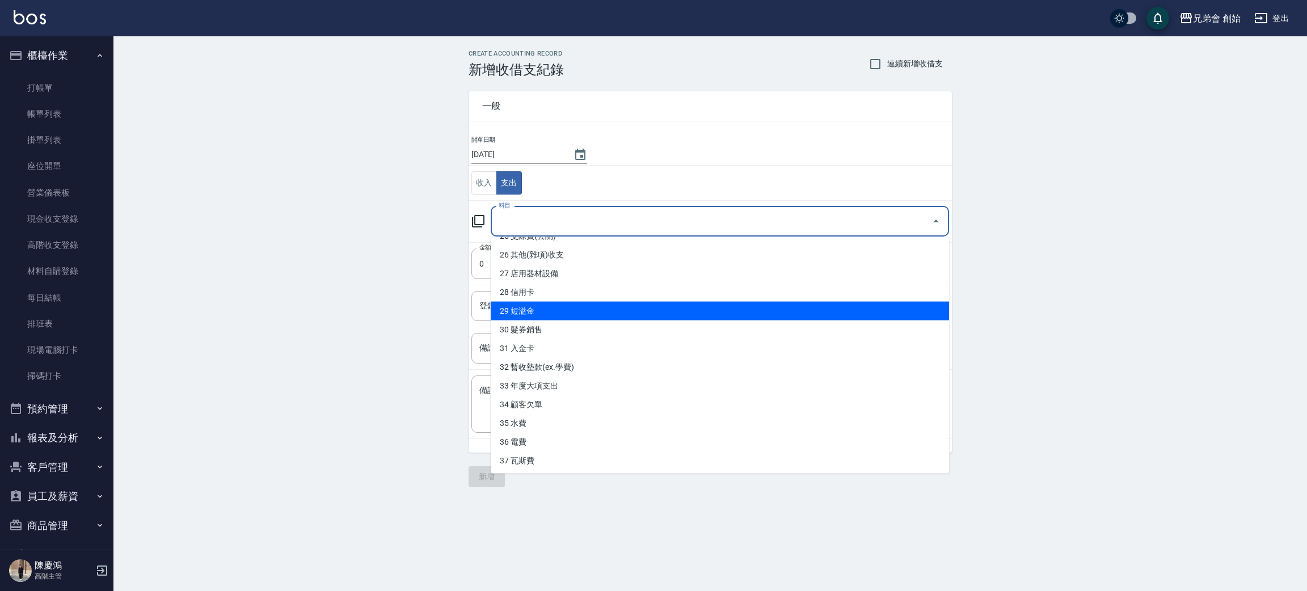
click at [573, 309] on li "29 短溢金" at bounding box center [720, 311] width 458 height 19
type input "29 短溢金"
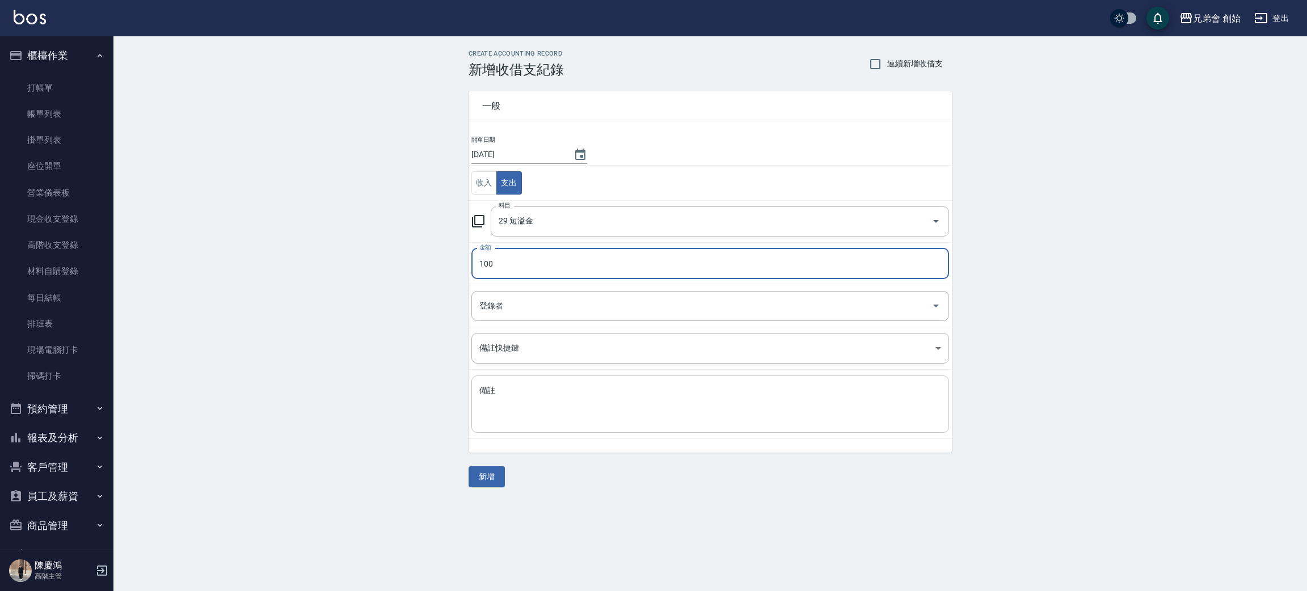
type input "100"
click at [545, 432] on div "x 備註" at bounding box center [710, 403] width 478 height 57
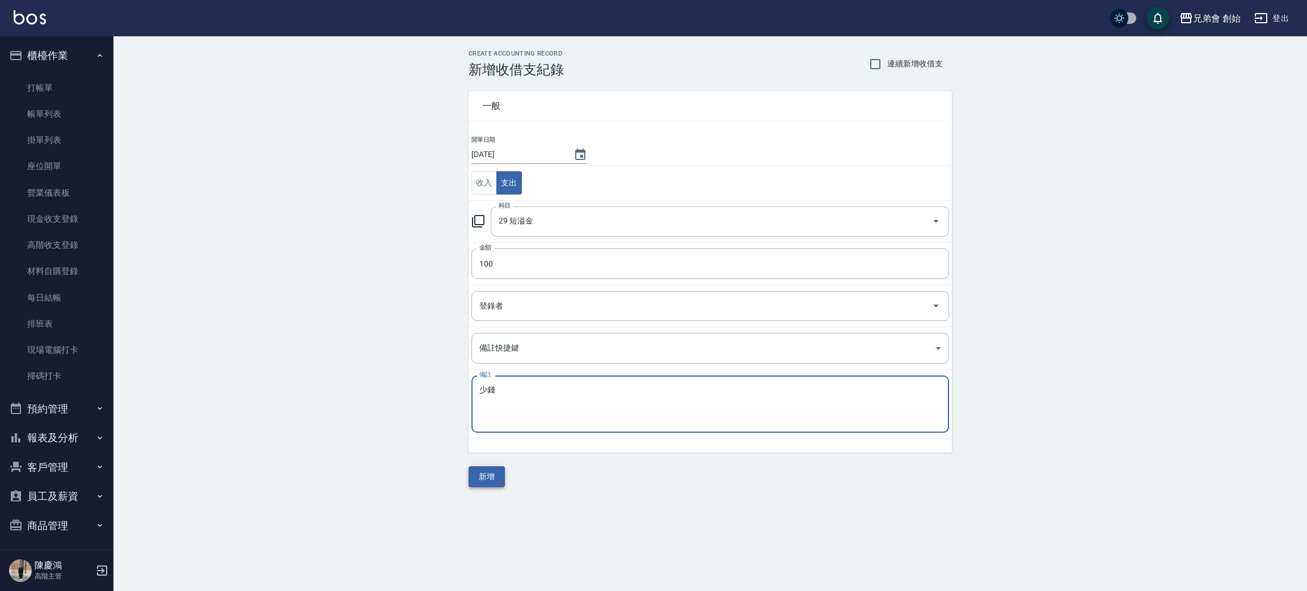
type textarea "少錢"
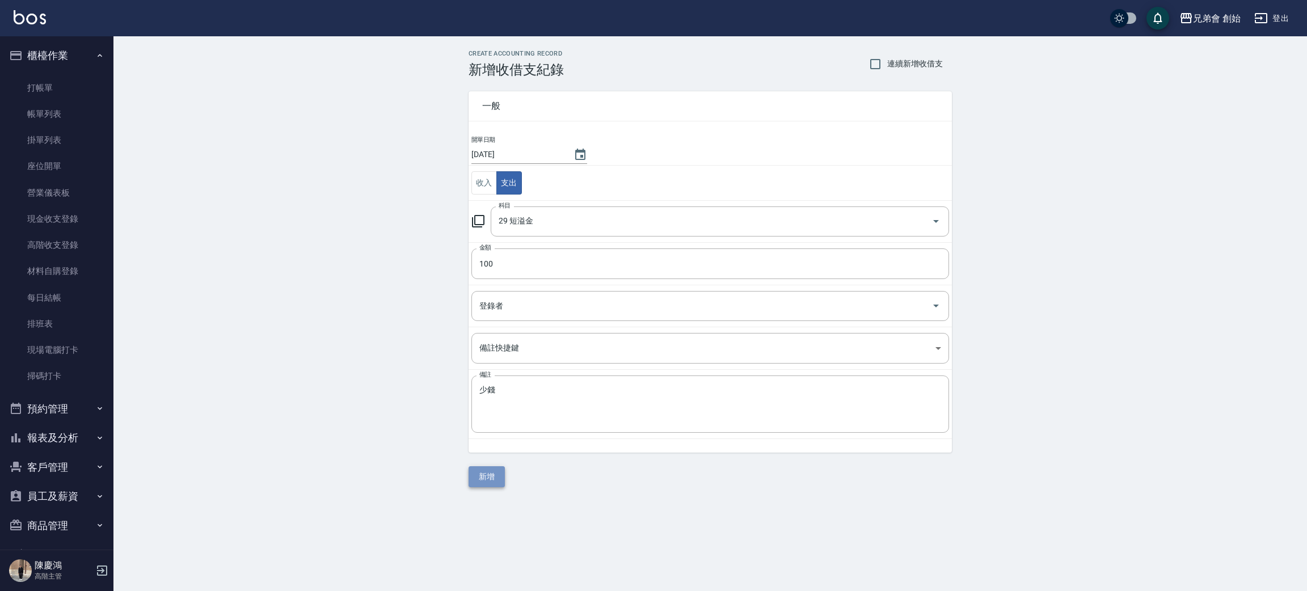
click at [494, 479] on button "新增" at bounding box center [486, 476] width 36 height 21
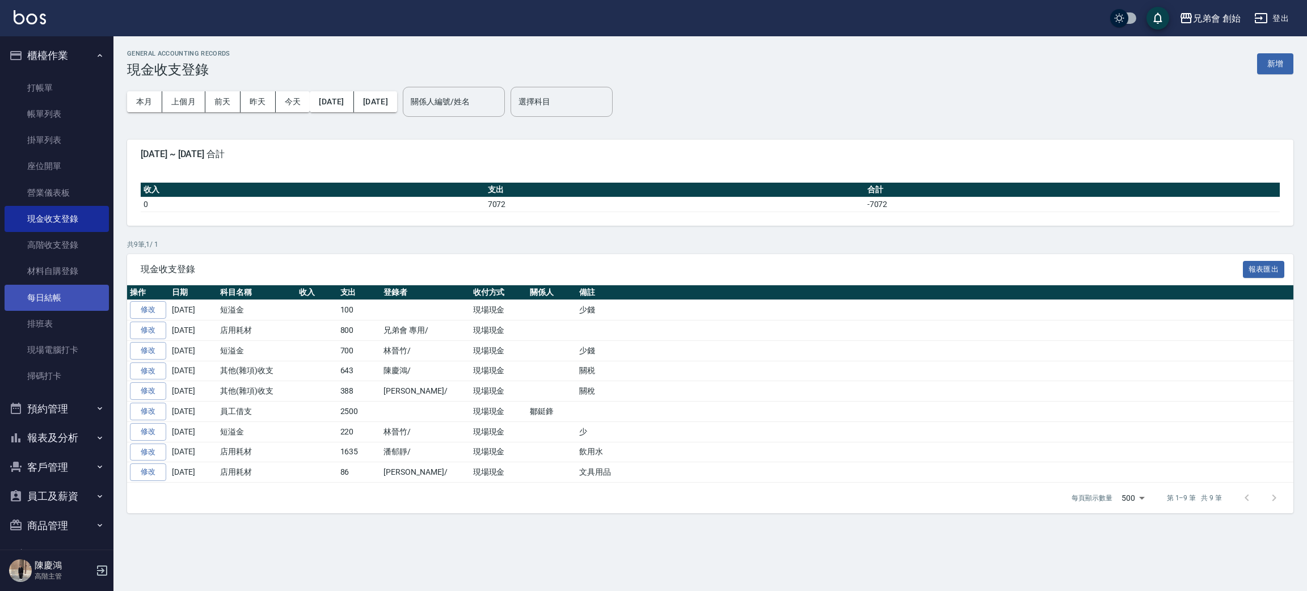
click at [80, 290] on link "每日結帳" at bounding box center [57, 298] width 104 height 26
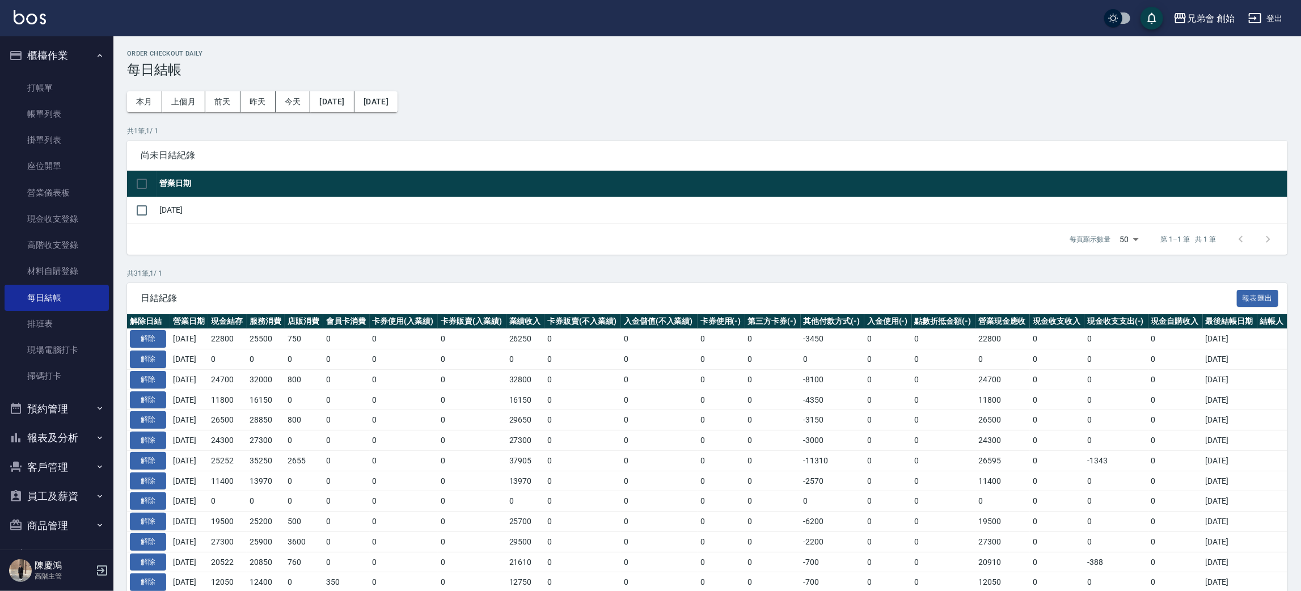
click at [227, 207] on td "[DATE]" at bounding box center [722, 210] width 1131 height 27
click at [168, 206] on td "[DATE]" at bounding box center [722, 210] width 1131 height 27
click at [146, 209] on input "checkbox" at bounding box center [142, 211] width 24 height 24
checkbox input "true"
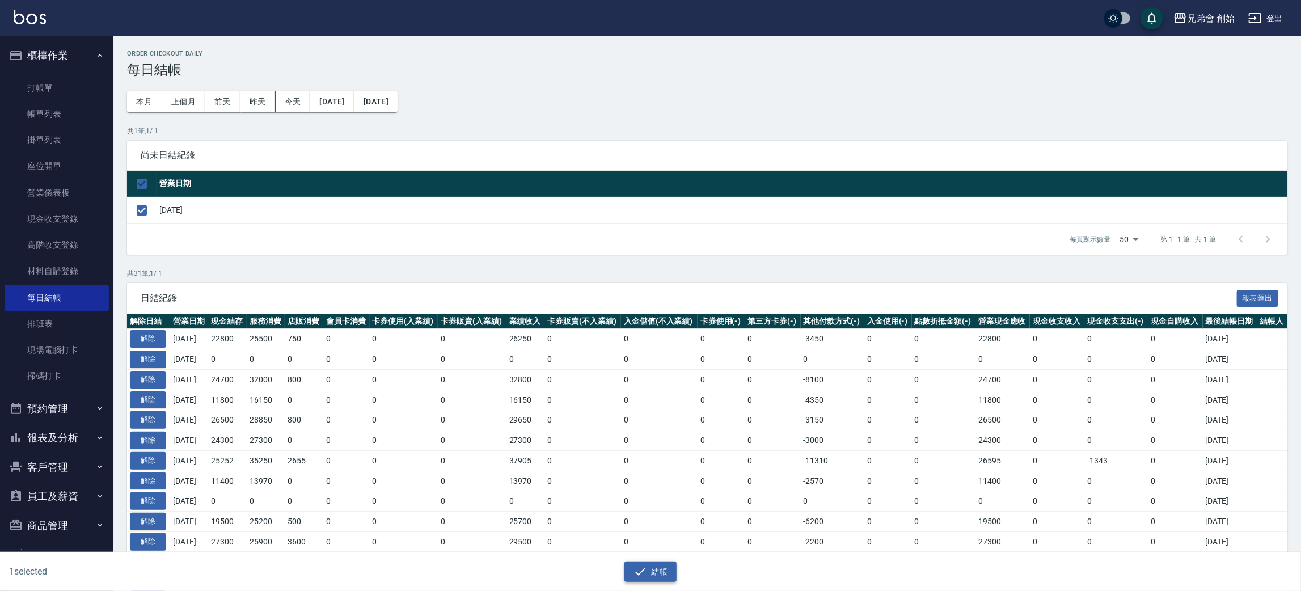
click at [662, 575] on button "結帳" at bounding box center [650, 571] width 53 height 21
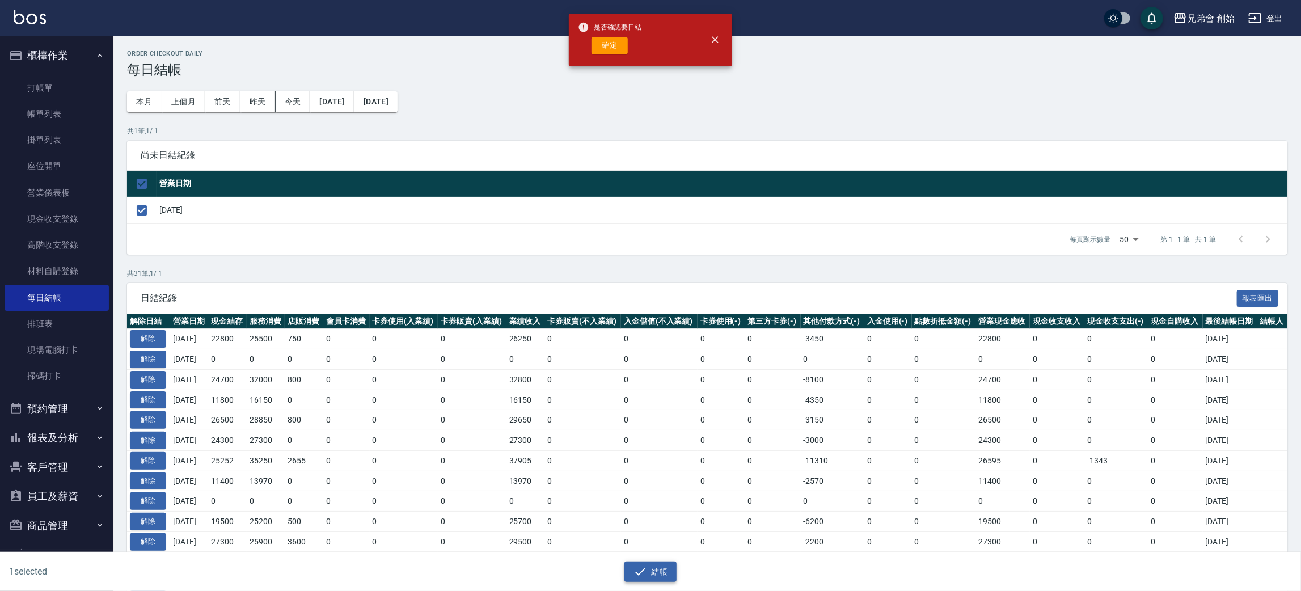
click at [624, 561] on button "結帳" at bounding box center [650, 571] width 53 height 21
